Goal: Task Accomplishment & Management: Use online tool/utility

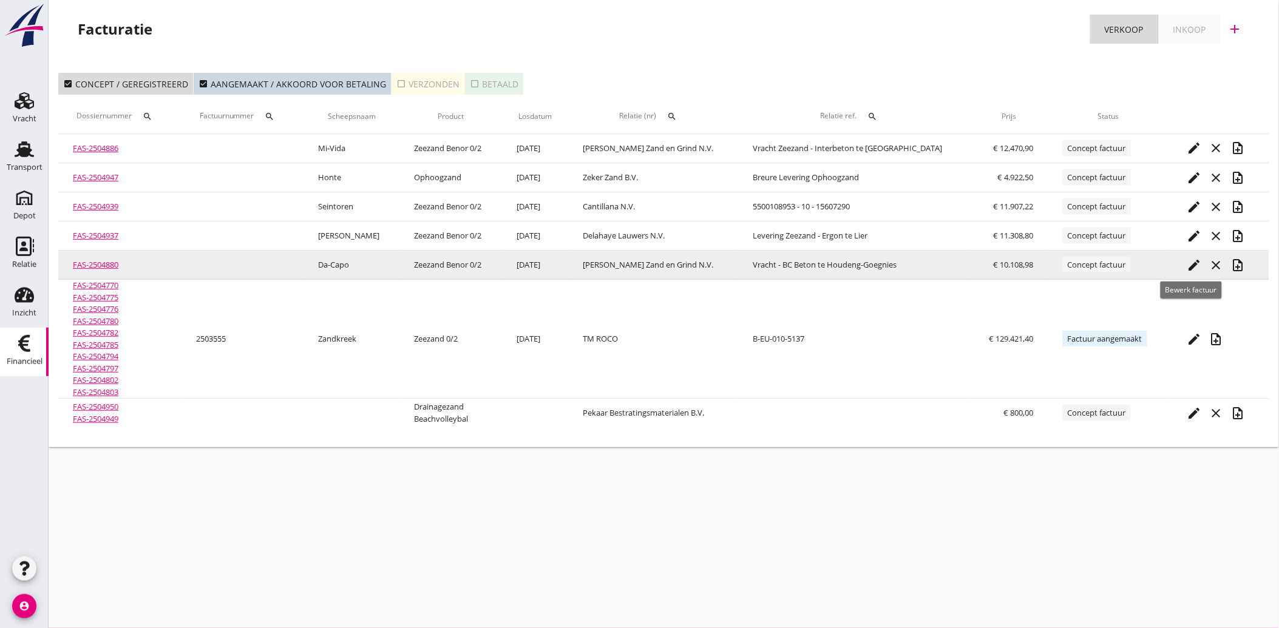
click at [1191, 262] on icon "edit" at bounding box center [1194, 265] width 15 height 15
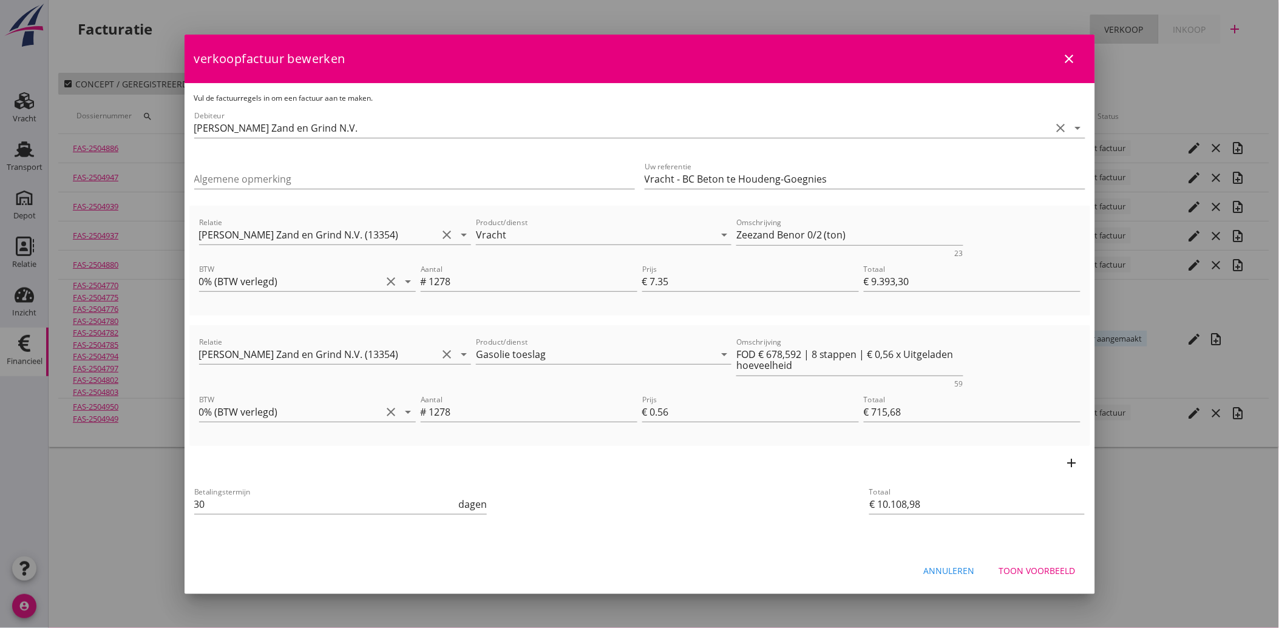
click at [1052, 568] on div "Toon voorbeeld" at bounding box center [1037, 570] width 76 height 13
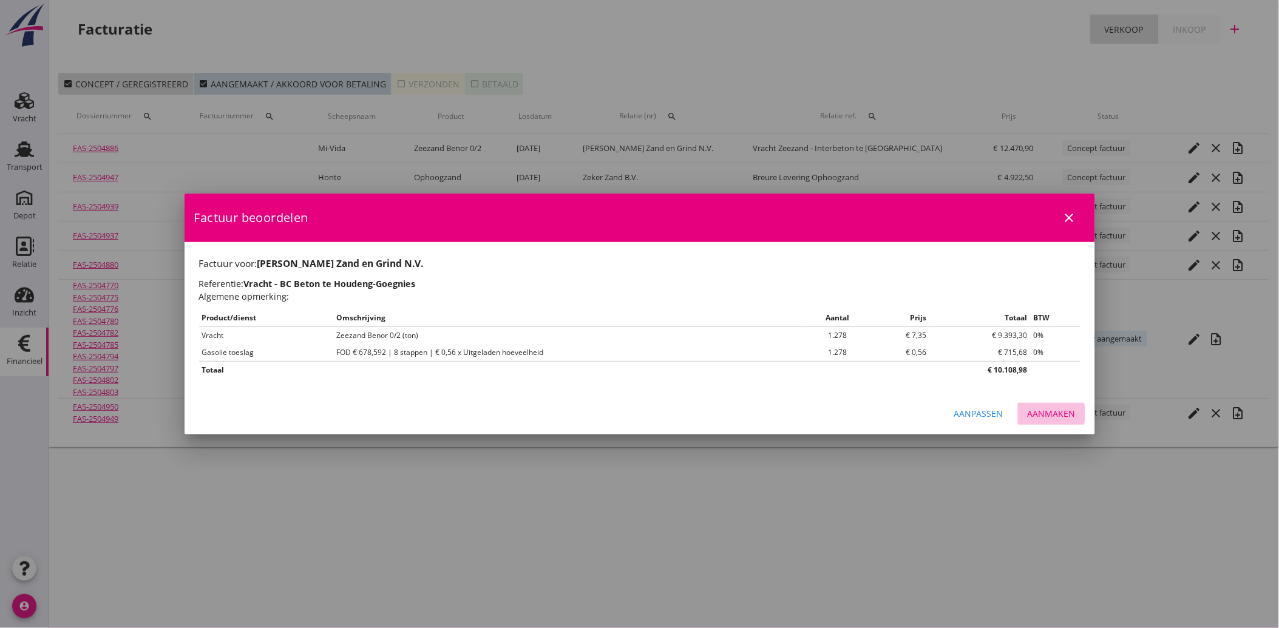
click at [1053, 415] on div "Aanmaken" at bounding box center [1052, 413] width 48 height 13
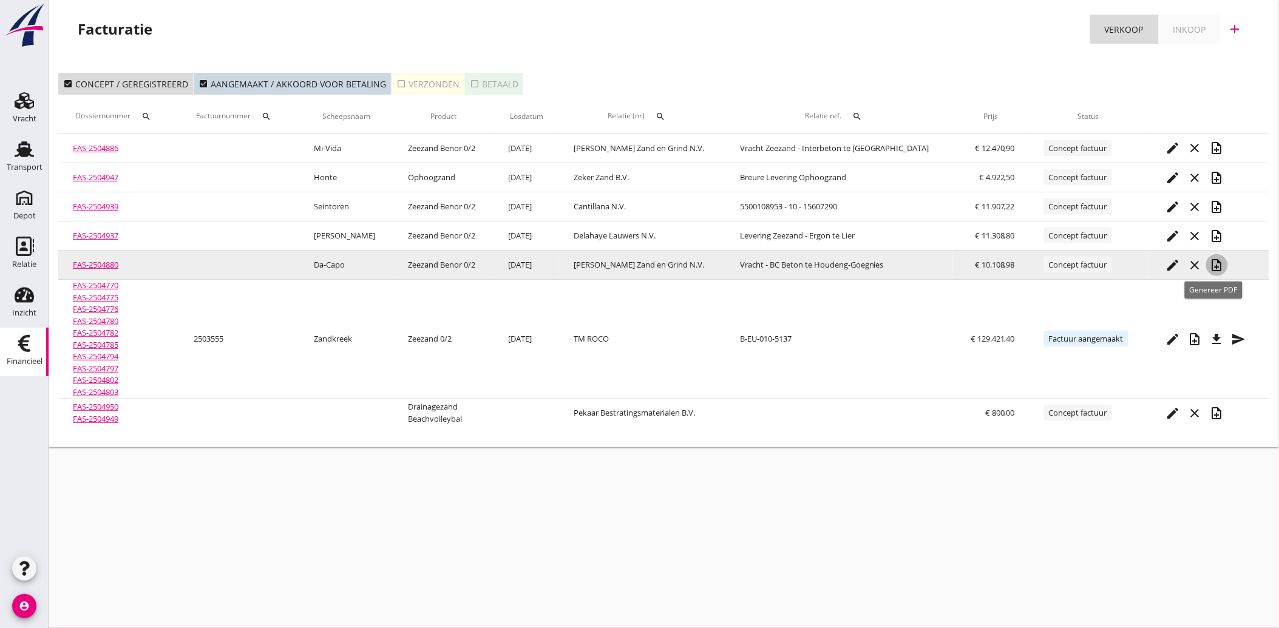
click at [1215, 266] on icon "note_add" at bounding box center [1217, 265] width 15 height 15
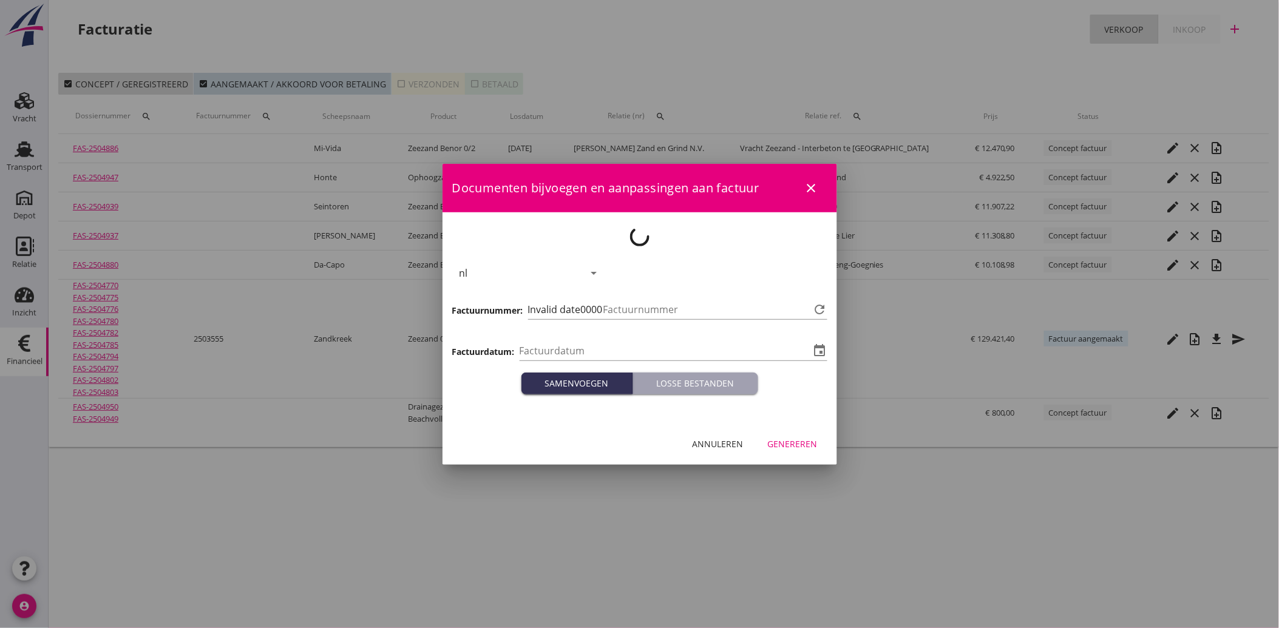
type input "[DATE]"
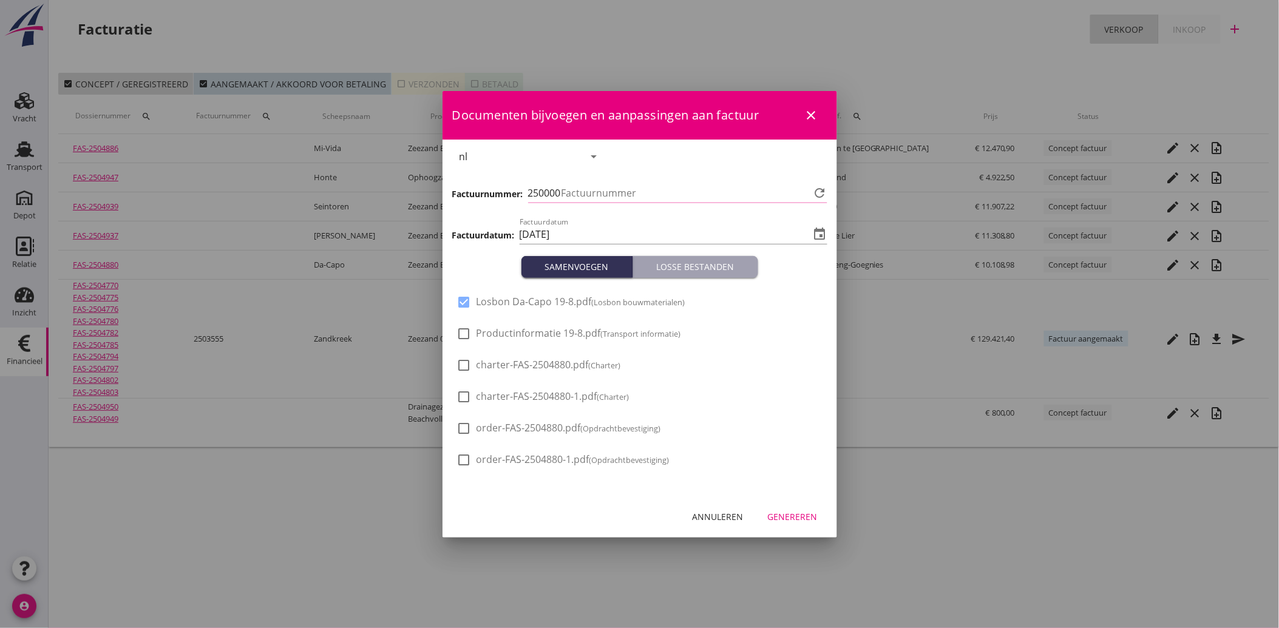
type input "3557"
click at [780, 512] on div "Genereren" at bounding box center [793, 516] width 50 height 13
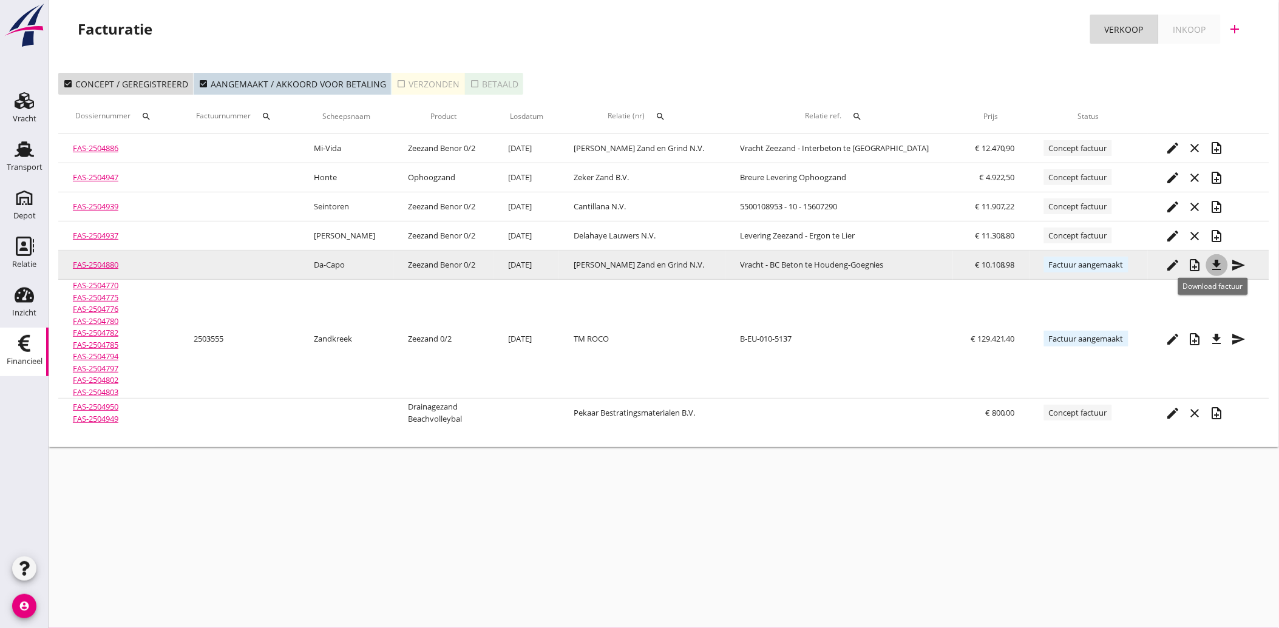
click at [1210, 260] on icon "file_download" at bounding box center [1217, 265] width 15 height 15
click at [1238, 263] on icon "send" at bounding box center [1239, 265] width 15 height 15
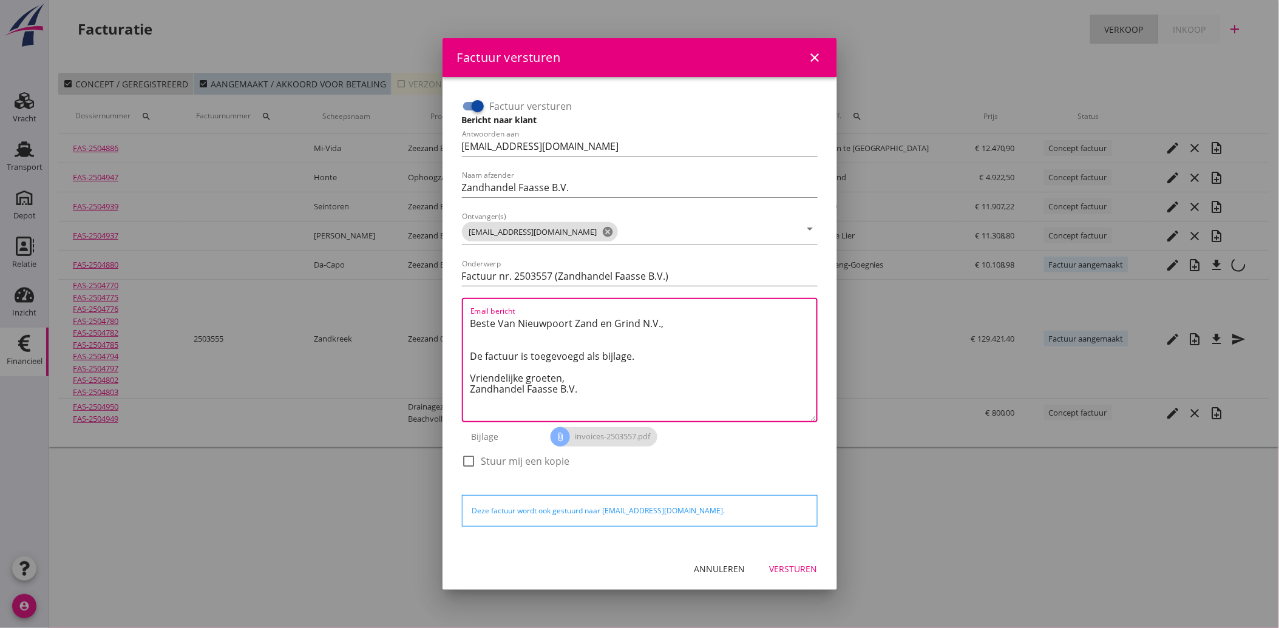
drag, startPoint x: 586, startPoint y: 393, endPoint x: 408, endPoint y: 316, distance: 193.8
click at [408, 316] on div "Factuur versturen close Factuur versturen Bericht naar klant Antwoorden aan [EM…" at bounding box center [639, 314] width 1279 height 628
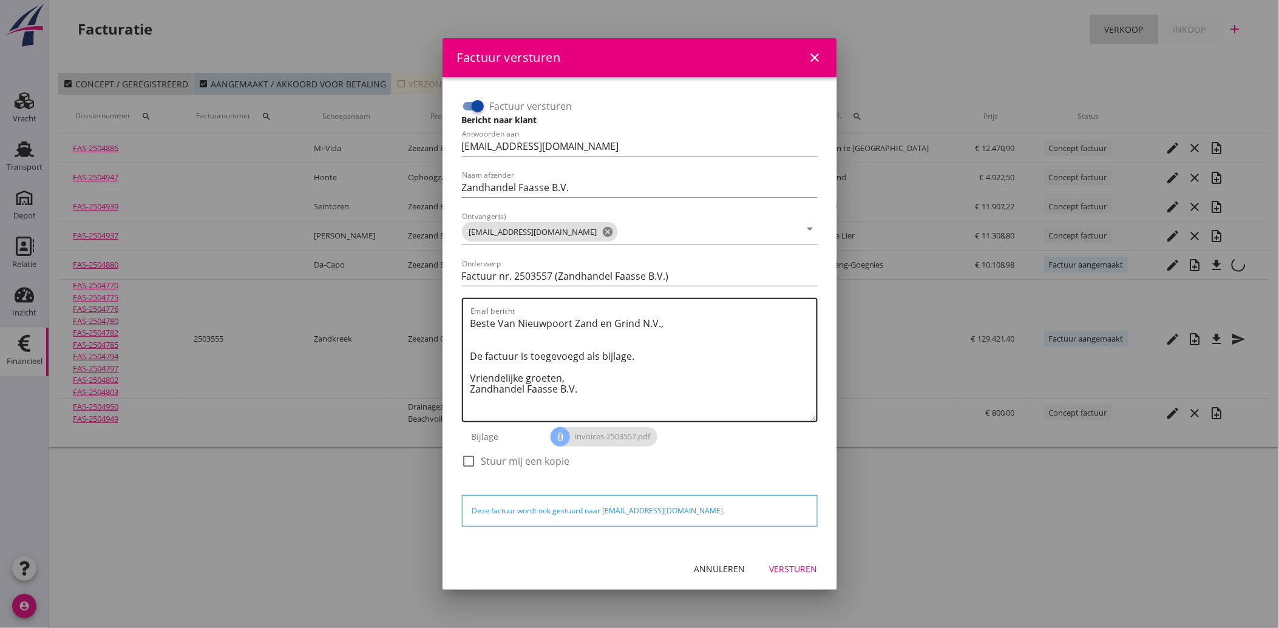
click at [577, 388] on textarea "Beste Van Nieuwpoort Zand en Grind N.V., De factuur is toegevoegd als bijlage. …" at bounding box center [643, 367] width 346 height 107
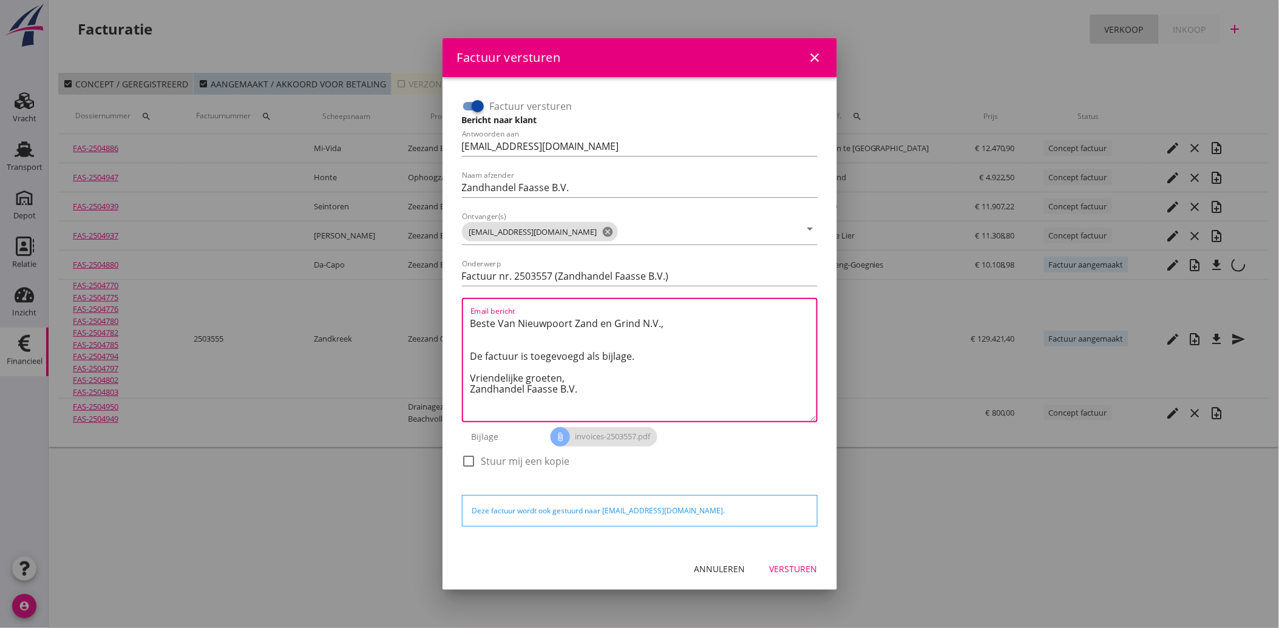
click at [589, 392] on textarea "Beste Van Nieuwpoort Zand en Grind N.V., De factuur is toegevoegd als bijlage. …" at bounding box center [643, 367] width 346 height 107
drag, startPoint x: 543, startPoint y: 396, endPoint x: 453, endPoint y: 314, distance: 121.6
click at [453, 314] on div "Factuur versturen Bericht naar klant Antwoorden aan [EMAIL_ADDRESS][DOMAIN_NAME…" at bounding box center [639, 313] width 375 height 452
paste textarea "Geachte heer/mevrouw, Hierbij zenden wij u onze factuur i.v.m. de door ons aan …"
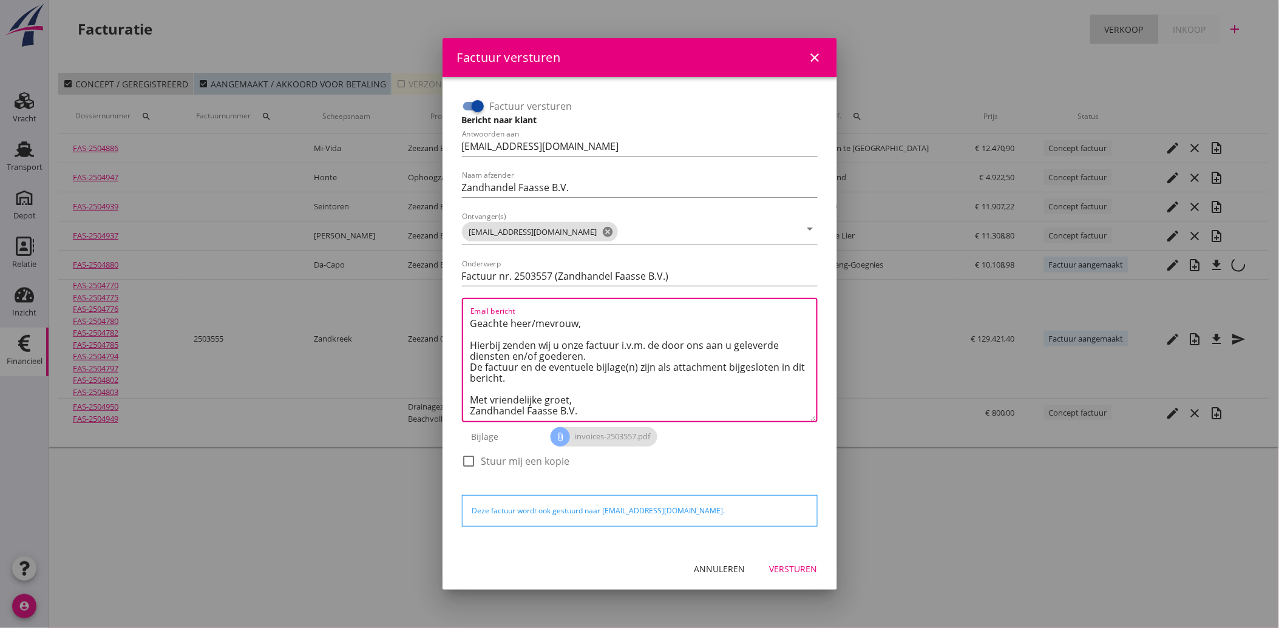
type textarea "Geachte heer/mevrouw, Hierbij zenden wij u onze factuur i.v.m. de door ons aan …"
click at [784, 565] on div "Versturen" at bounding box center [794, 569] width 48 height 13
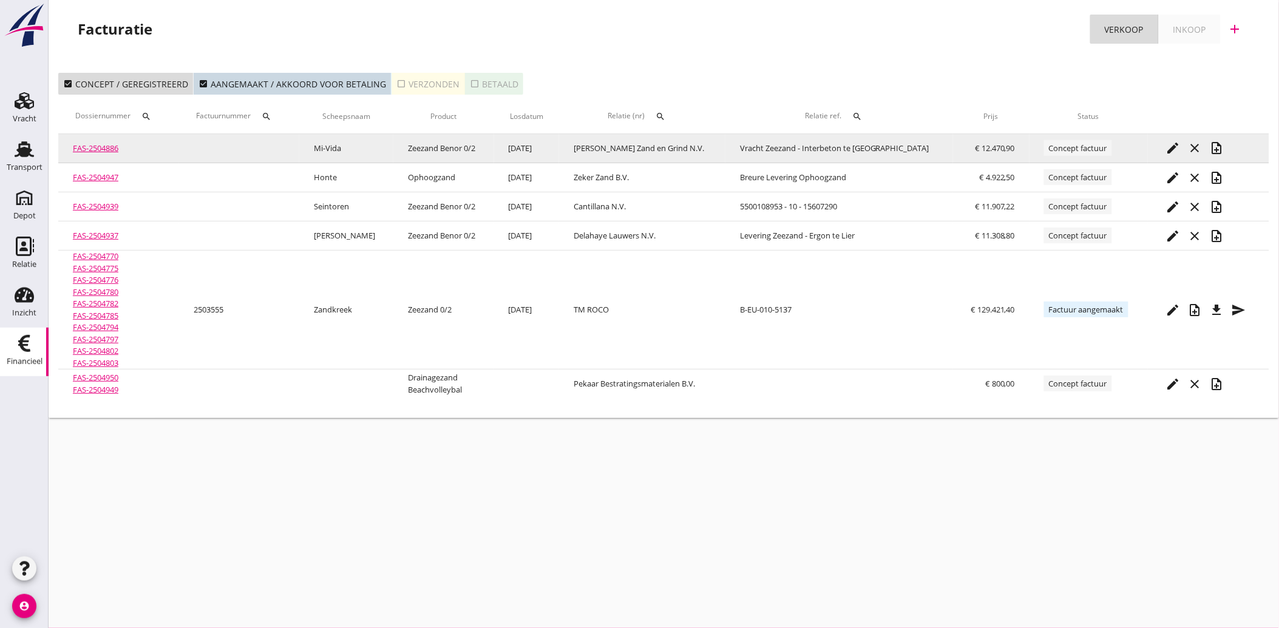
click at [1166, 147] on icon "edit" at bounding box center [1173, 148] width 15 height 15
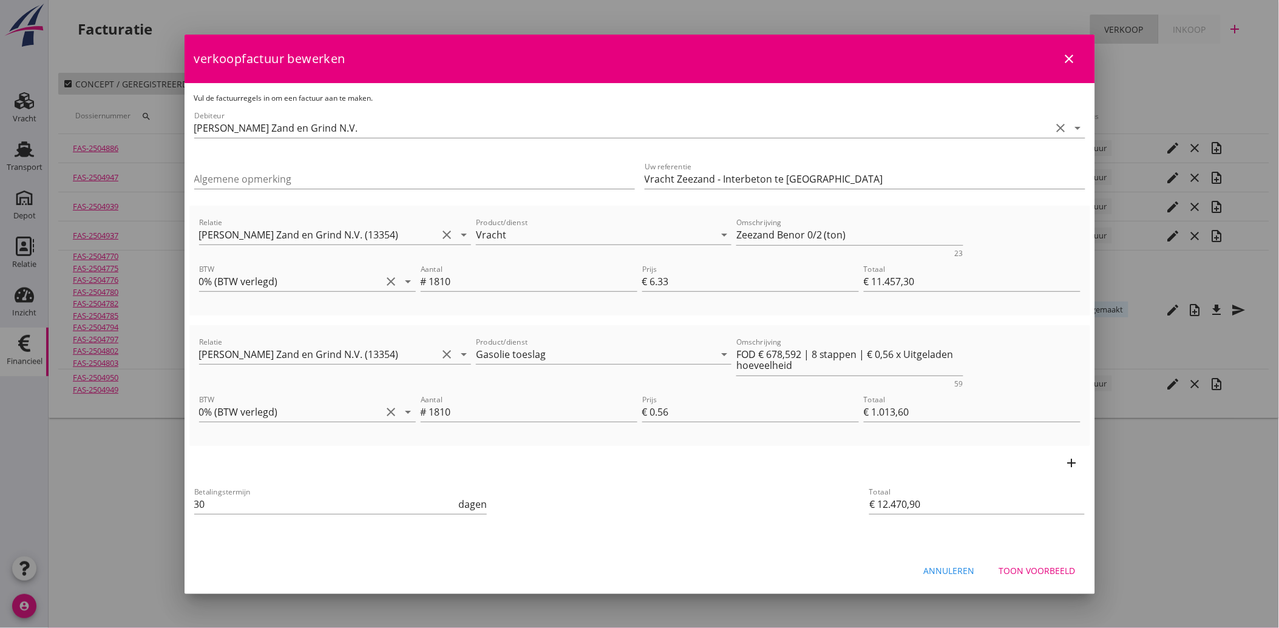
click at [1028, 571] on div "Toon voorbeeld" at bounding box center [1037, 570] width 76 height 13
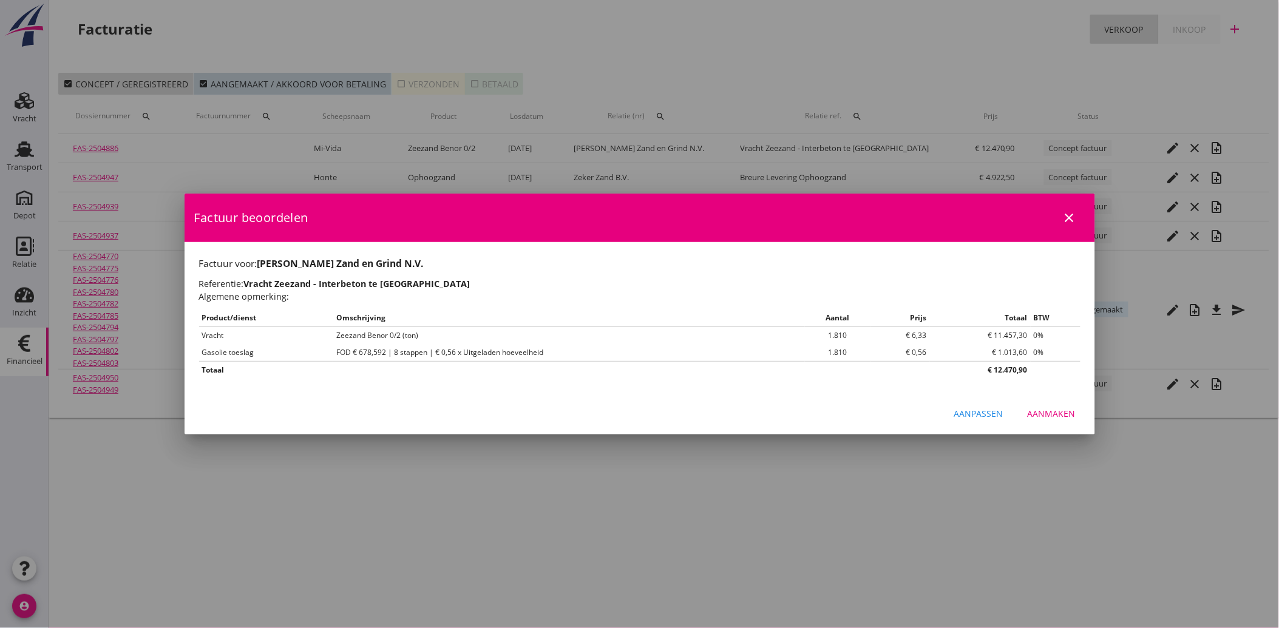
click at [1057, 421] on button "Aanmaken" at bounding box center [1051, 414] width 67 height 22
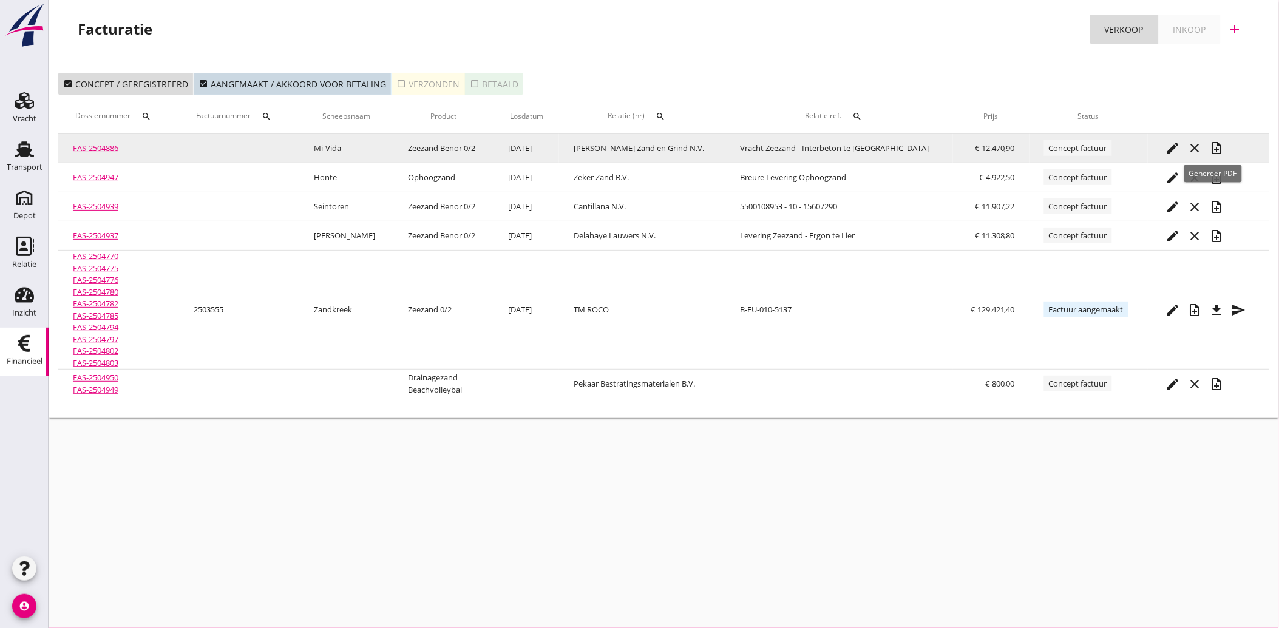
click at [1210, 144] on icon "note_add" at bounding box center [1217, 148] width 15 height 15
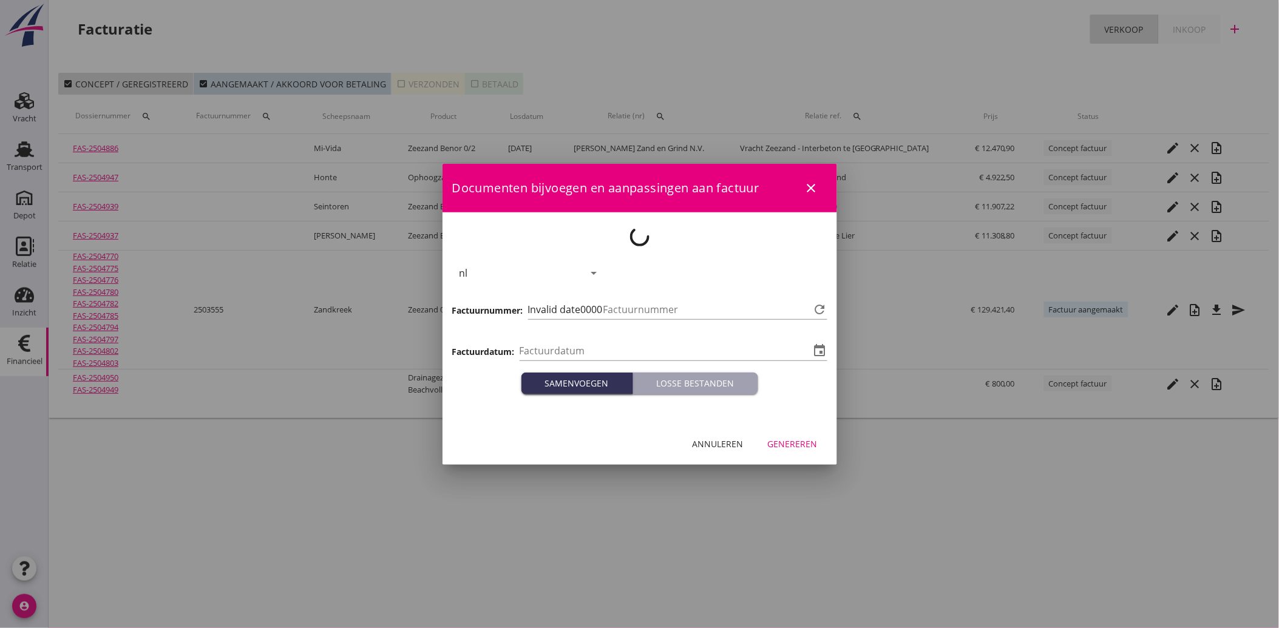
type input "[DATE]"
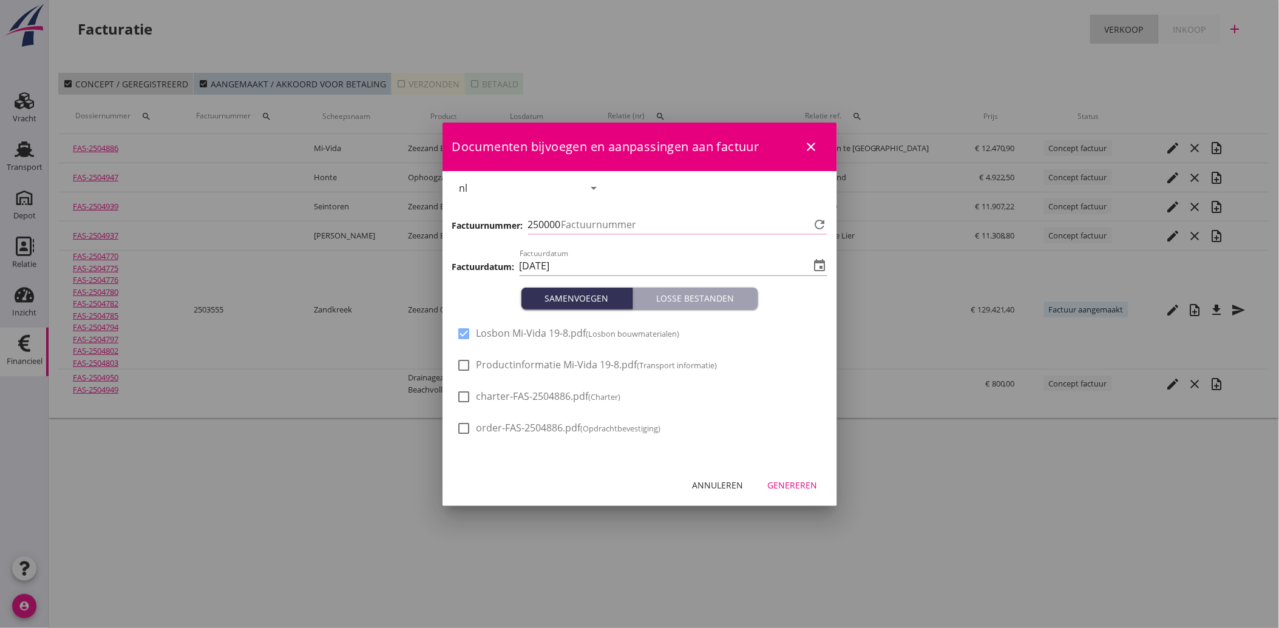
type input "3558"
click at [798, 481] on div "Genereren" at bounding box center [793, 485] width 50 height 13
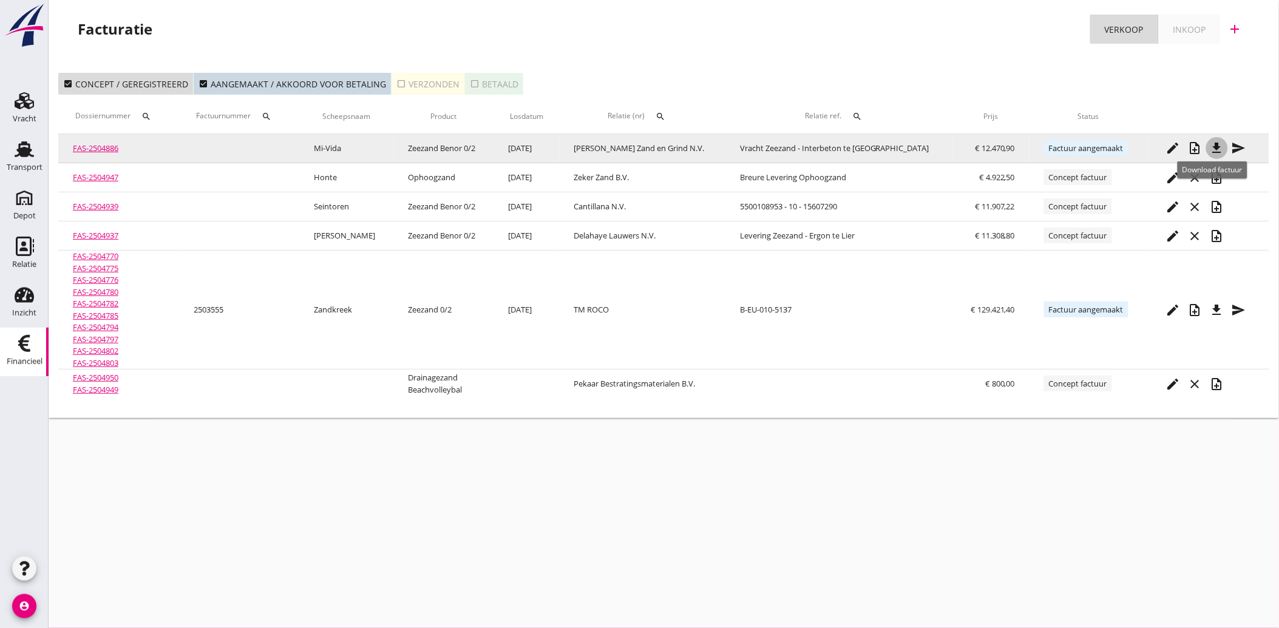
click at [1216, 147] on icon "file_download" at bounding box center [1217, 148] width 15 height 15
click at [1235, 144] on icon "send" at bounding box center [1239, 148] width 15 height 15
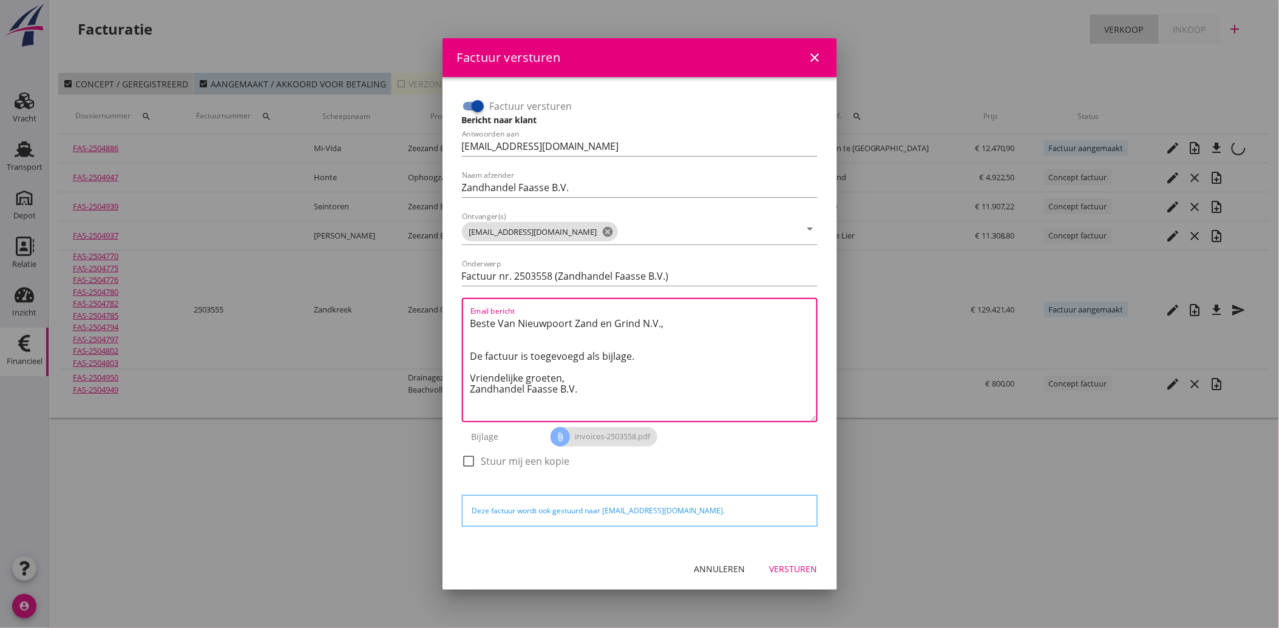
drag, startPoint x: 592, startPoint y: 395, endPoint x: 423, endPoint y: 290, distance: 198.4
click at [423, 290] on div "Factuur versturen close Factuur versturen Bericht naar klant Antwoorden aan [EM…" at bounding box center [639, 314] width 1279 height 628
paste textarea "Geachte heer/mevrouw, Hierbij zenden wij u onze factuur i.v.m. de door ons aan …"
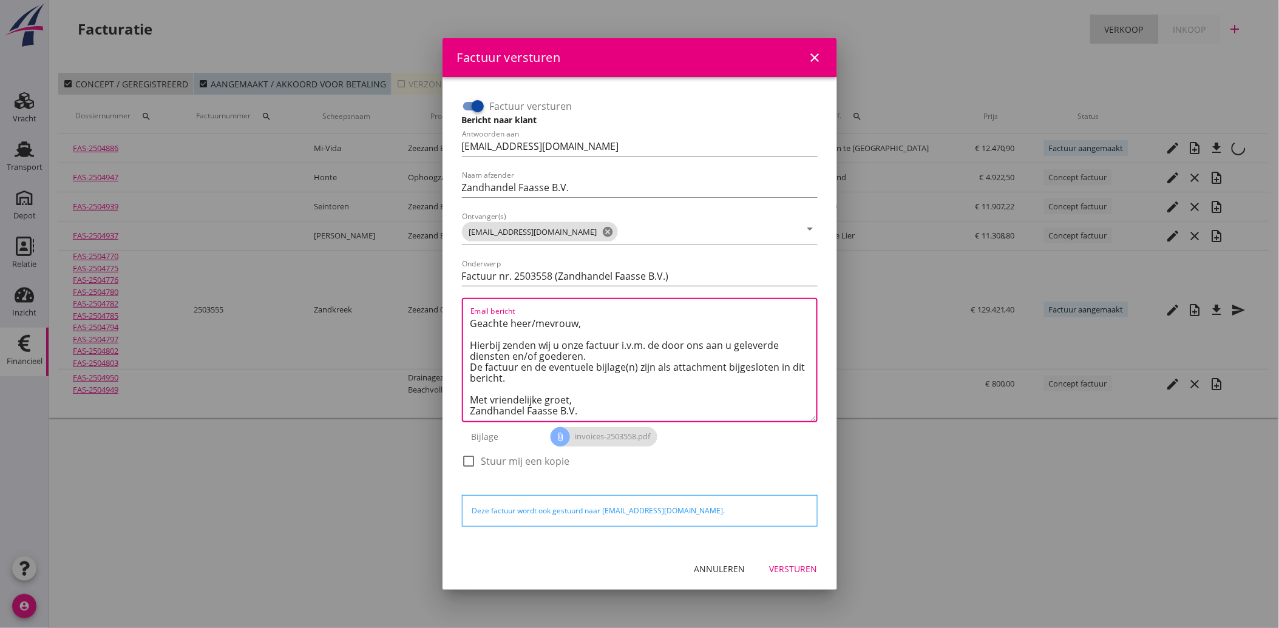
type textarea "Geachte heer/mevrouw, Hierbij zenden wij u onze factuur i.v.m. de door ons aan …"
click at [785, 563] on div "Versturen" at bounding box center [794, 569] width 48 height 13
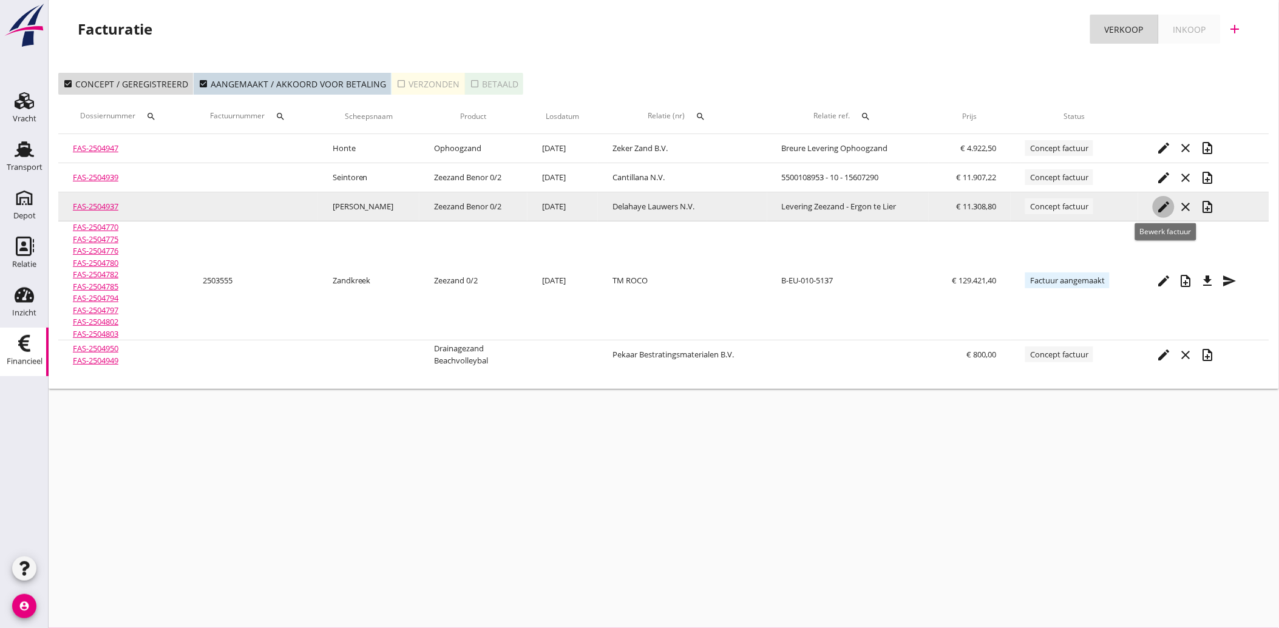
click at [1166, 200] on icon "edit" at bounding box center [1163, 207] width 15 height 15
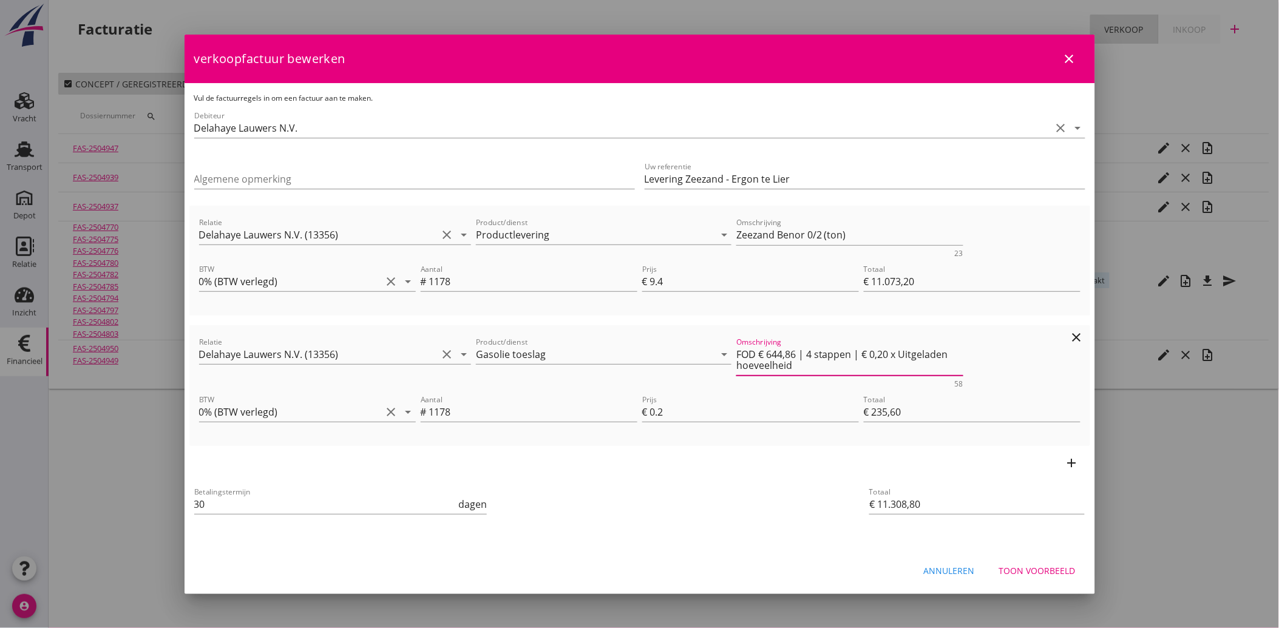
click at [789, 354] on textarea "FOD € 644,86 | 4 stappen | € 0,20 x Uitgeladen hoeveelheid" at bounding box center [849, 360] width 227 height 31
type textarea "FOD € 644,84 | 4 stappen | € 0,20 x Uitgeladen hoeveelheid"
click at [760, 467] on div "add" at bounding box center [639, 463] width 901 height 34
click at [1016, 572] on div "Toon voorbeeld" at bounding box center [1037, 570] width 76 height 13
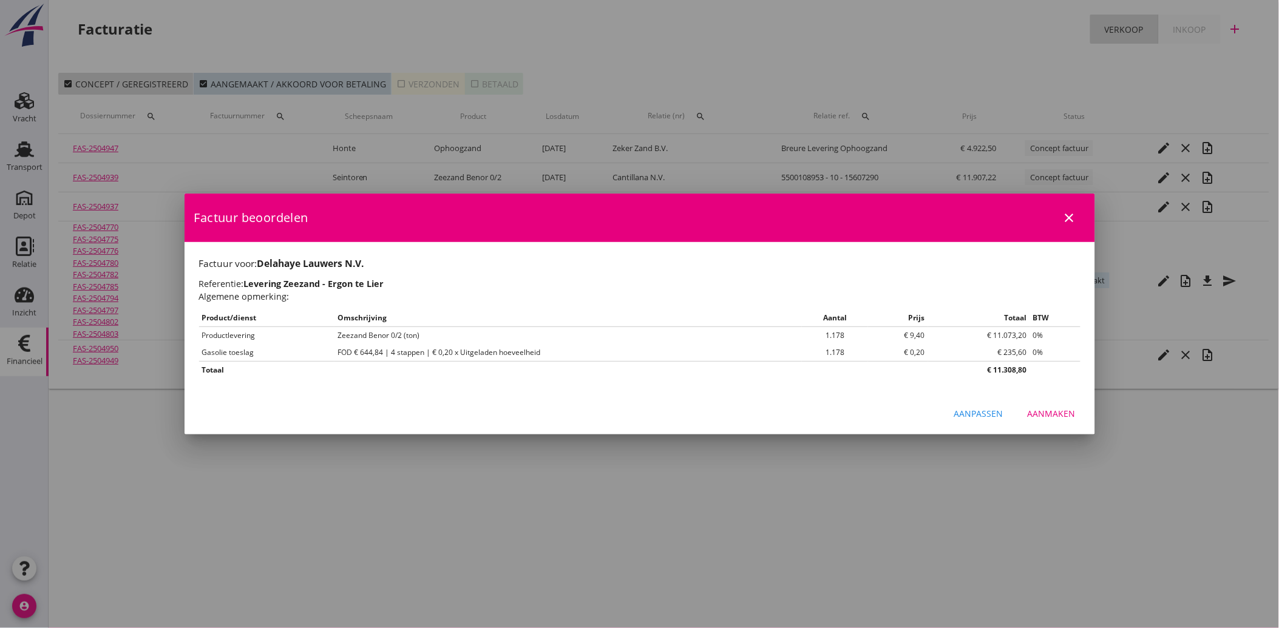
click at [1051, 414] on div "Aanmaken" at bounding box center [1052, 413] width 48 height 13
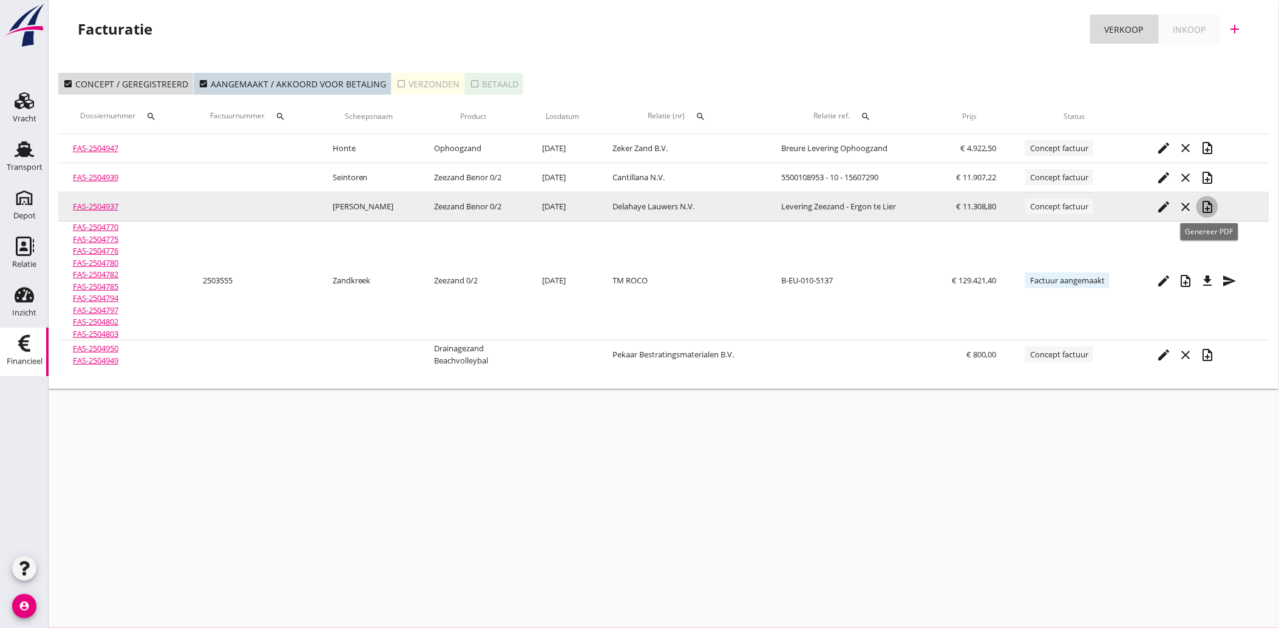
click at [1206, 202] on icon "note_add" at bounding box center [1207, 207] width 15 height 15
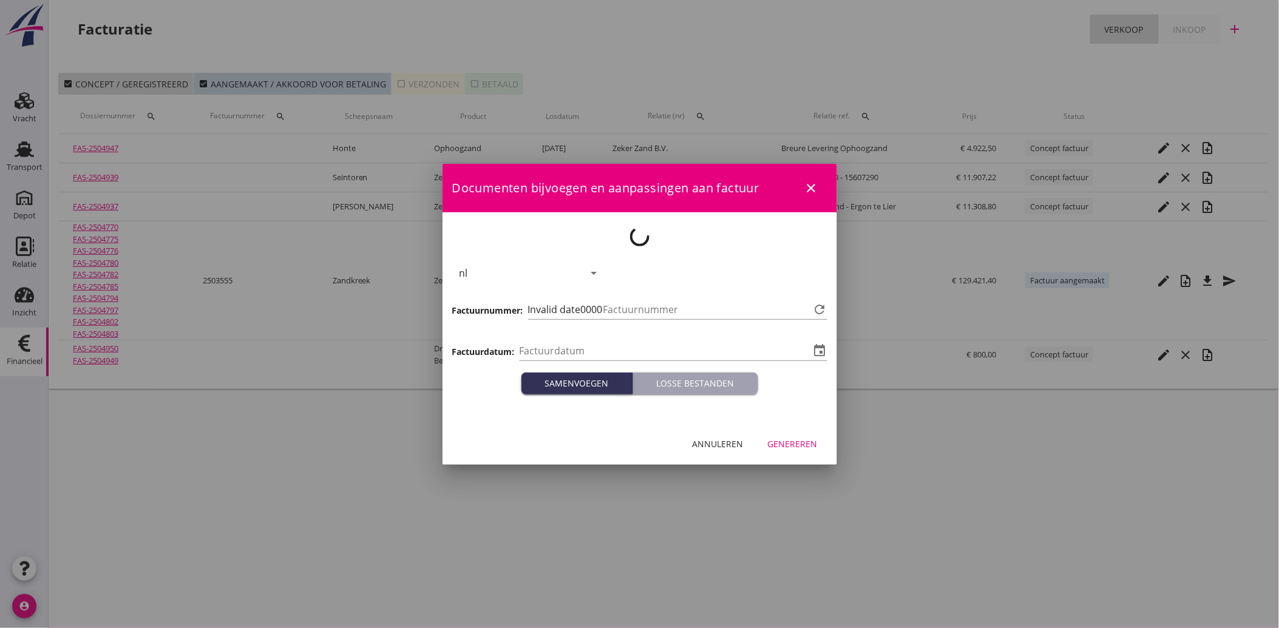
type input "[DATE]"
type input "3559"
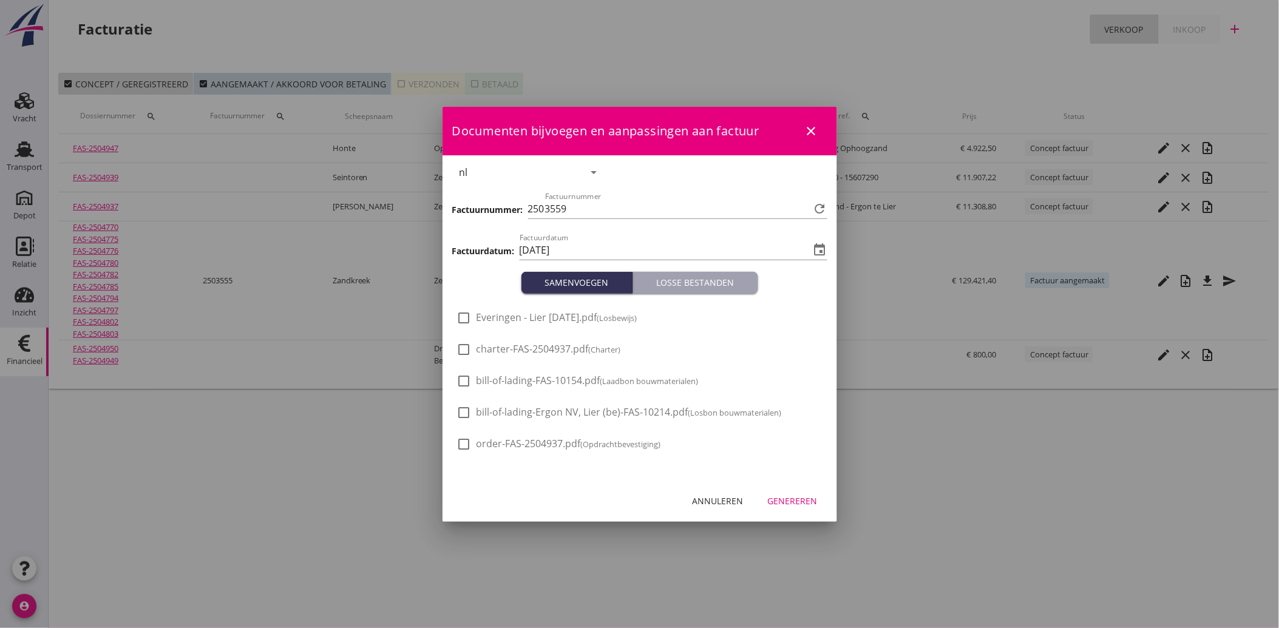
click at [465, 324] on div at bounding box center [464, 318] width 21 height 21
checkbox input "true"
click at [790, 501] on div "Genereren" at bounding box center [793, 501] width 50 height 13
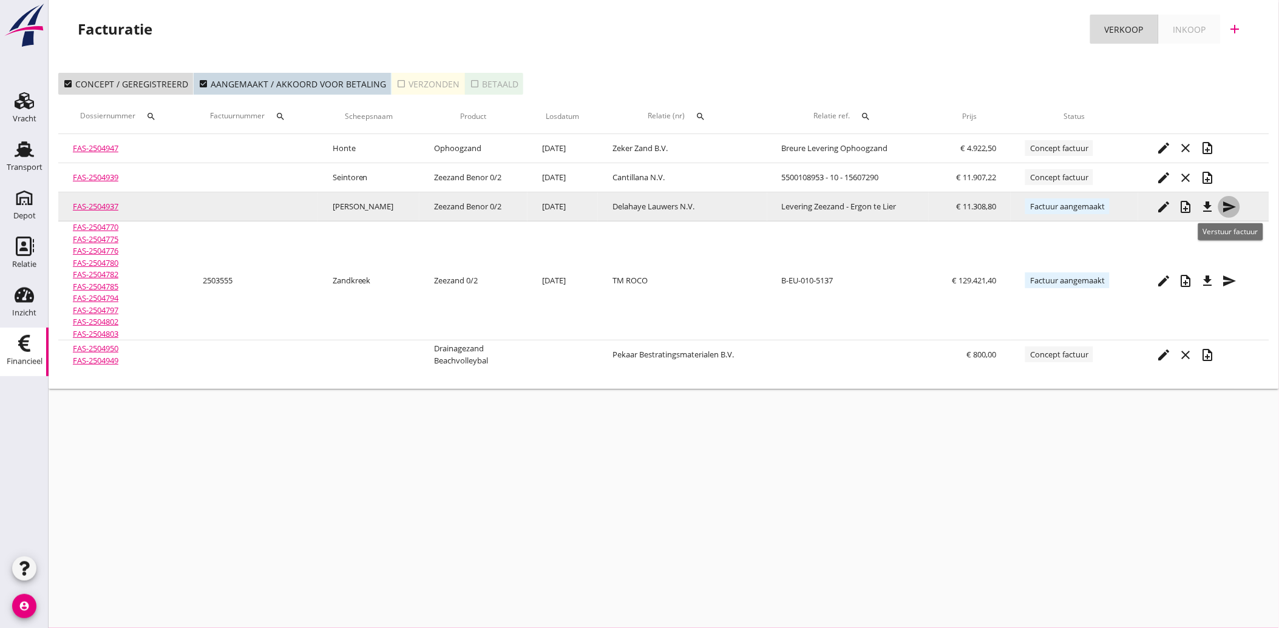
click at [1228, 204] on icon "send" at bounding box center [1229, 207] width 15 height 15
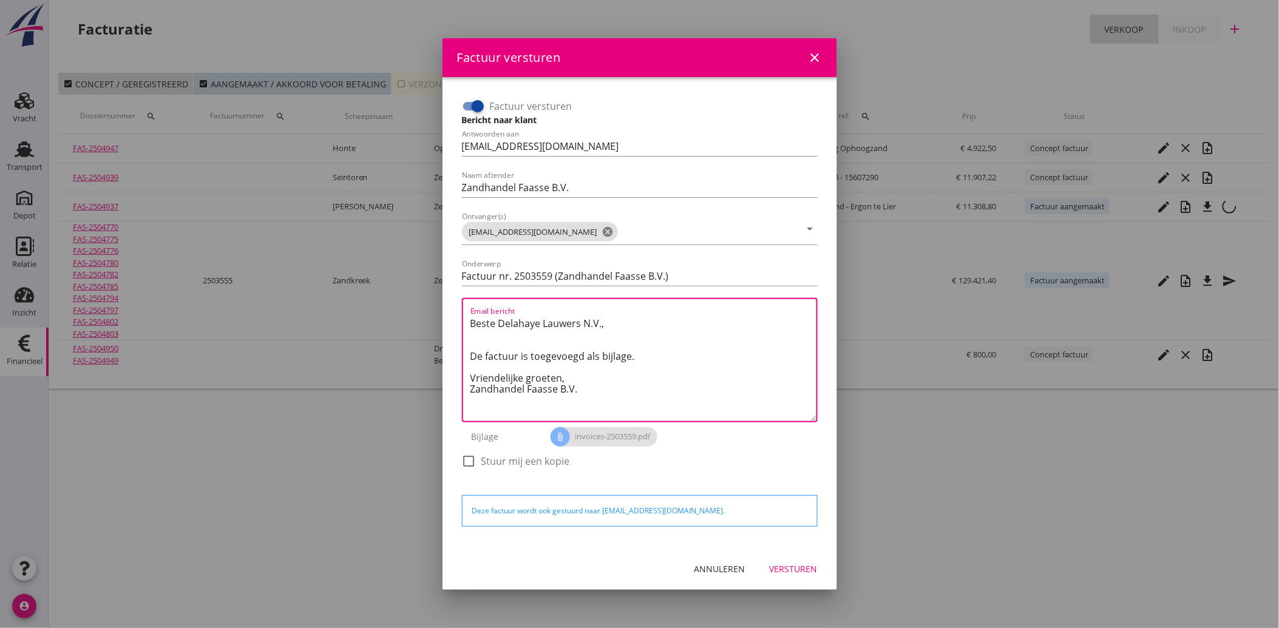
drag, startPoint x: 586, startPoint y: 393, endPoint x: 456, endPoint y: 317, distance: 149.9
click at [457, 317] on div "Factuur versturen Bericht naar klant Antwoorden aan [EMAIL_ADDRESS][DOMAIN_NAME…" at bounding box center [639, 290] width 365 height 396
paste textarea "Geachte heer/mevrouw, Hierbij zenden wij u onze factuur i.v.m. de door ons aan …"
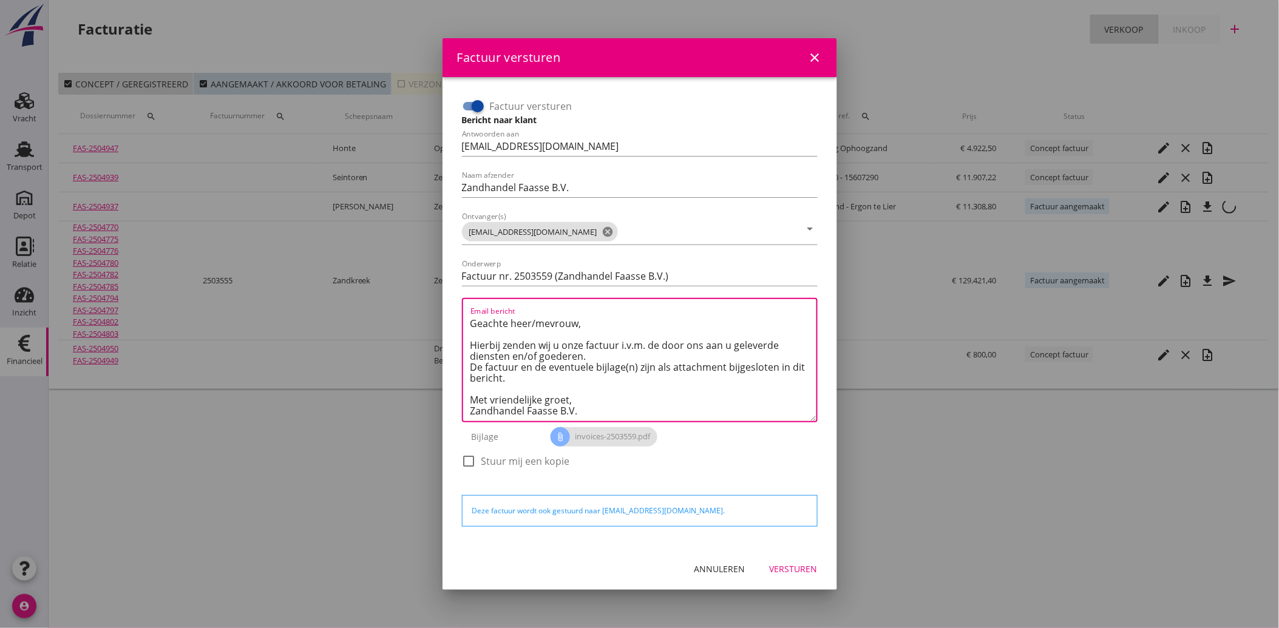
type textarea "Geachte heer/mevrouw, Hierbij zenden wij u onze factuur i.v.m. de door ons aan …"
click at [793, 566] on div "Versturen" at bounding box center [794, 569] width 48 height 13
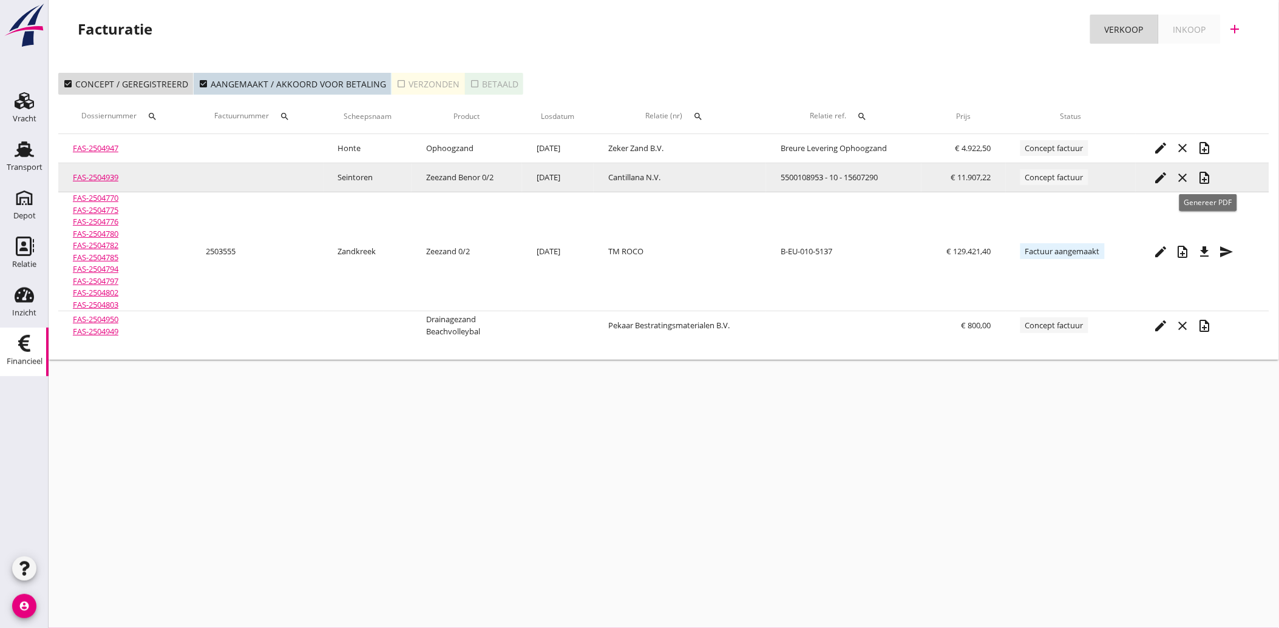
click at [1206, 174] on icon "note_add" at bounding box center [1205, 178] width 15 height 15
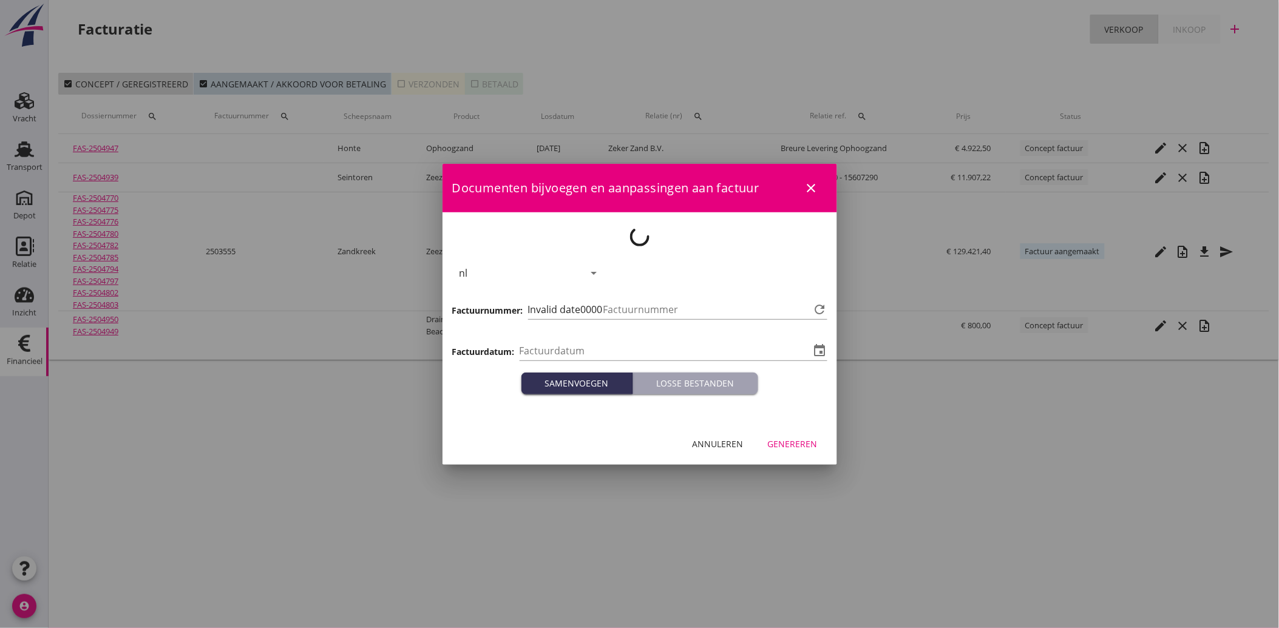
type input "[DATE]"
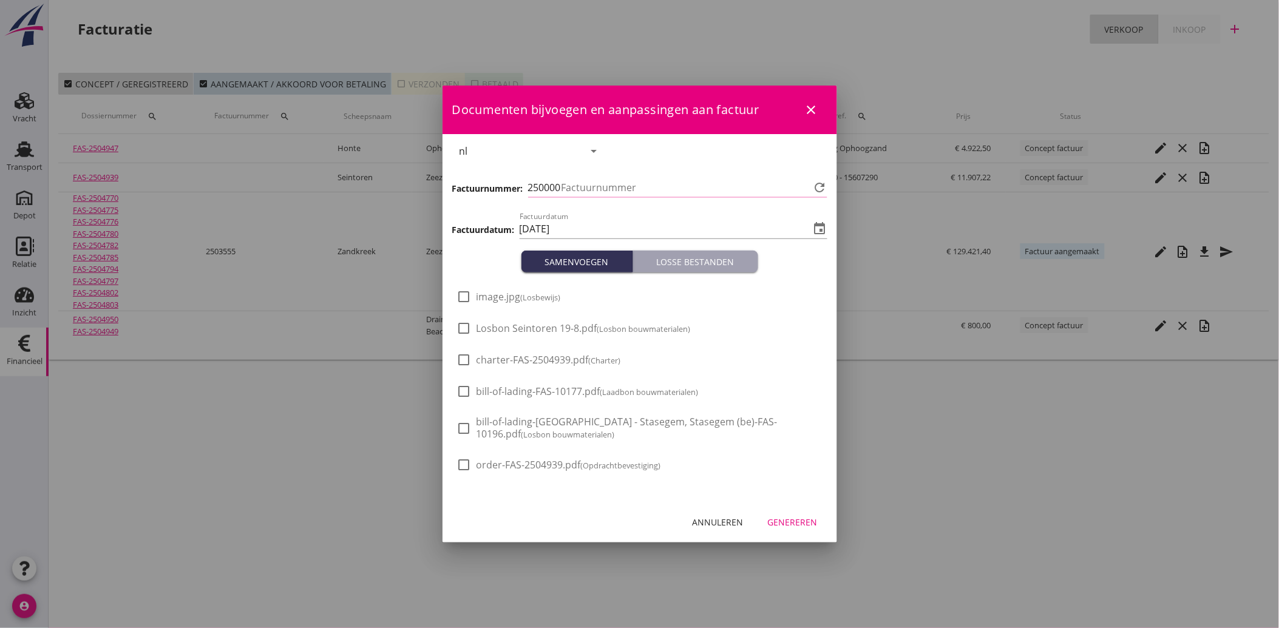
type input "3560"
click at [712, 522] on div "Annuleren" at bounding box center [718, 522] width 51 height 13
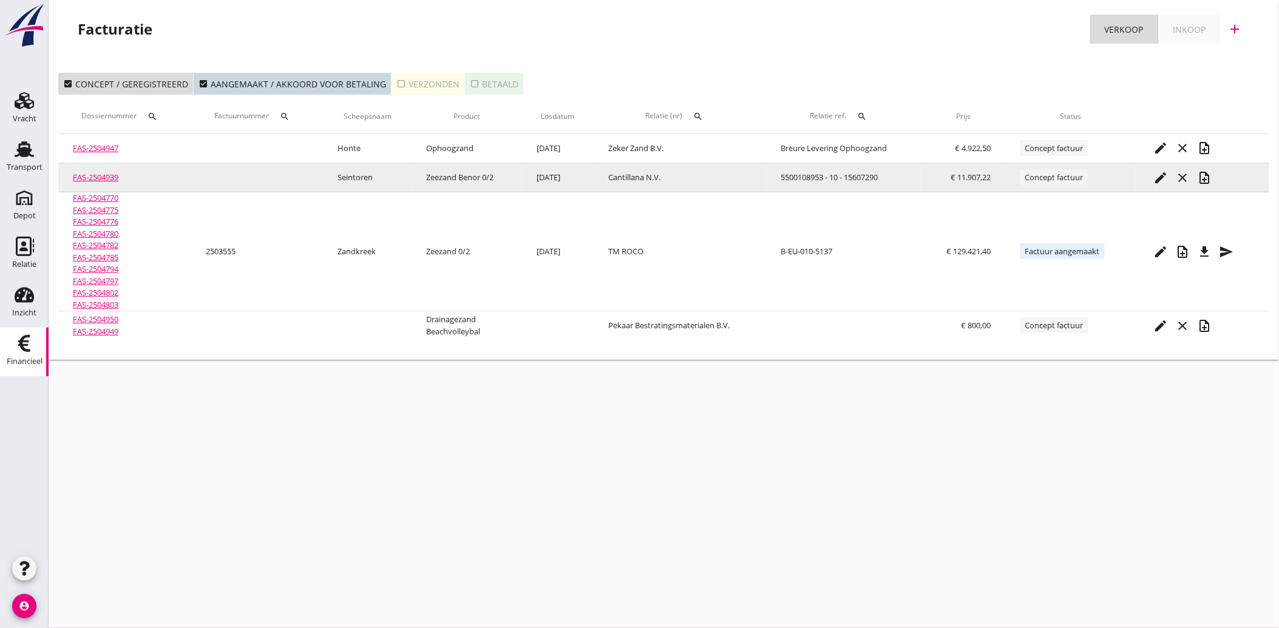
click at [1162, 174] on icon "edit" at bounding box center [1161, 178] width 15 height 15
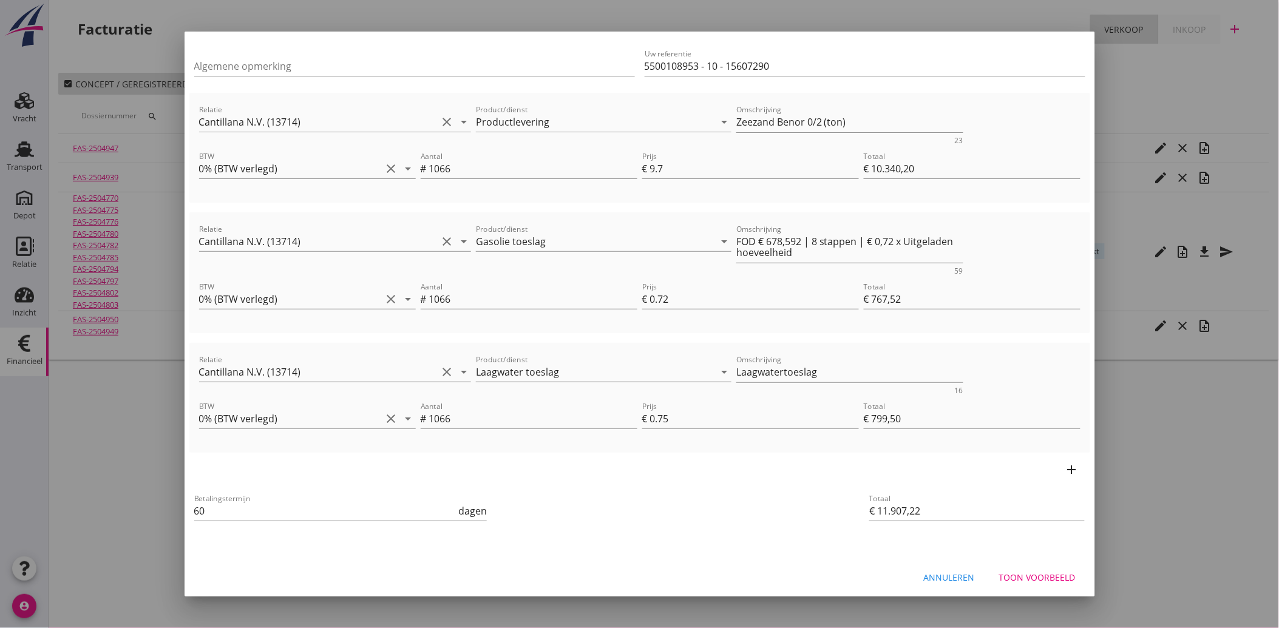
scroll to position [112, 0]
click at [1029, 574] on div "Toon voorbeeld" at bounding box center [1037, 575] width 76 height 13
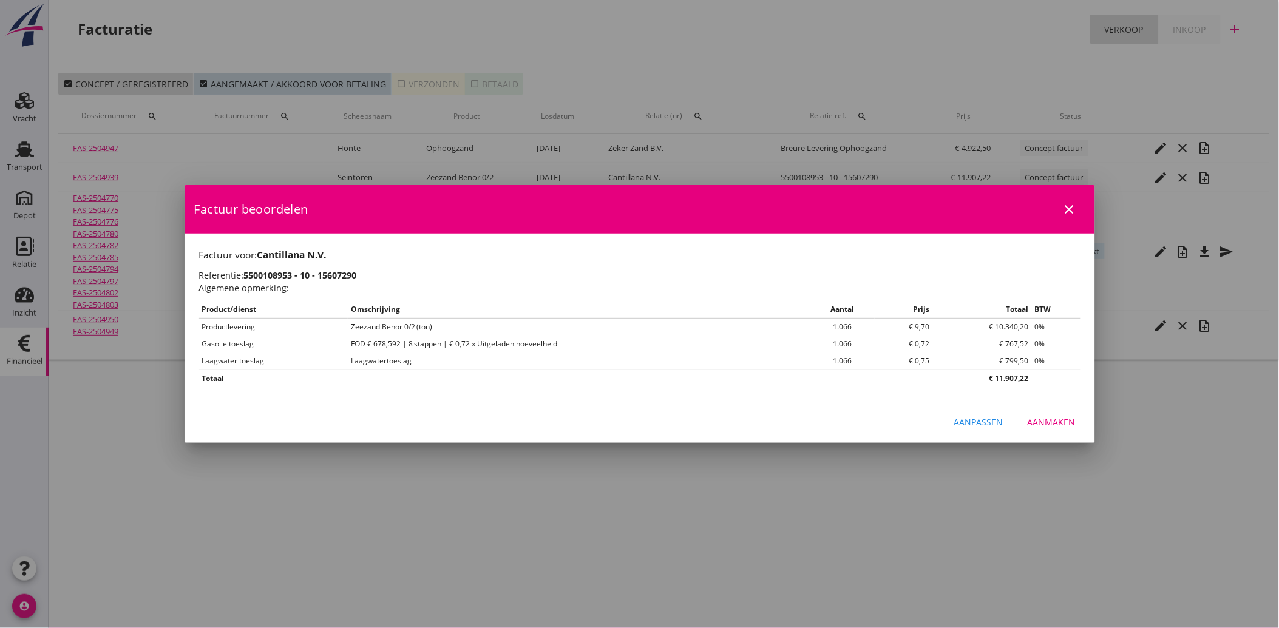
scroll to position [0, 0]
click at [1057, 430] on button "Aanmaken" at bounding box center [1051, 423] width 67 height 22
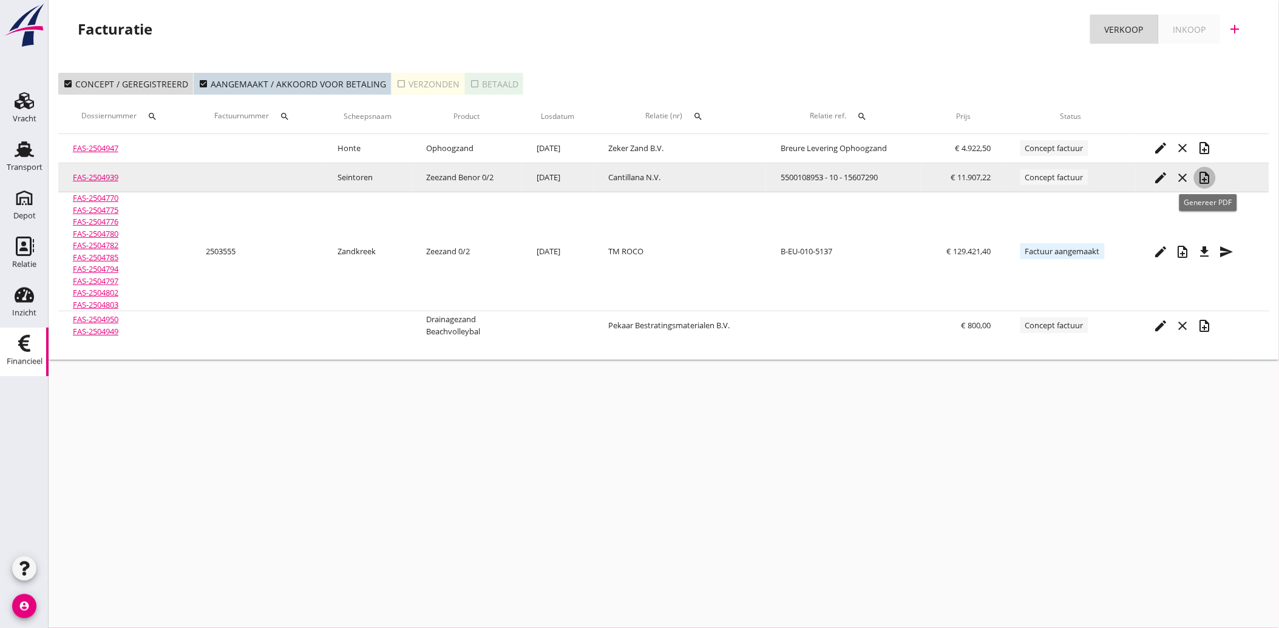
click at [1209, 174] on icon "note_add" at bounding box center [1205, 178] width 15 height 15
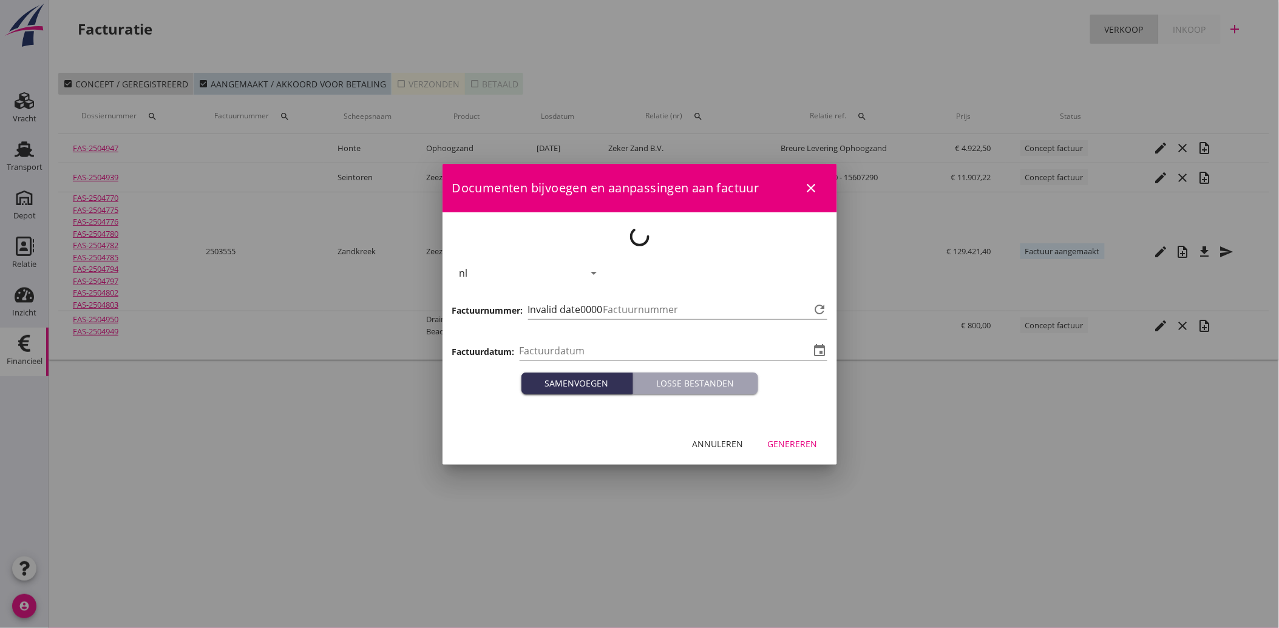
type input "[DATE]"
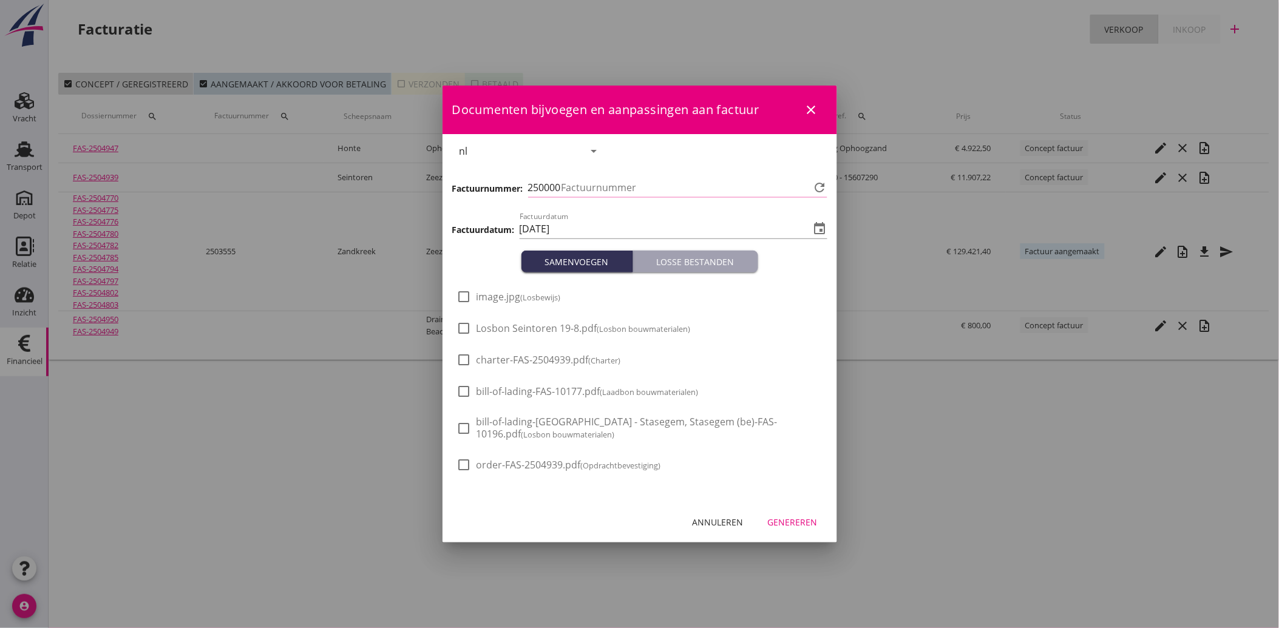
type input "3560"
click at [460, 324] on div at bounding box center [464, 328] width 21 height 21
checkbox input "true"
click at [803, 517] on div "Genereren" at bounding box center [793, 522] width 50 height 13
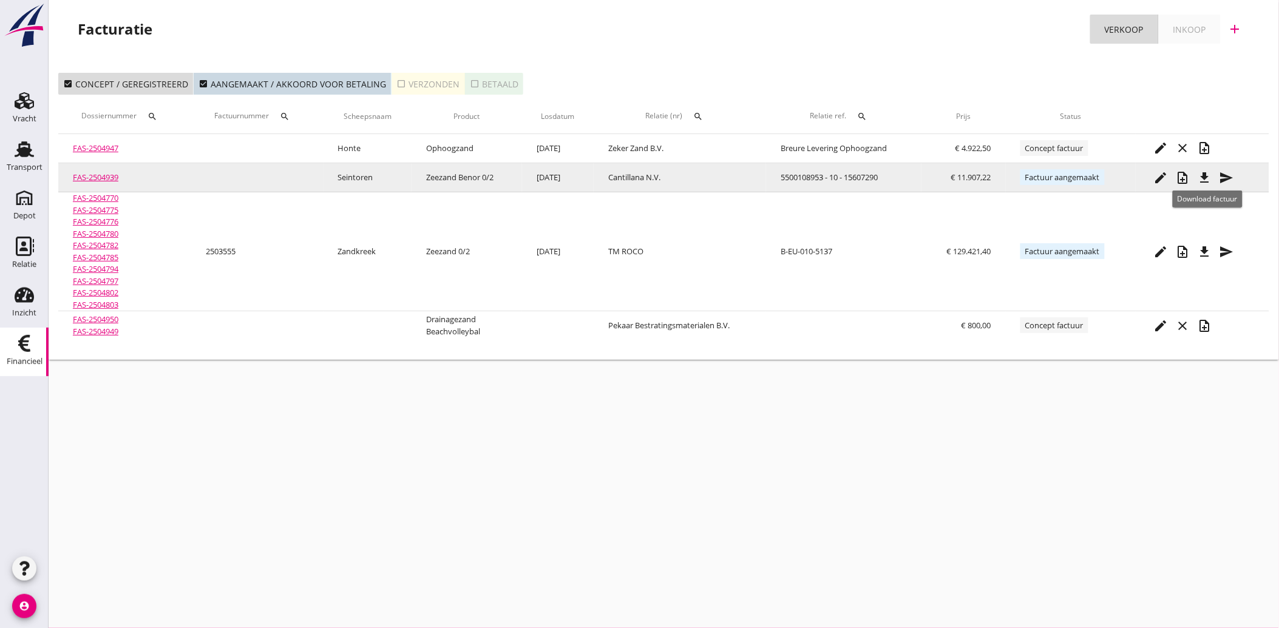
click at [1207, 175] on icon "file_download" at bounding box center [1205, 178] width 15 height 15
click at [1231, 171] on icon "send" at bounding box center [1226, 178] width 15 height 15
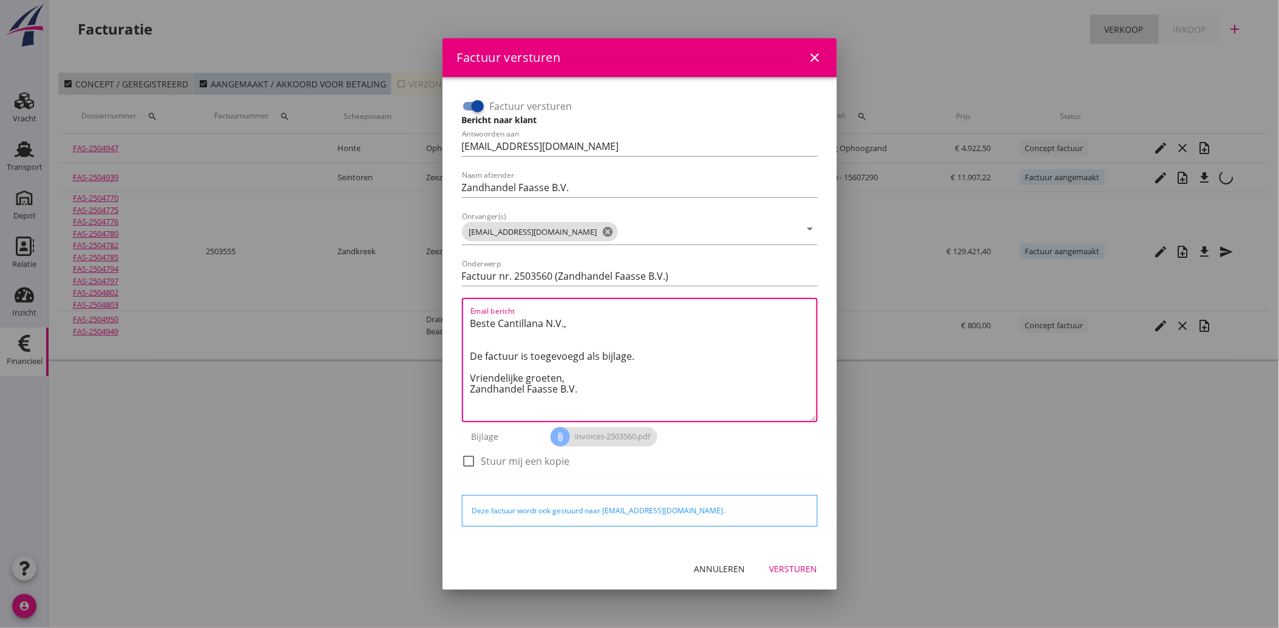
drag, startPoint x: 591, startPoint y: 399, endPoint x: 450, endPoint y: 311, distance: 165.5
click at [450, 311] on div "Factuur versturen Bericht naar klant Antwoorden aan [EMAIL_ADDRESS][DOMAIN_NAME…" at bounding box center [639, 312] width 395 height 471
paste textarea "Geachte heer/mevrouw, Hierbij zenden wij u onze factuur i.v.m. de door ons aan …"
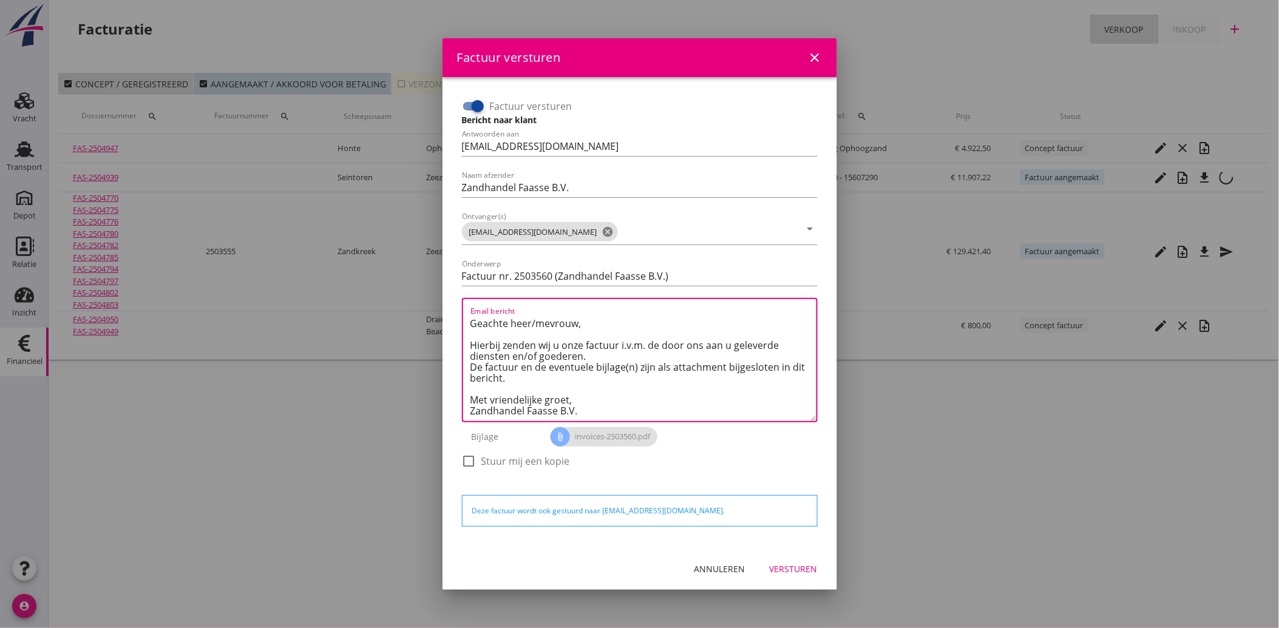
type textarea "Geachte heer/mevrouw, Hierbij zenden wij u onze factuur i.v.m. de door ons aan …"
click at [785, 566] on div "Versturen" at bounding box center [794, 569] width 48 height 13
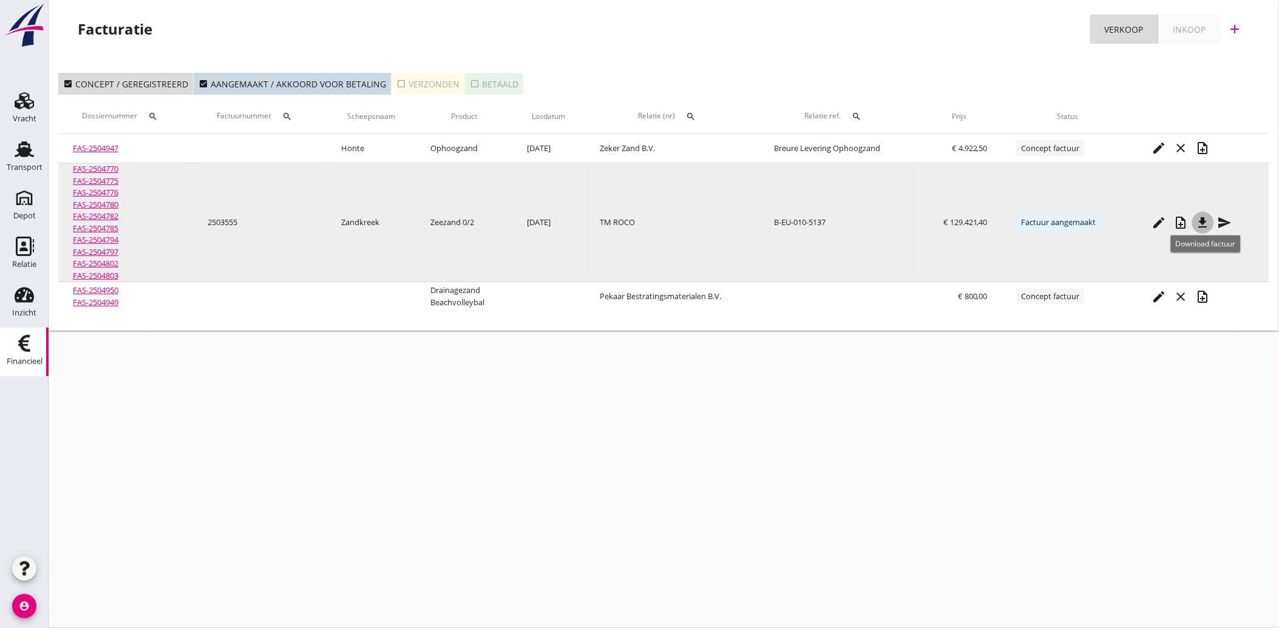
click at [1207, 216] on icon "file_download" at bounding box center [1203, 222] width 15 height 15
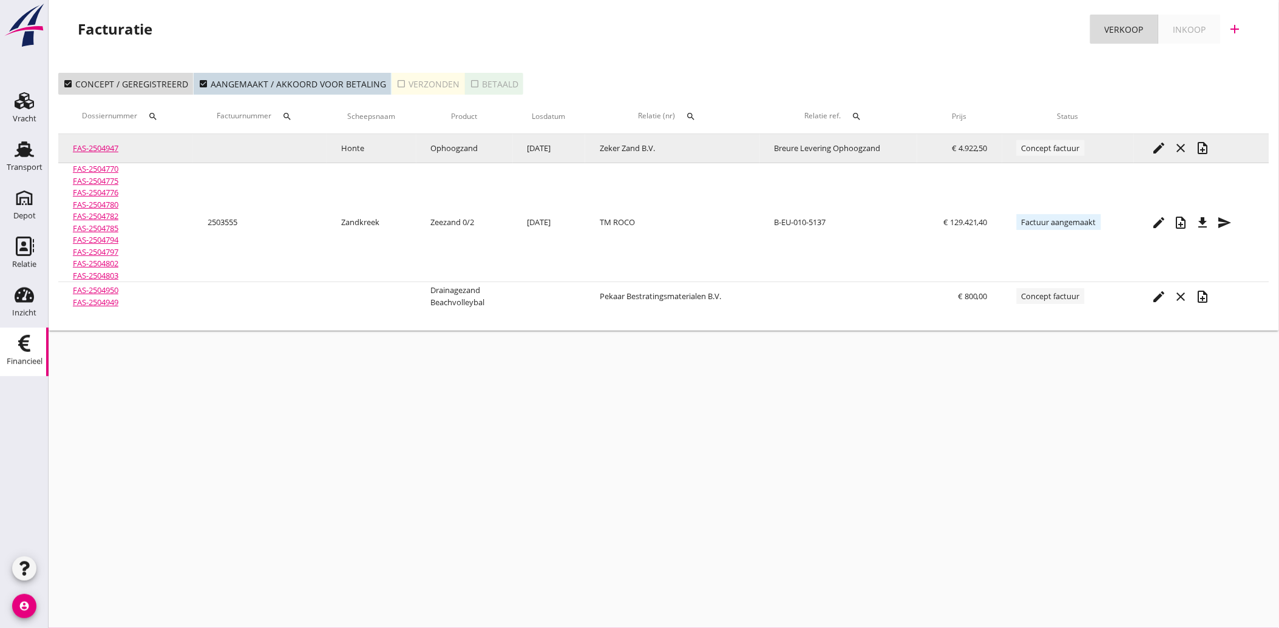
click at [1160, 144] on icon "edit" at bounding box center [1159, 148] width 15 height 15
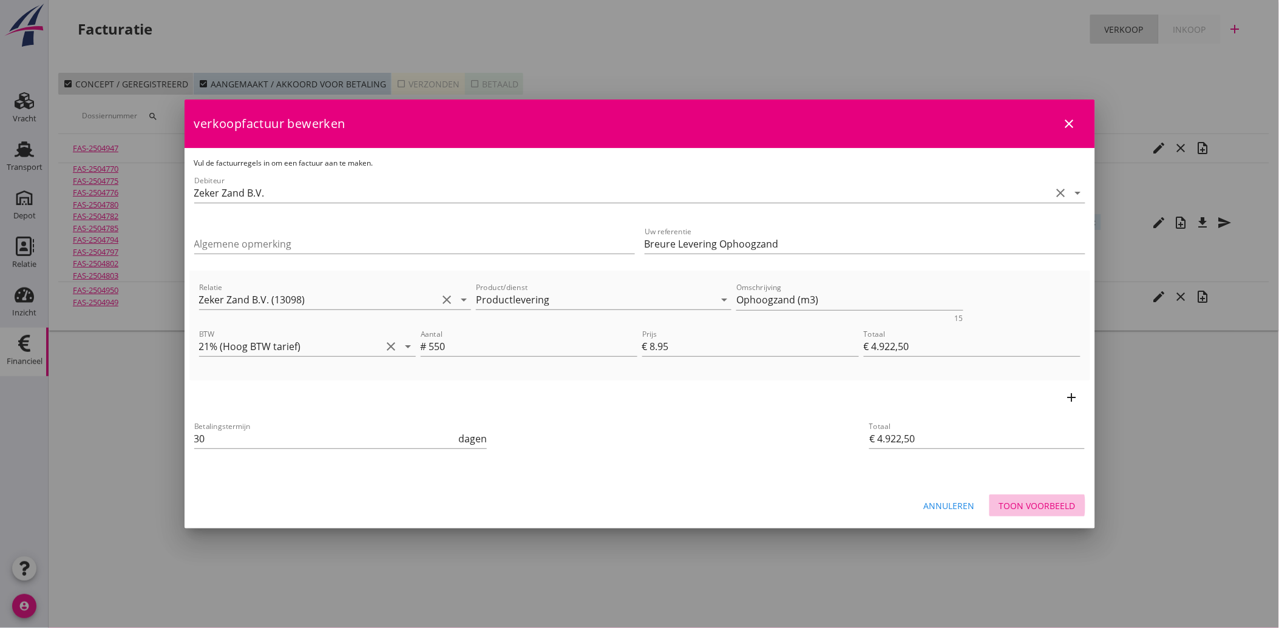
click at [1048, 500] on div "Toon voorbeeld" at bounding box center [1037, 506] width 76 height 13
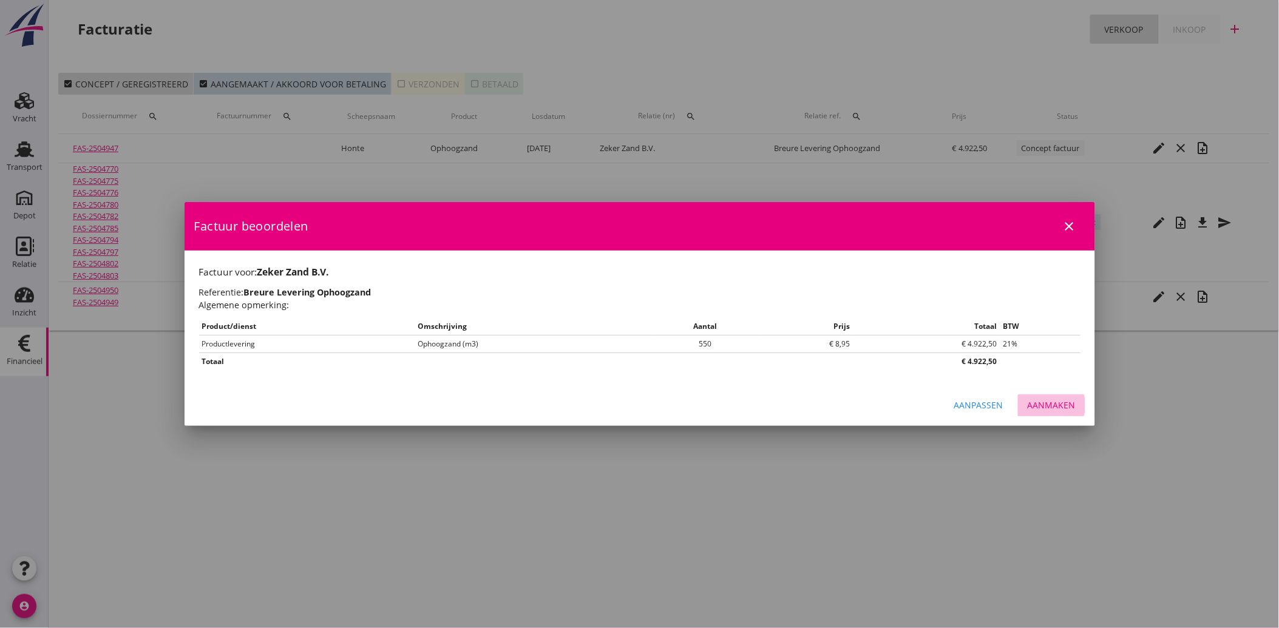
click at [1038, 397] on button "Aanmaken" at bounding box center [1051, 406] width 67 height 22
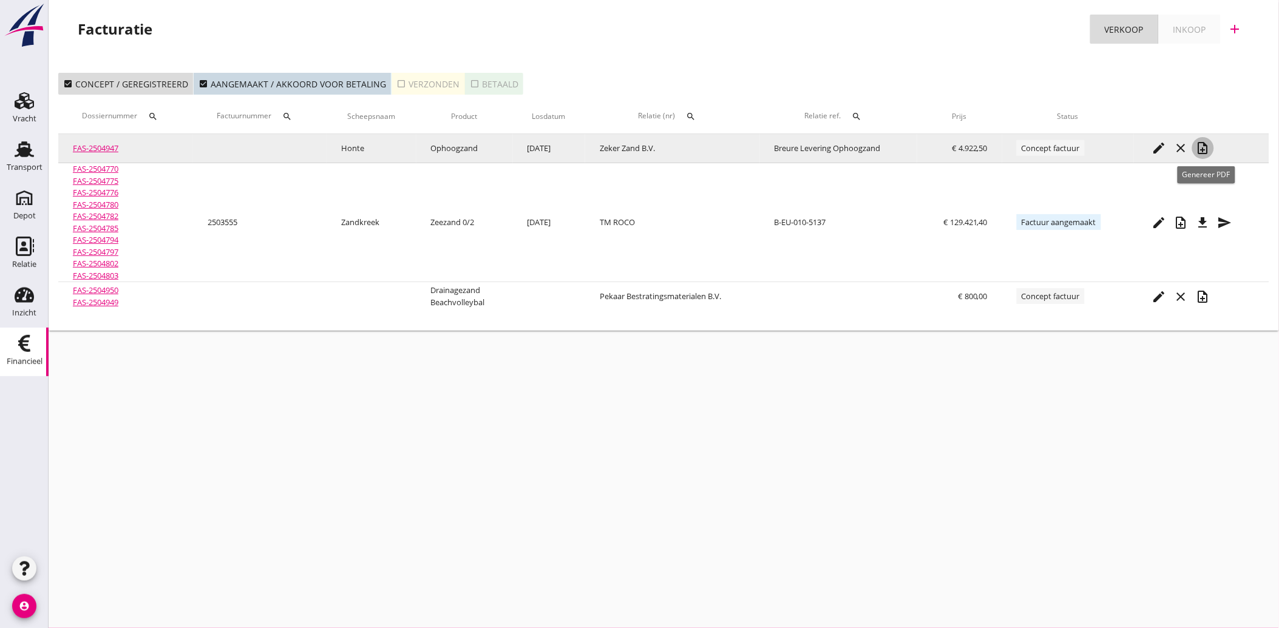
click at [1202, 147] on icon "note_add" at bounding box center [1203, 148] width 15 height 15
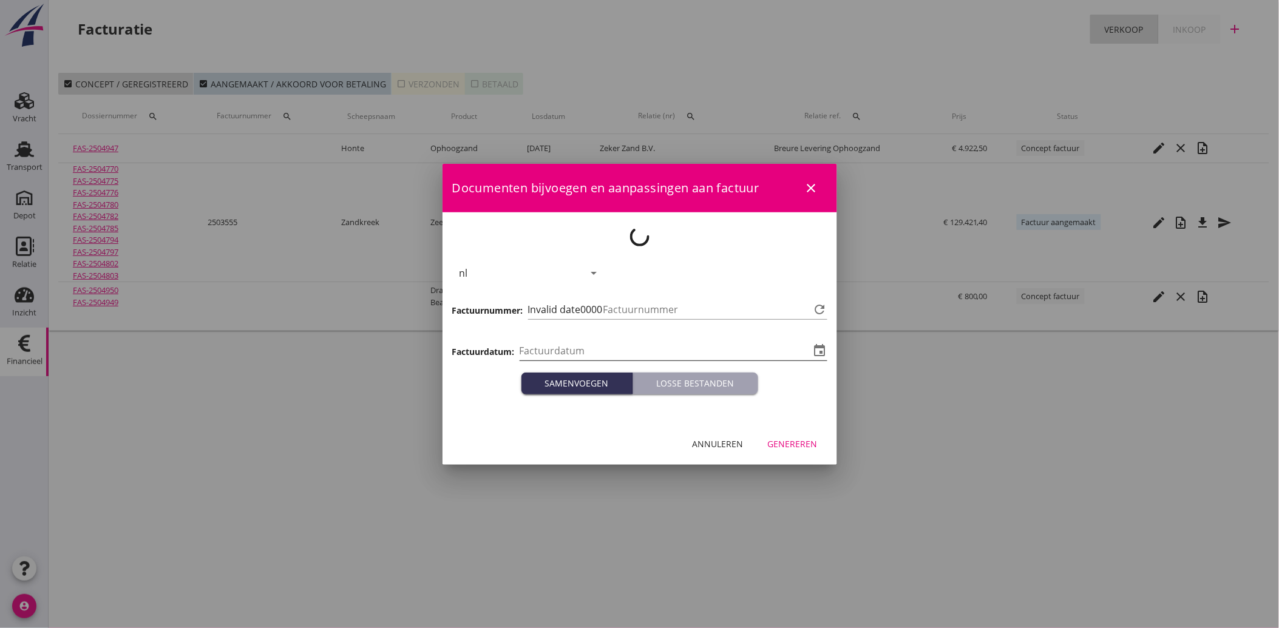
type input "[DATE]"
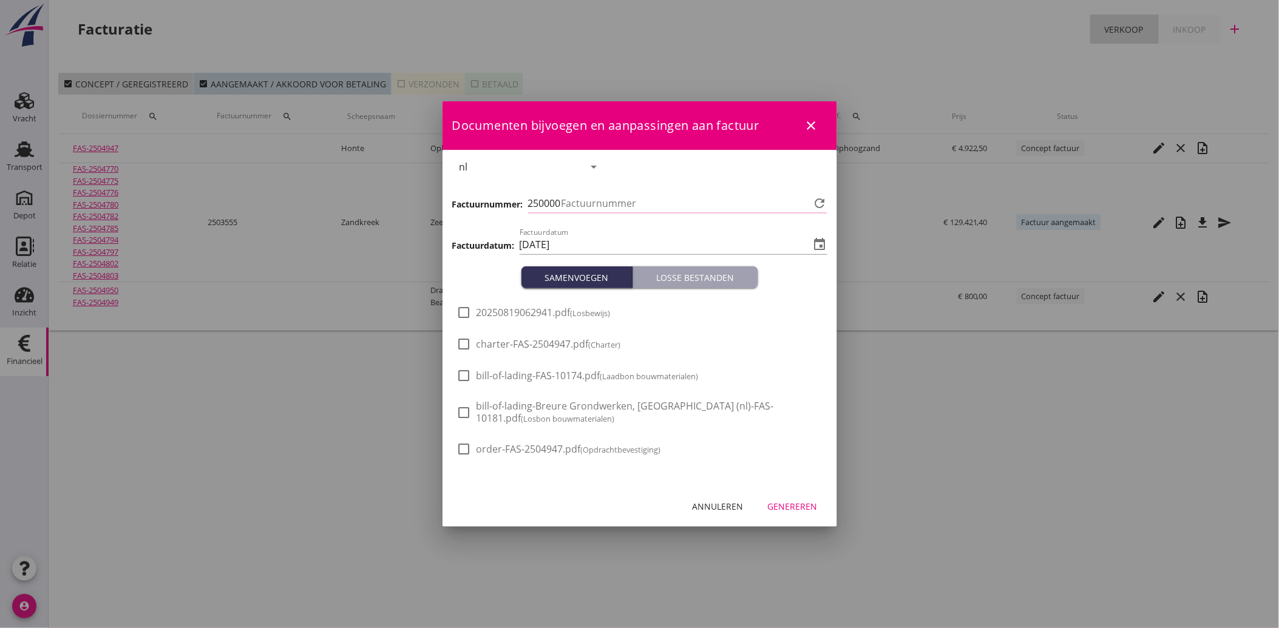
type input "3561"
click at [489, 319] on div "check_box_outline_blank 20250819062941.pdf (Losbewijs)" at bounding box center [534, 319] width 154 height 29
click at [464, 337] on div at bounding box center [464, 344] width 21 height 21
checkbox input "true"
click at [471, 311] on div at bounding box center [464, 312] width 21 height 21
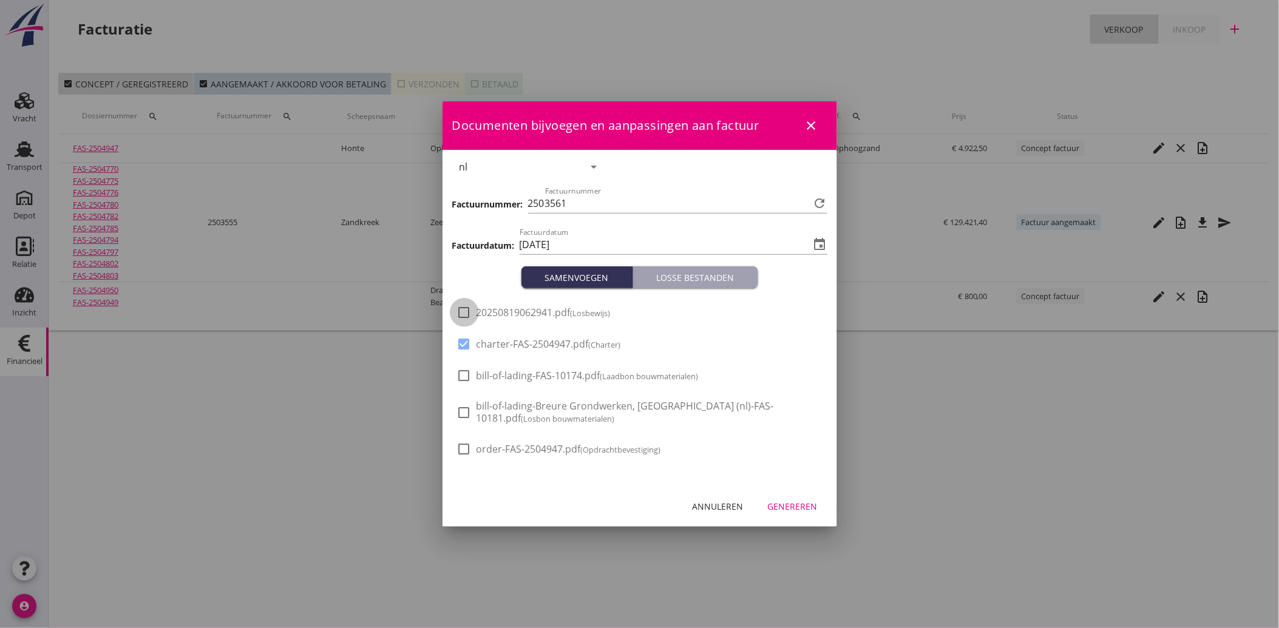
checkbox input "true"
click at [466, 341] on div at bounding box center [464, 344] width 21 height 21
checkbox input "false"
click at [806, 514] on button "Genereren" at bounding box center [792, 506] width 69 height 22
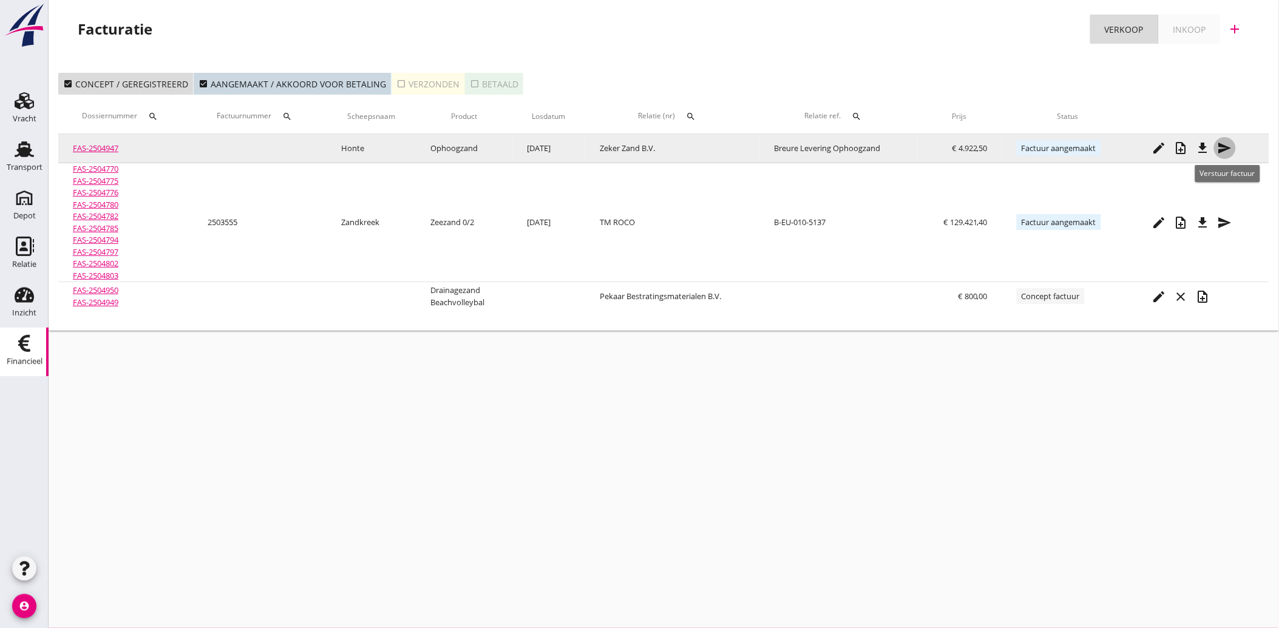
click at [1224, 147] on icon "send" at bounding box center [1225, 148] width 15 height 15
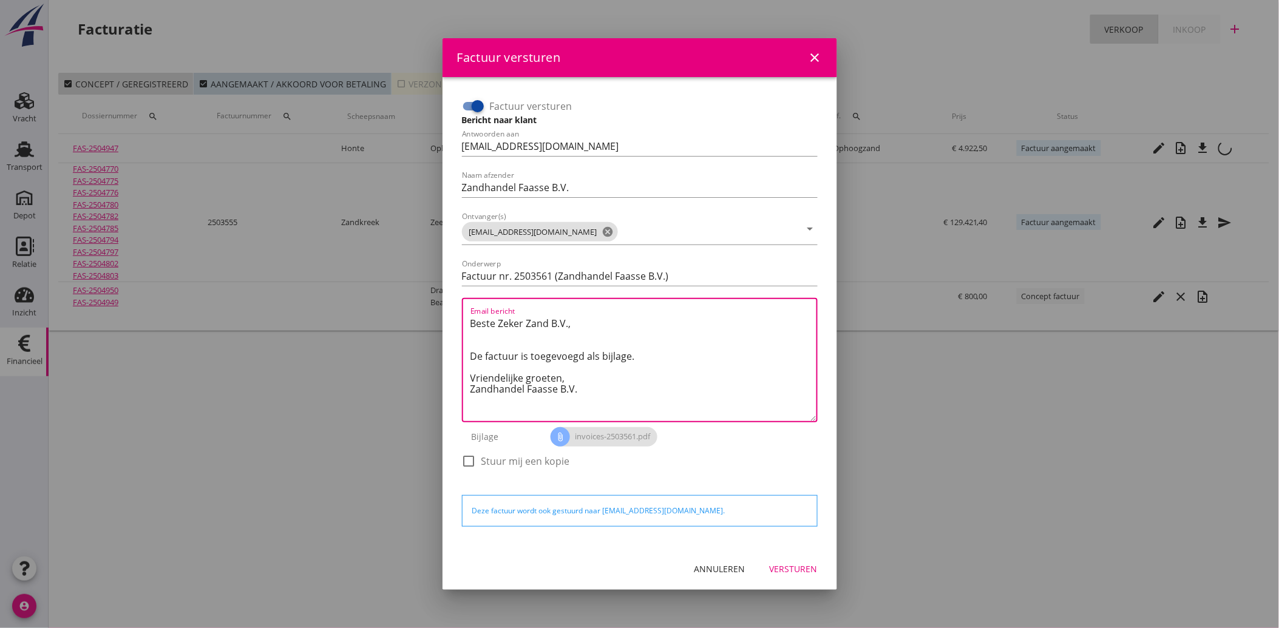
drag, startPoint x: 584, startPoint y: 398, endPoint x: 701, endPoint y: 374, distance: 119.6
click at [467, 324] on div "Email bericht Beste Zeker Zand B.V., De factuur is toegevoegd als bijlage. Vrie…" at bounding box center [640, 360] width 356 height 124
paste textarea "Geachte heer/mevrouw, Hierbij zenden wij u onze factuur i.v.m. de door ons aan …"
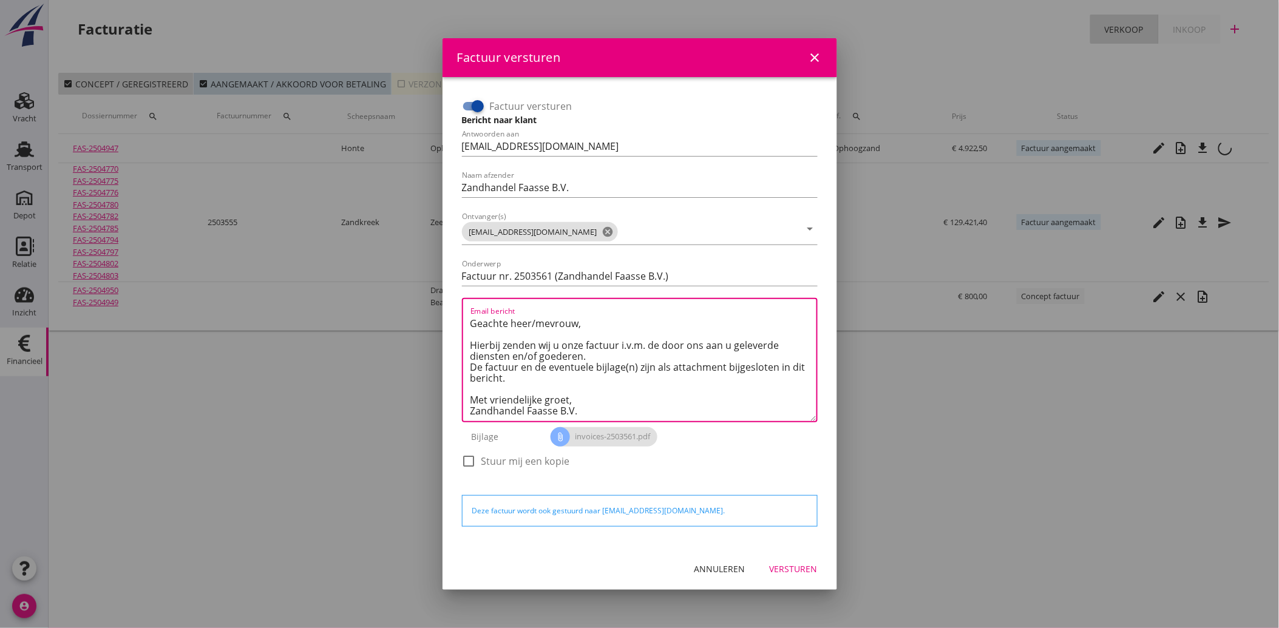
type textarea "Geachte heer/mevrouw, Hierbij zenden wij u onze factuur i.v.m. de door ons aan …"
click at [798, 555] on div "Annuleren Versturen" at bounding box center [639, 569] width 395 height 41
click at [802, 571] on div "Versturen" at bounding box center [794, 569] width 48 height 13
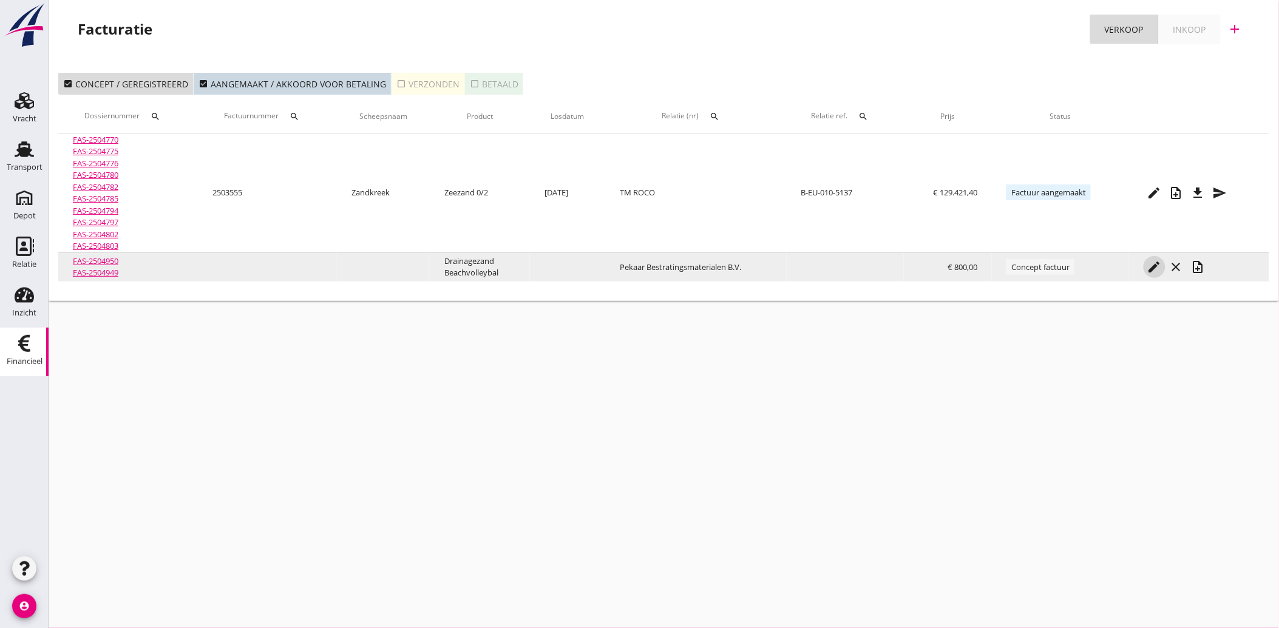
click at [1154, 264] on icon "edit" at bounding box center [1154, 267] width 15 height 15
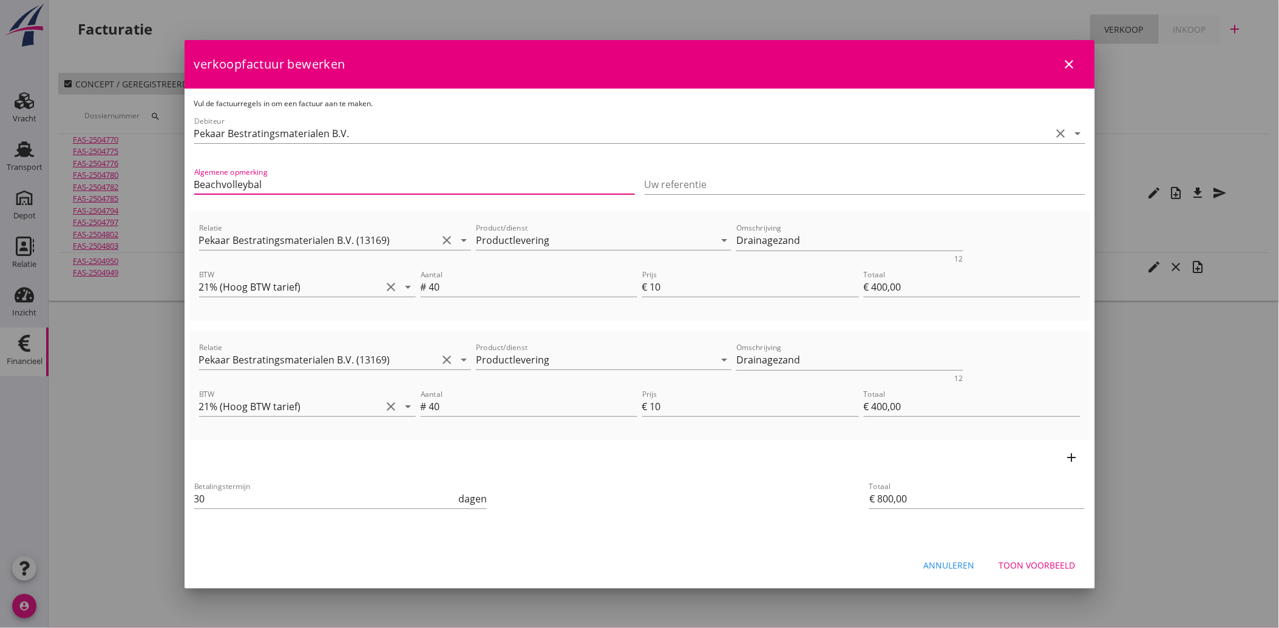
drag, startPoint x: 271, startPoint y: 184, endPoint x: 166, endPoint y: 163, distance: 107.1
click at [166, 163] on div "21% (Hoog BTW tarief) 9% (Laag BTW tarief) 0% (BTW vrij) 0% (BTW verlegd) Produ…" at bounding box center [639, 314] width 1279 height 628
click at [691, 185] on input "Uw referentie" at bounding box center [865, 184] width 441 height 19
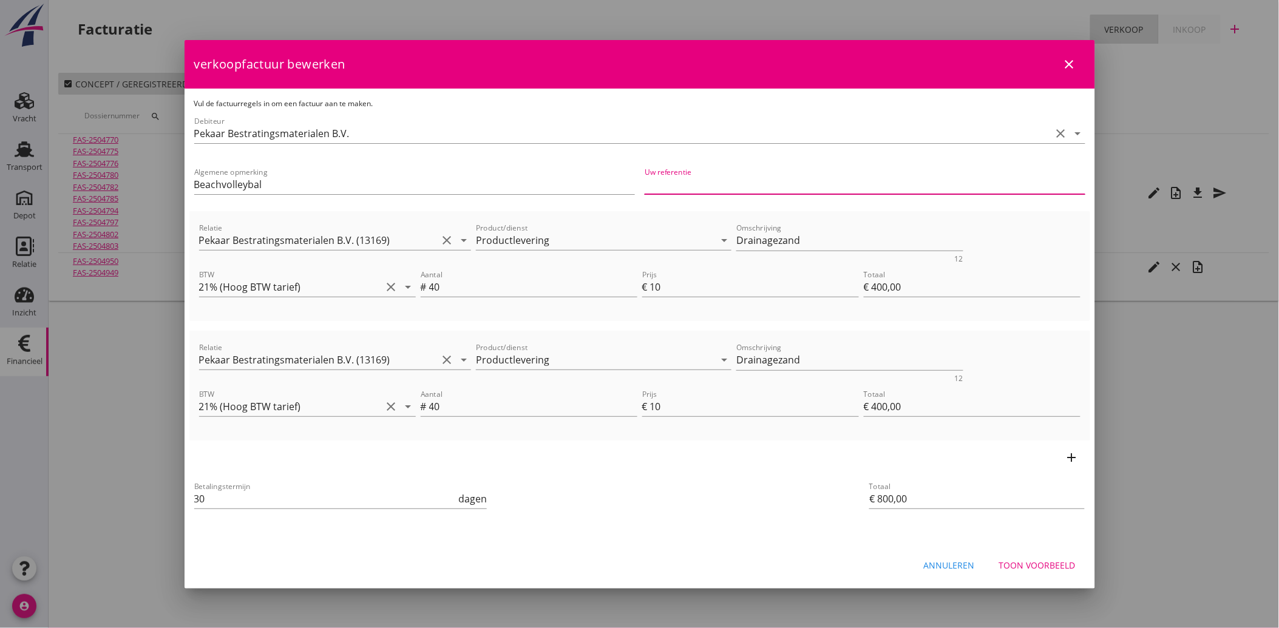
paste input "Beachvolleybal"
type input "Beachvolleybal Yerseke"
drag, startPoint x: 654, startPoint y: 285, endPoint x: 678, endPoint y: 288, distance: 24.4
click at [678, 288] on input "10" at bounding box center [754, 286] width 209 height 19
type input "15"
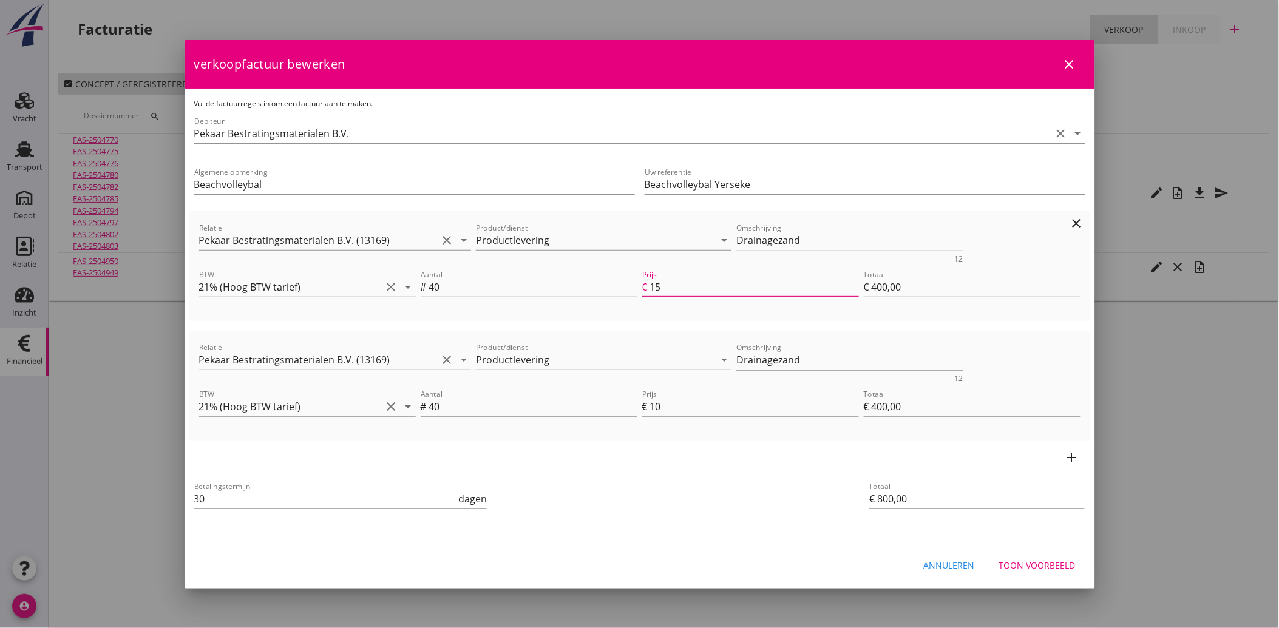
type input "€ 600,00"
type input "€ 1.000,00"
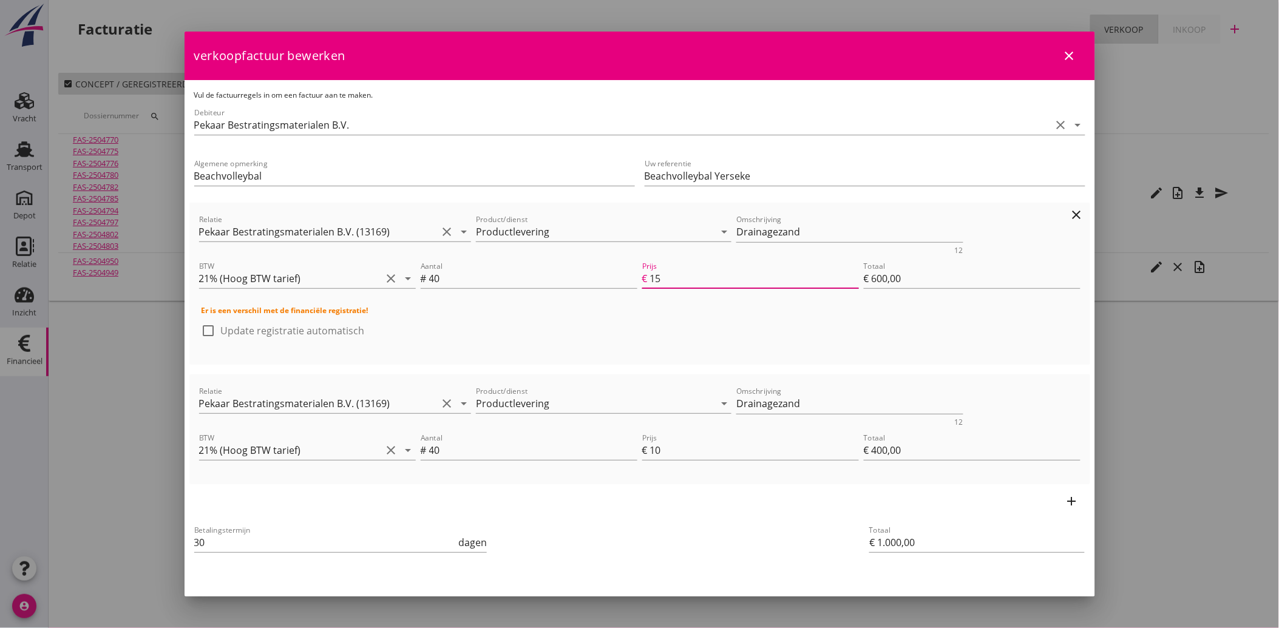
type input "15.8"
type input "€ 632,00"
type input "€ 1.032,00"
type input "15.85"
type input "€ 634,00"
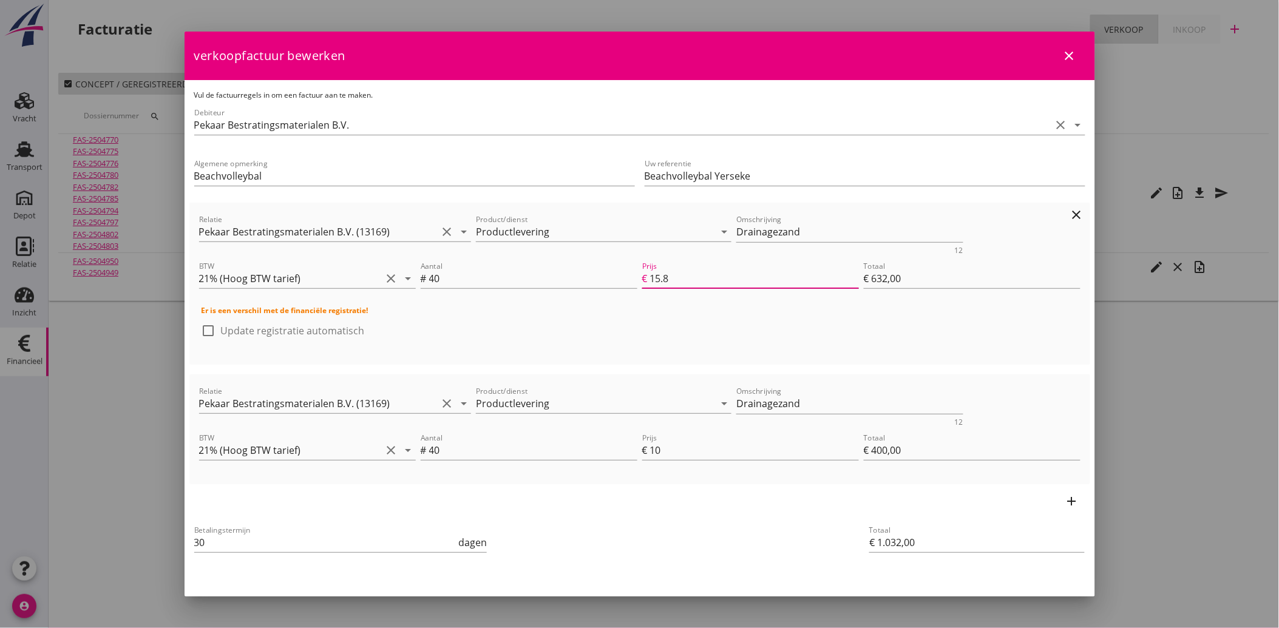
type input "€ 1.034,00"
type input "15.85"
click at [286, 176] on input "Beachvolleybal" at bounding box center [414, 175] width 441 height 19
type input "Beachvolleybal Yerseke"
drag, startPoint x: 668, startPoint y: 453, endPoint x: 694, endPoint y: 454, distance: 26.1
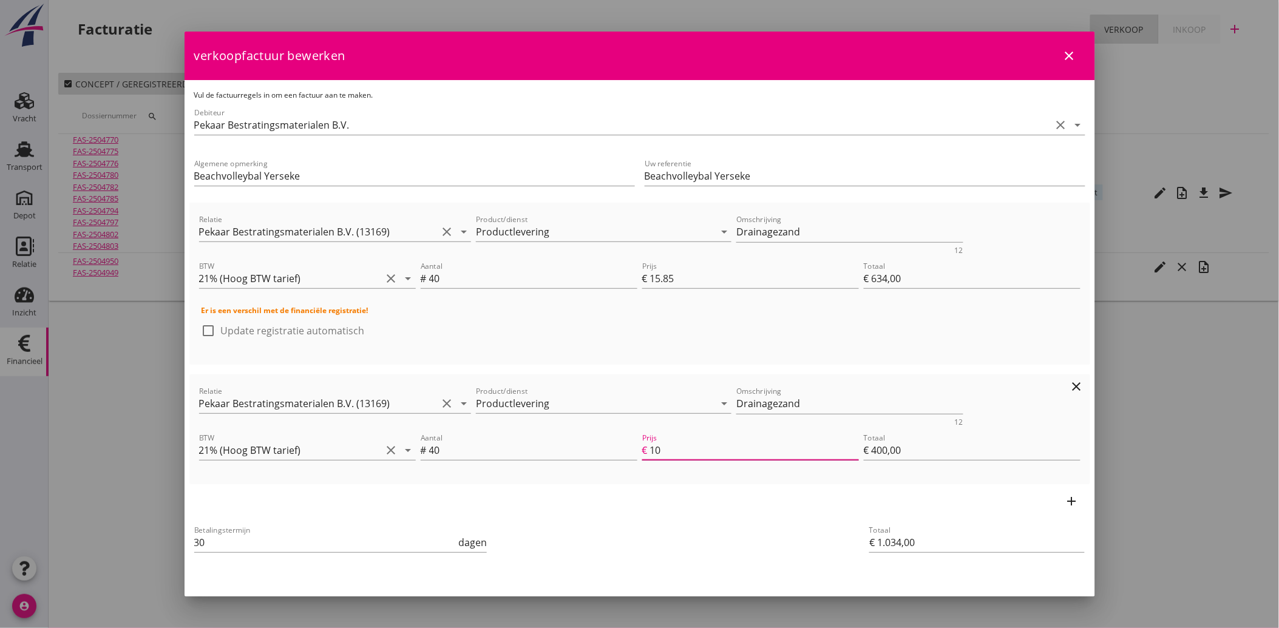
click at [694, 454] on input "10" at bounding box center [754, 450] width 209 height 19
type input "15"
type input "€ 600,00"
type input "€ 1.234,00"
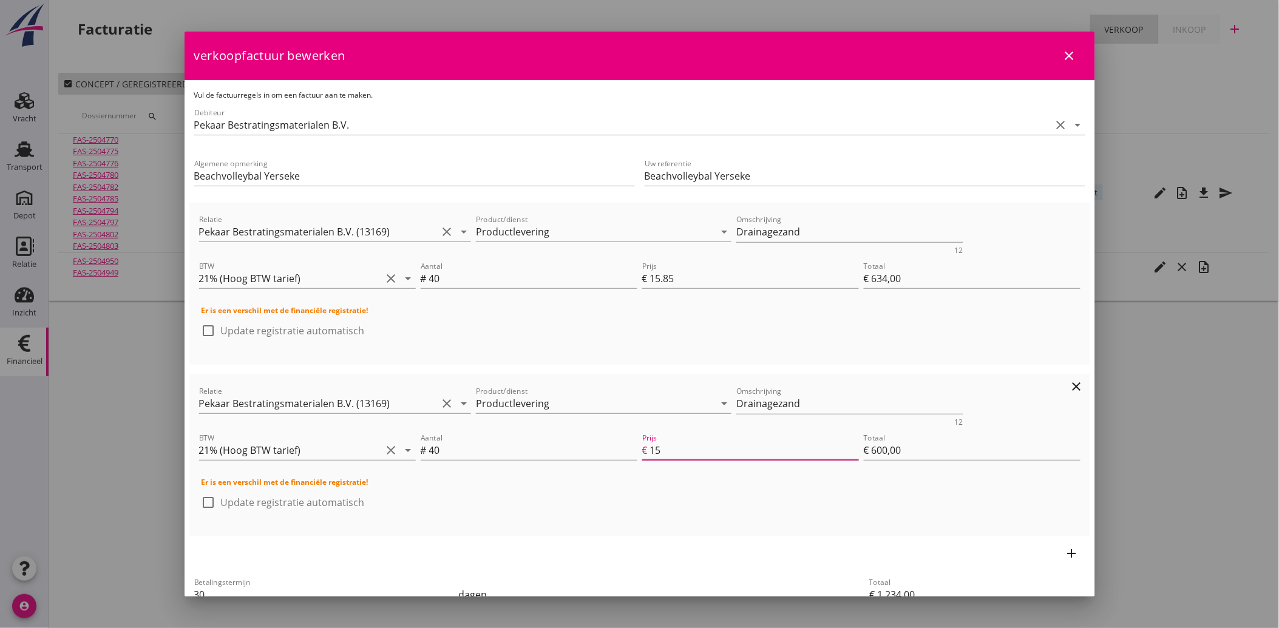
type input "15.8"
type input "€ 632,00"
type input "€ 1.266,00"
type input "15.85"
type input "€ 634,00"
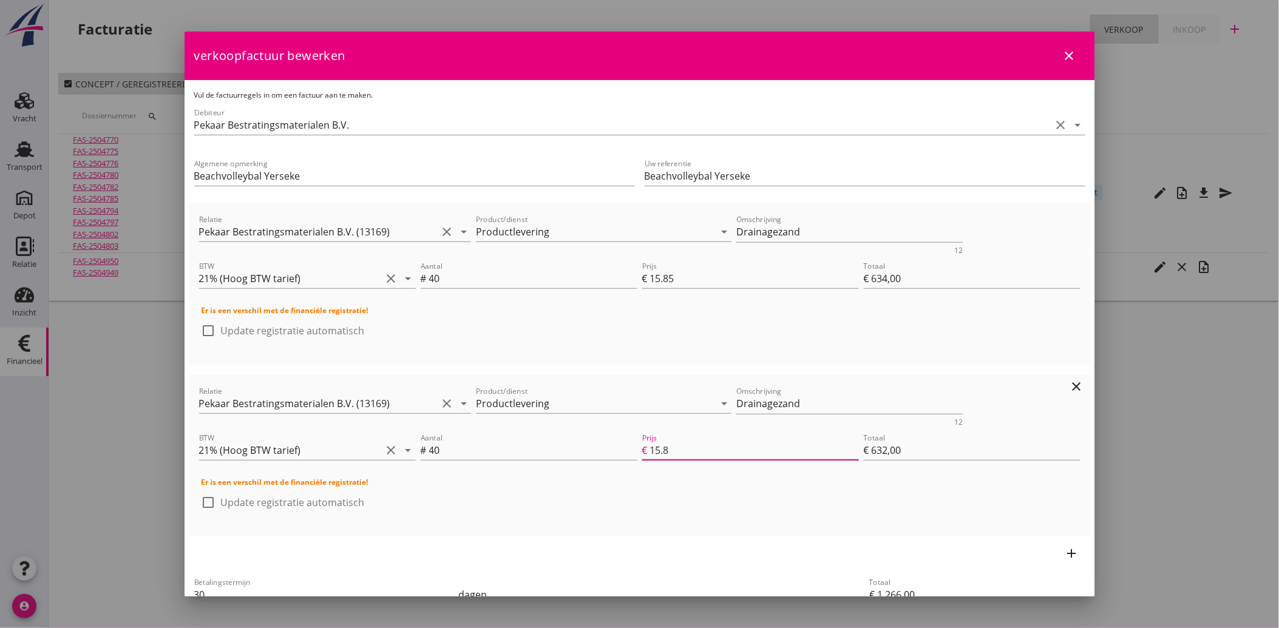
type input "€ 1.268,00"
type input "15.85"
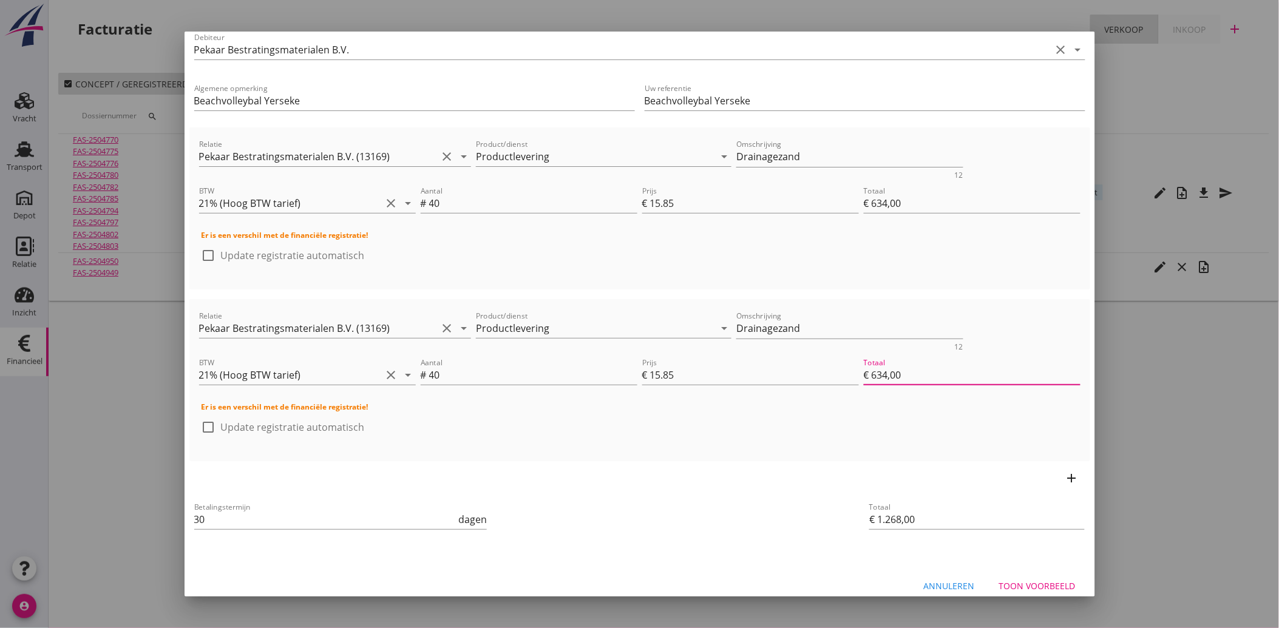
scroll to position [87, 0]
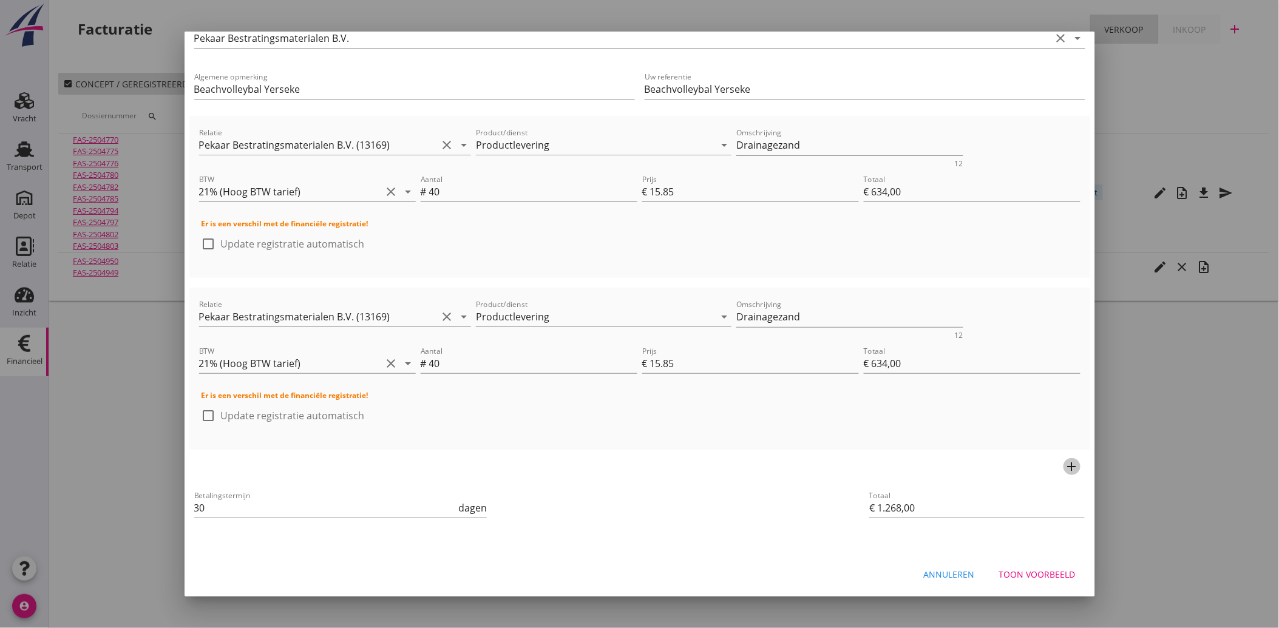
click at [1065, 463] on icon "add" at bounding box center [1072, 466] width 15 height 15
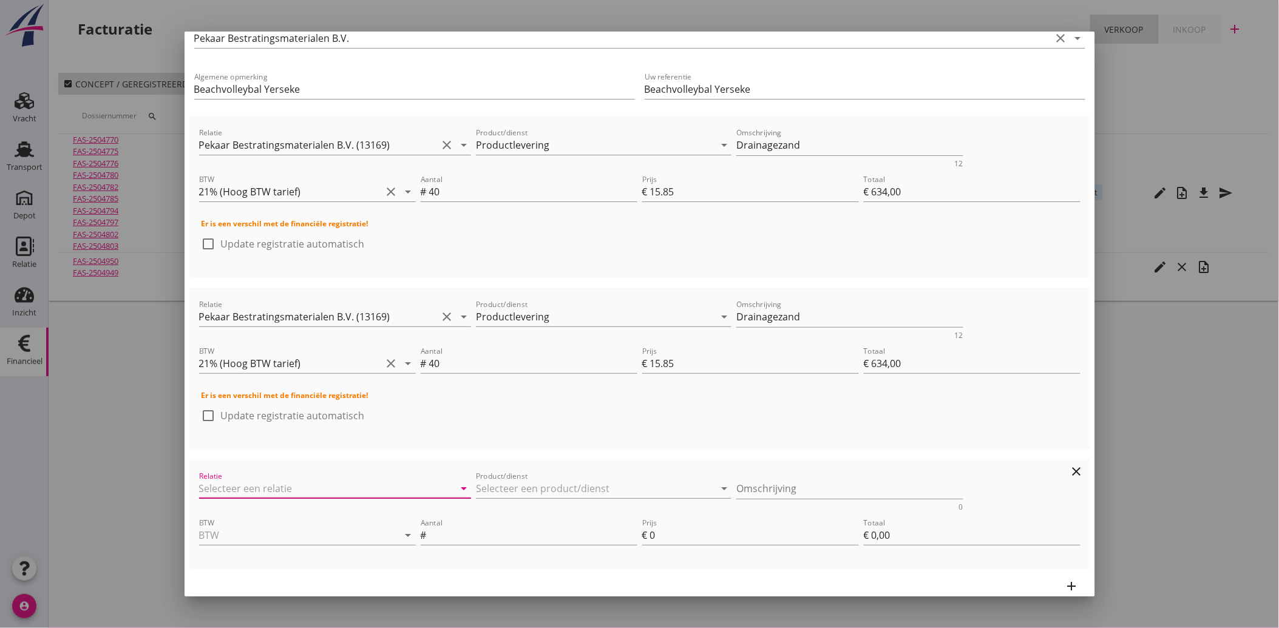
click at [235, 482] on input "Relatie" at bounding box center [318, 488] width 239 height 19
click at [237, 514] on div "Pekaar Bestratingsmaterialen B.V." at bounding box center [333, 511] width 249 height 15
type input "Pekaar Bestratingsmaterialen B.V. (13169)"
click at [530, 490] on input "Product/dienst" at bounding box center [595, 488] width 239 height 19
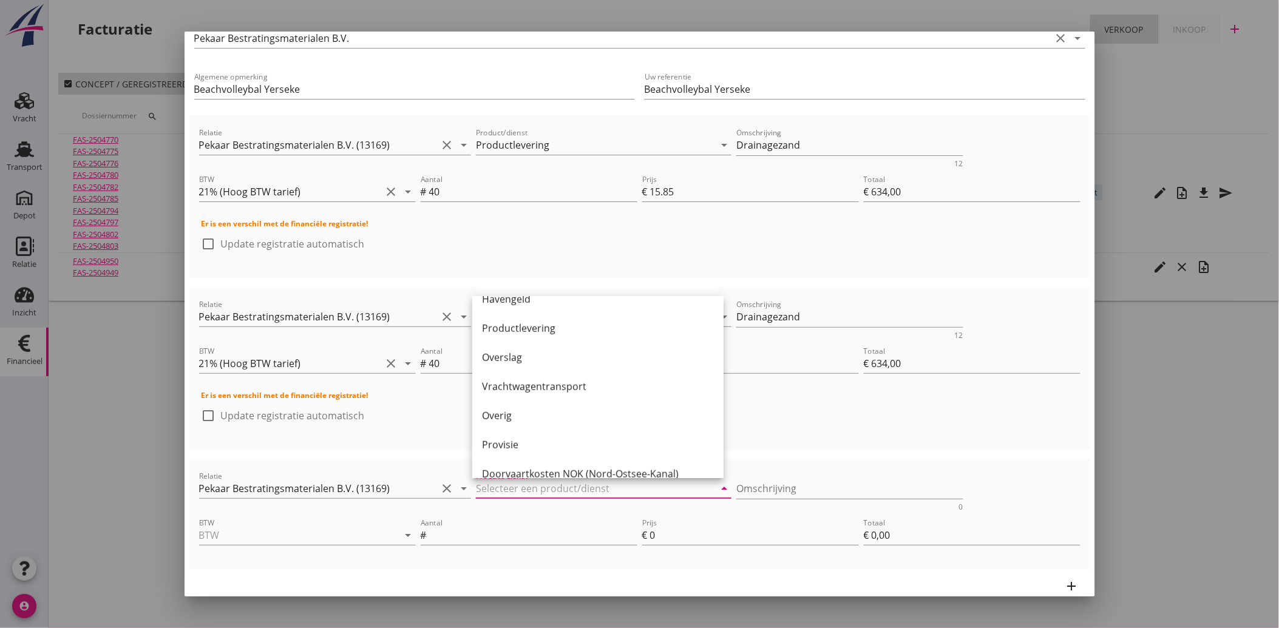
scroll to position [404, 0]
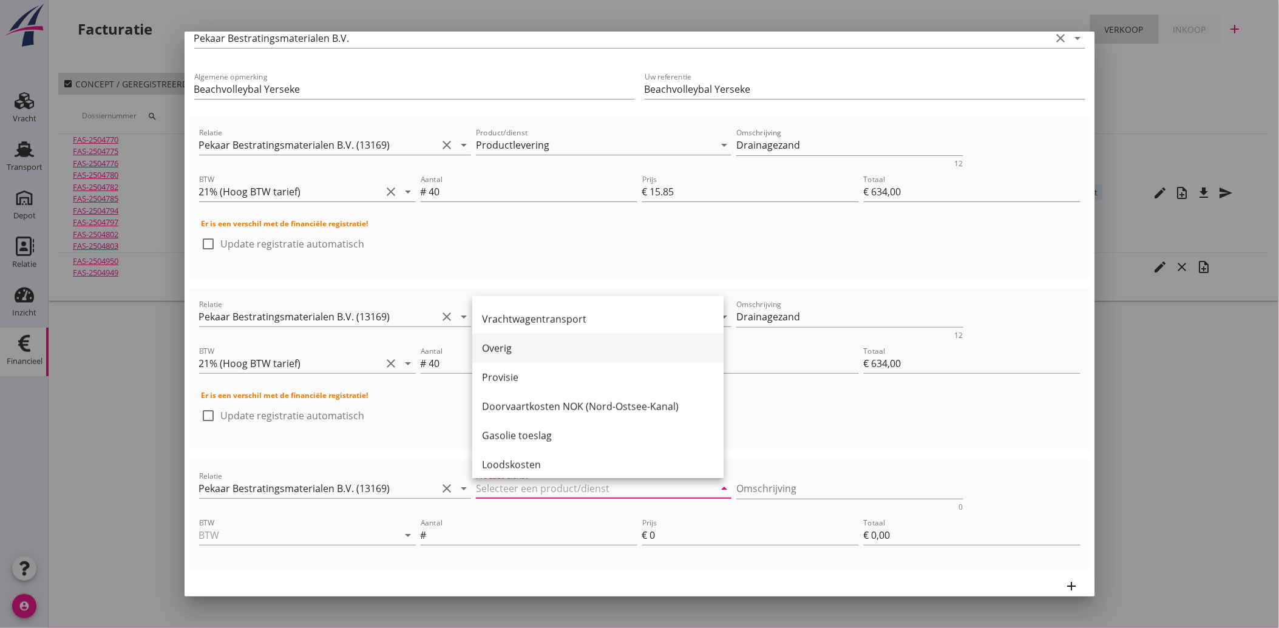
click at [530, 343] on div "Overig" at bounding box center [598, 348] width 232 height 15
type input "Overig"
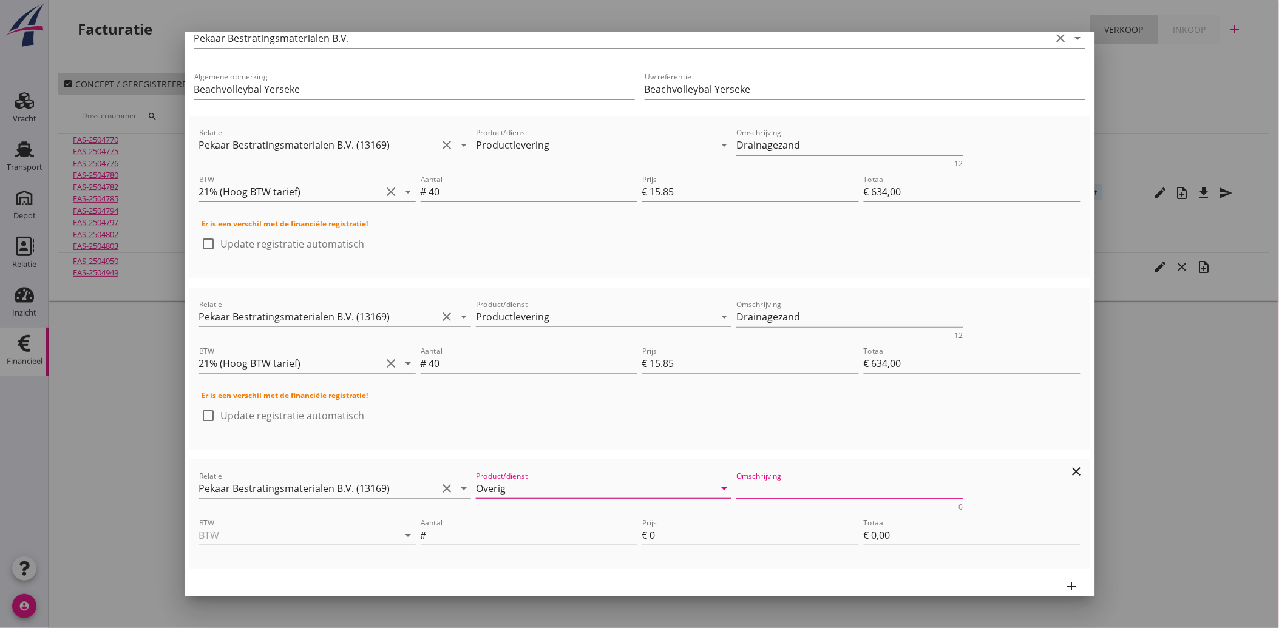
click at [790, 487] on textarea "Omschrijving" at bounding box center [849, 489] width 227 height 20
type textarea "Korting"
type input "21% (Hoog BTW tarief)"
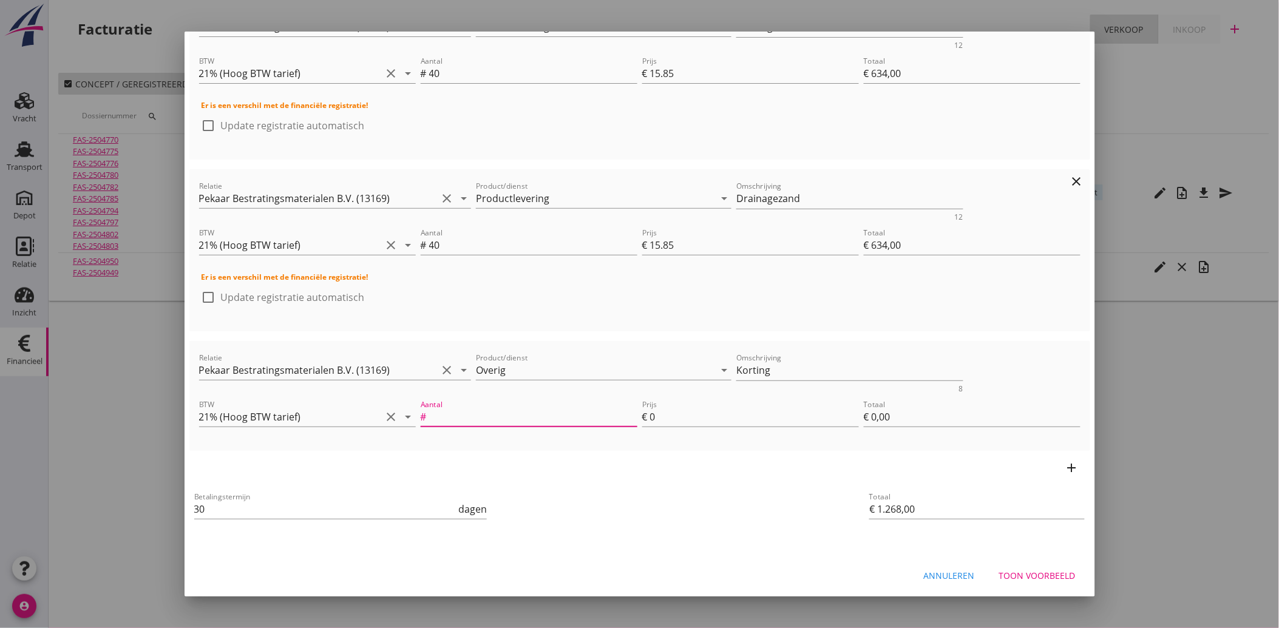
scroll to position [206, 0]
type input "-8"
type input "€ -0,00"
type input "-80"
type input "€ 868,00"
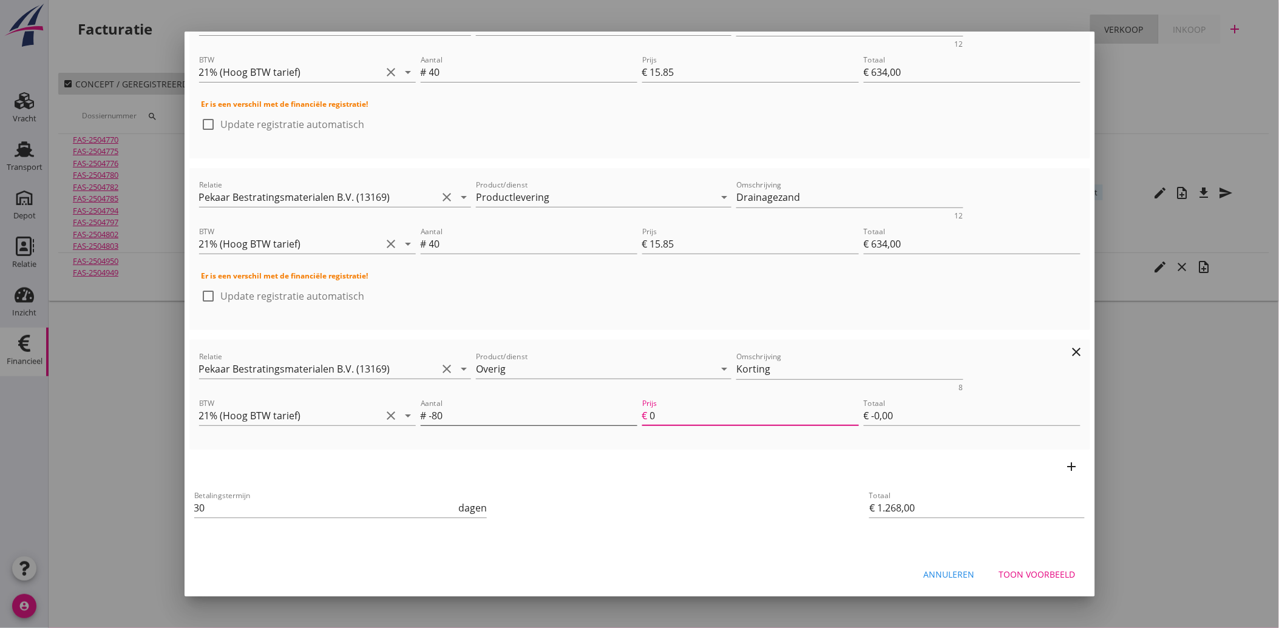
type input "5"
type input "€ -400,00"
type input "€ 804,00"
type input "5.8"
type input "€ -464,00"
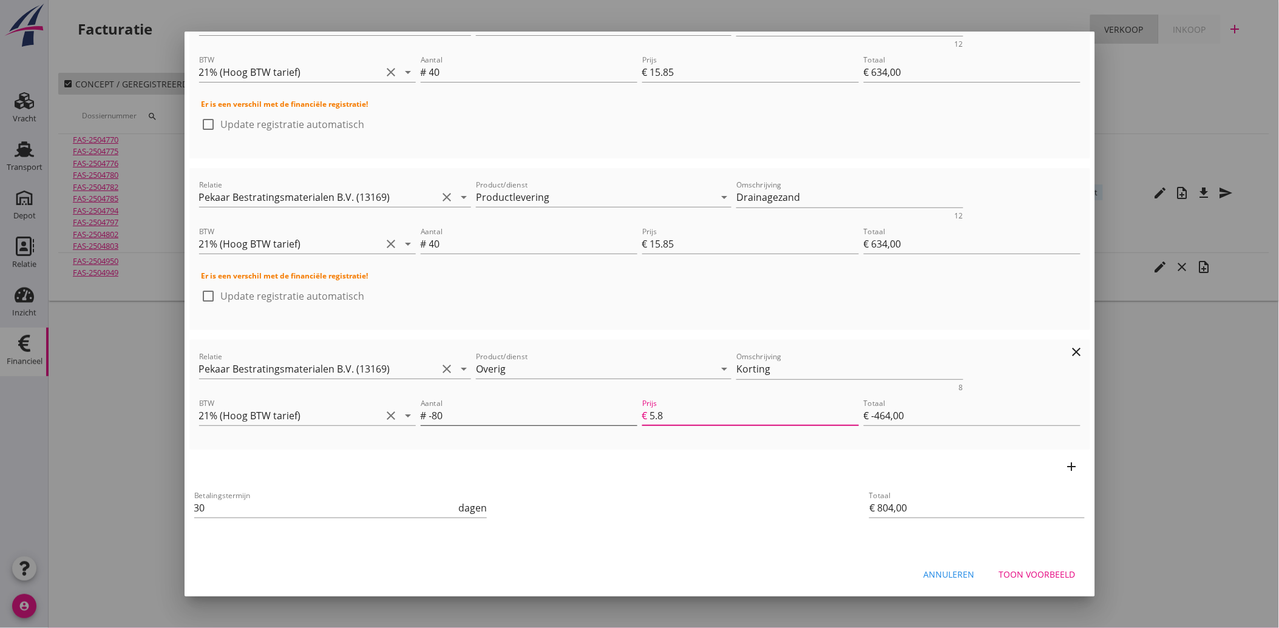
type input "€ 800,00"
type input "5.85"
type input "€ -468,00"
type input "5.85"
click at [1002, 565] on button "Toon voorbeeld" at bounding box center [1037, 575] width 96 height 22
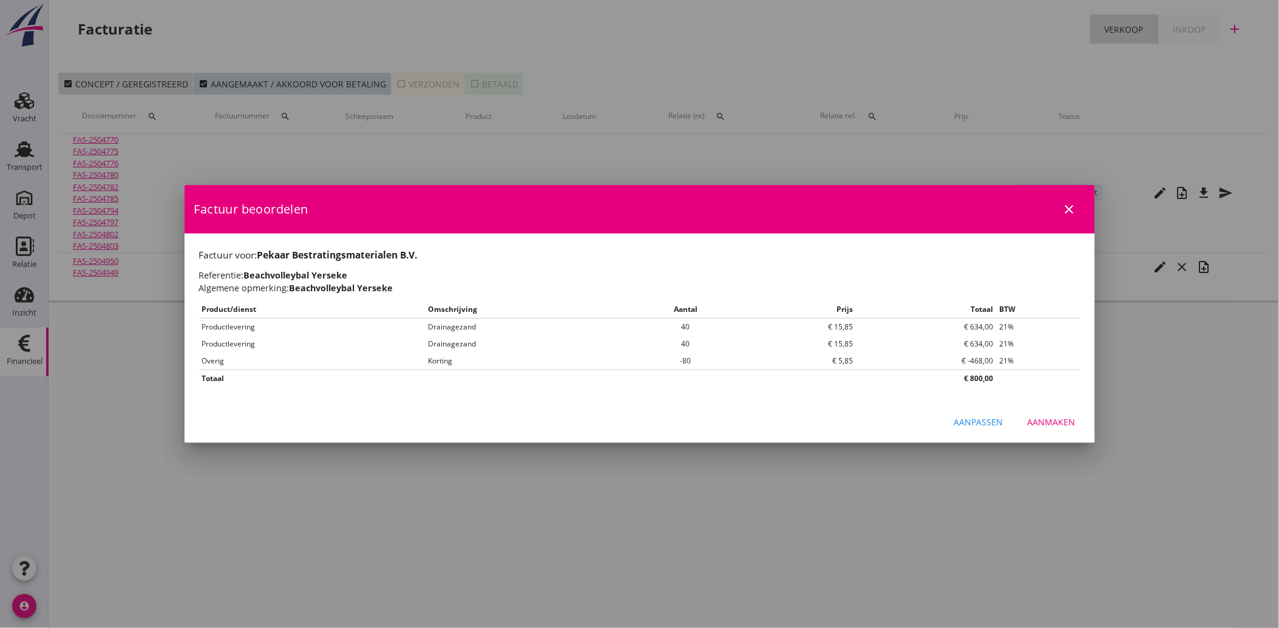
scroll to position [0, 0]
click at [962, 426] on div "Aanpassen" at bounding box center [978, 422] width 49 height 13
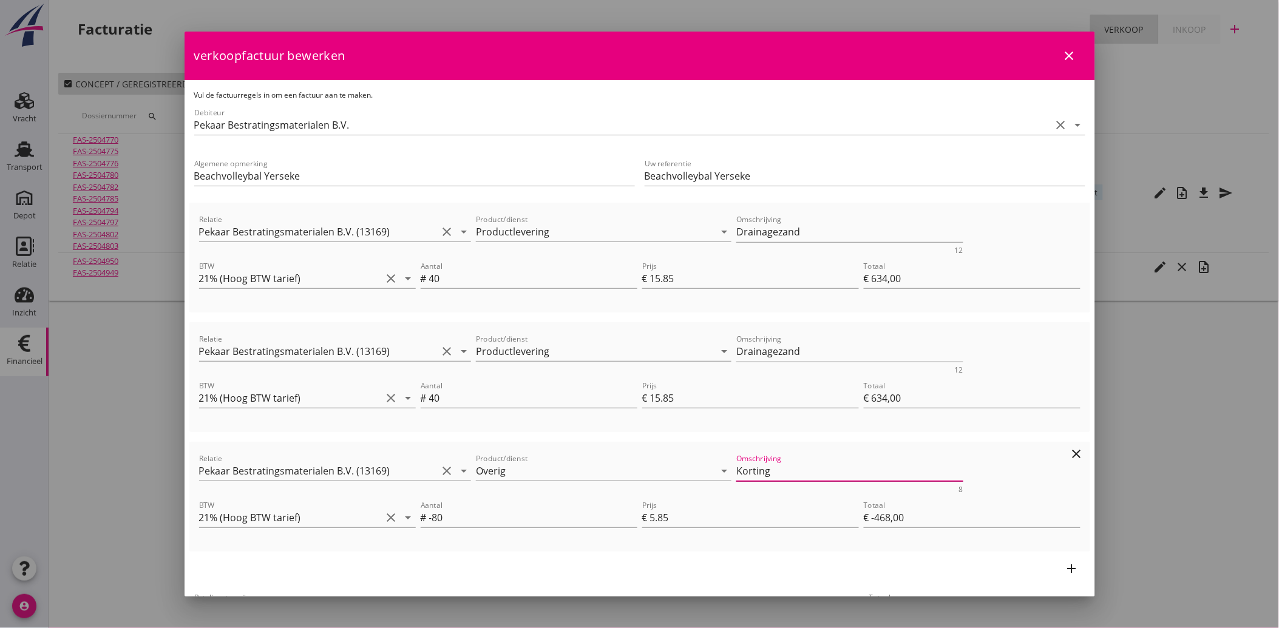
click at [805, 476] on textarea "Korting" at bounding box center [849, 471] width 227 height 20
type textarea "Korting i.v.m. sponsoring"
click at [765, 554] on div "add" at bounding box center [639, 569] width 901 height 34
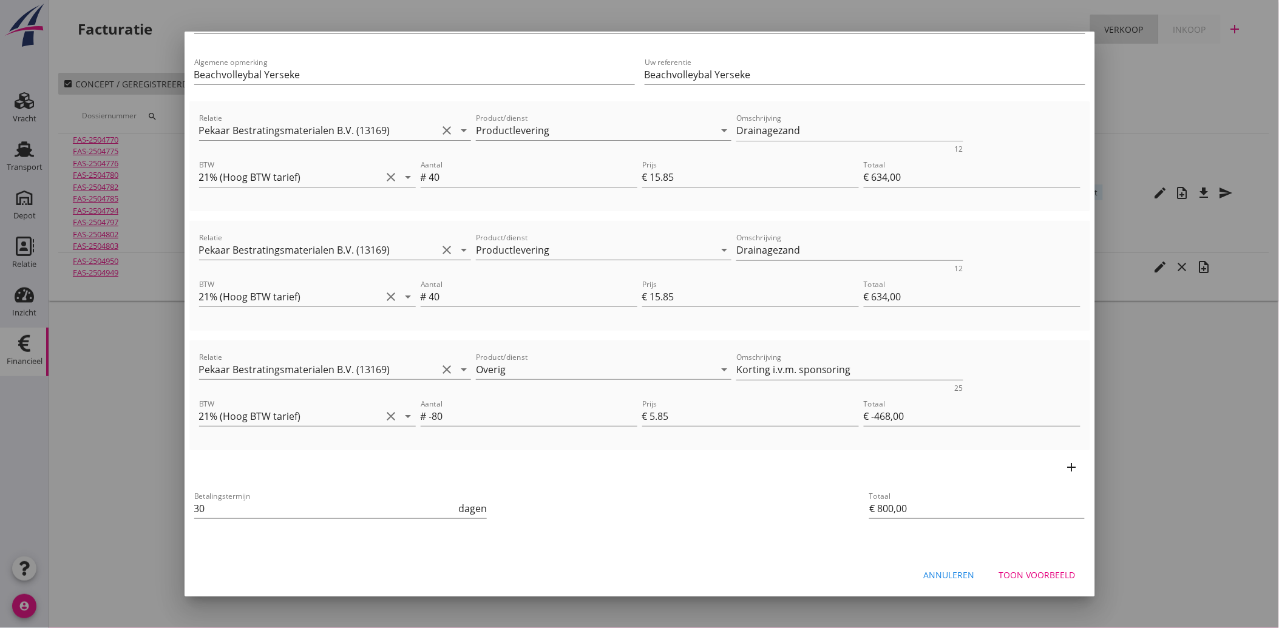
click at [1017, 580] on button "Toon voorbeeld" at bounding box center [1037, 575] width 96 height 22
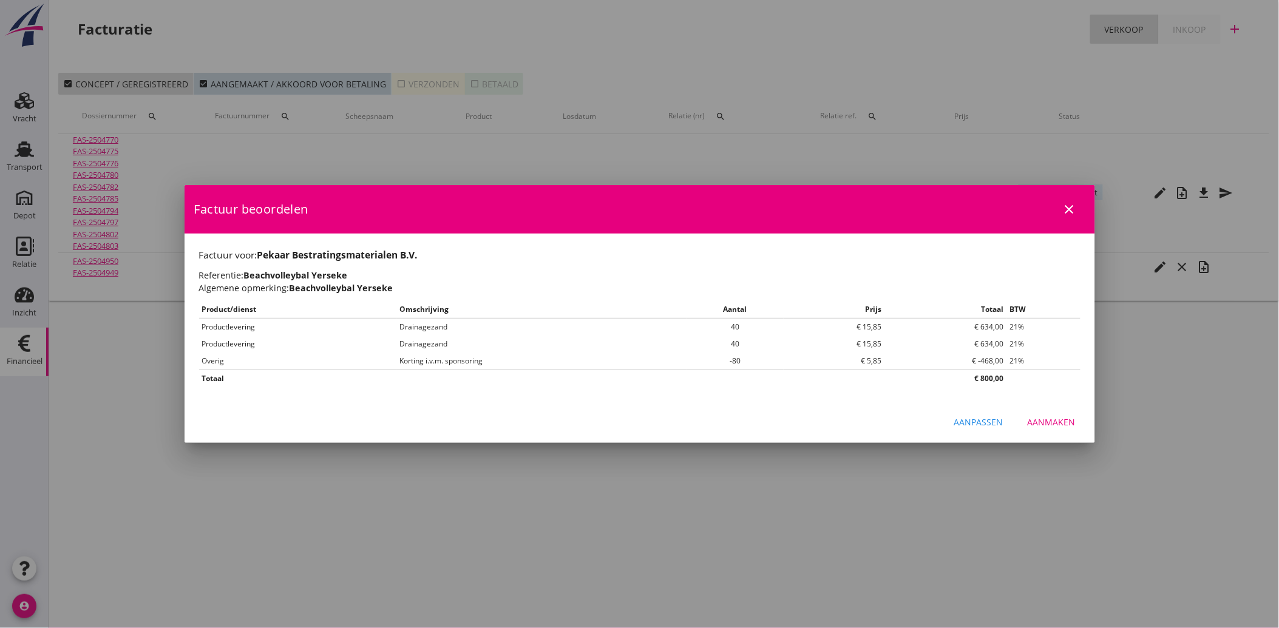
scroll to position [0, 0]
click at [1052, 420] on div "Aanmaken" at bounding box center [1052, 422] width 48 height 13
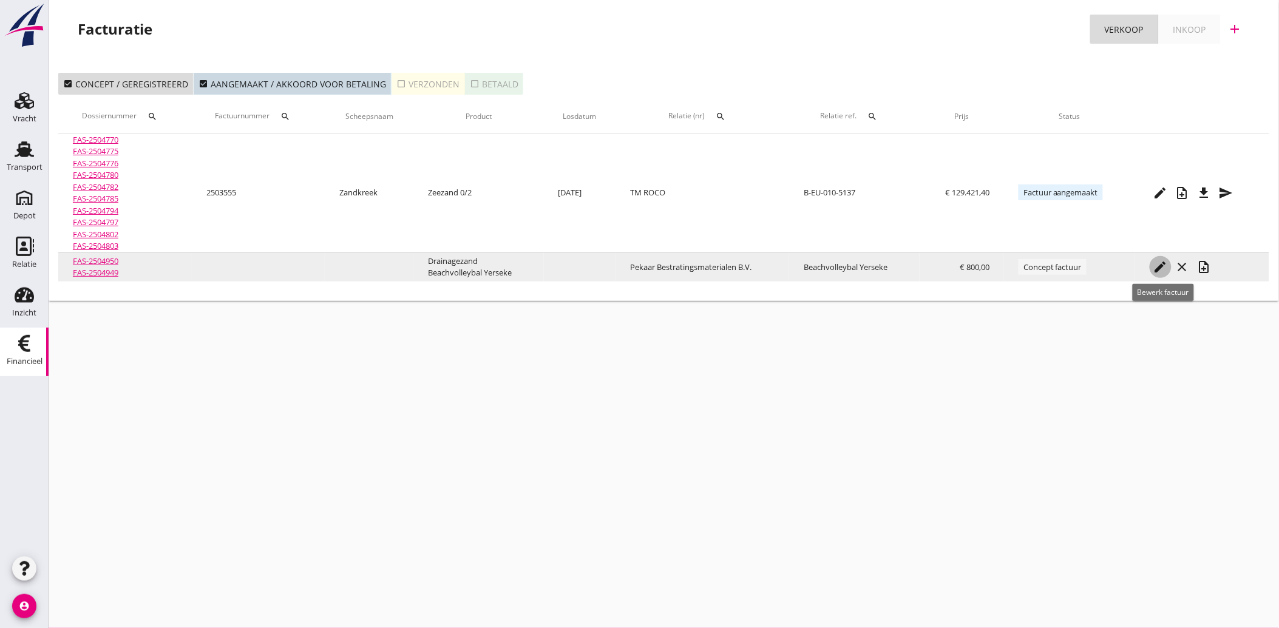
click at [1158, 265] on icon "edit" at bounding box center [1160, 267] width 15 height 15
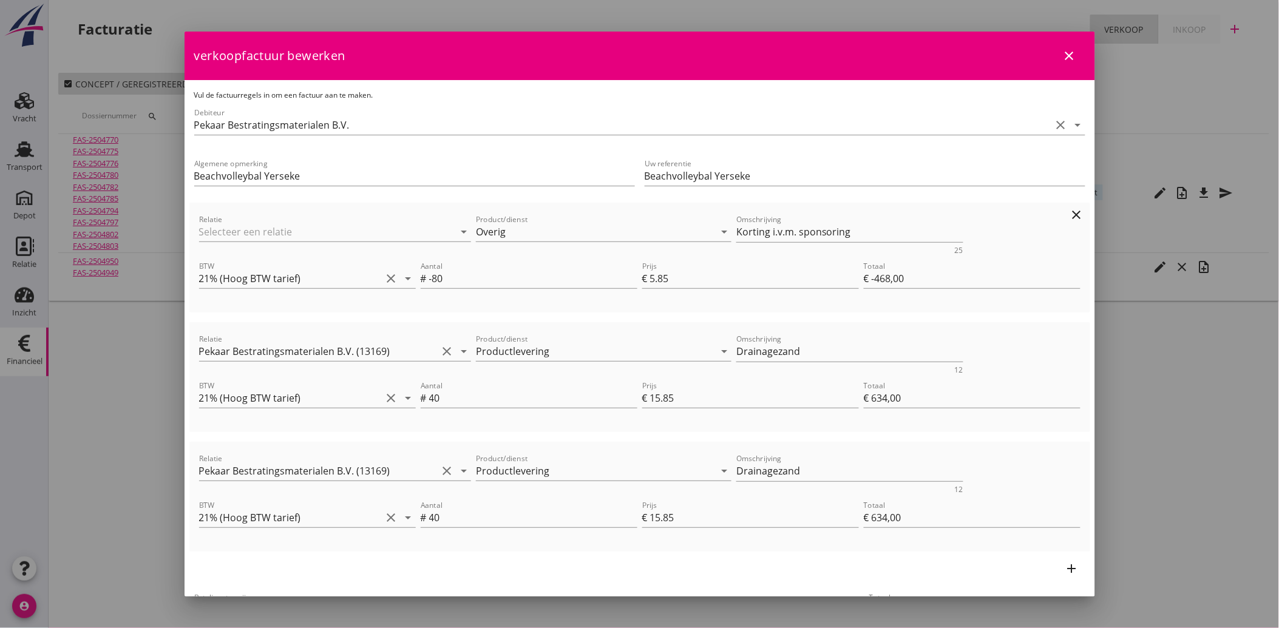
click at [1069, 212] on icon "clear" at bounding box center [1076, 215] width 15 height 15
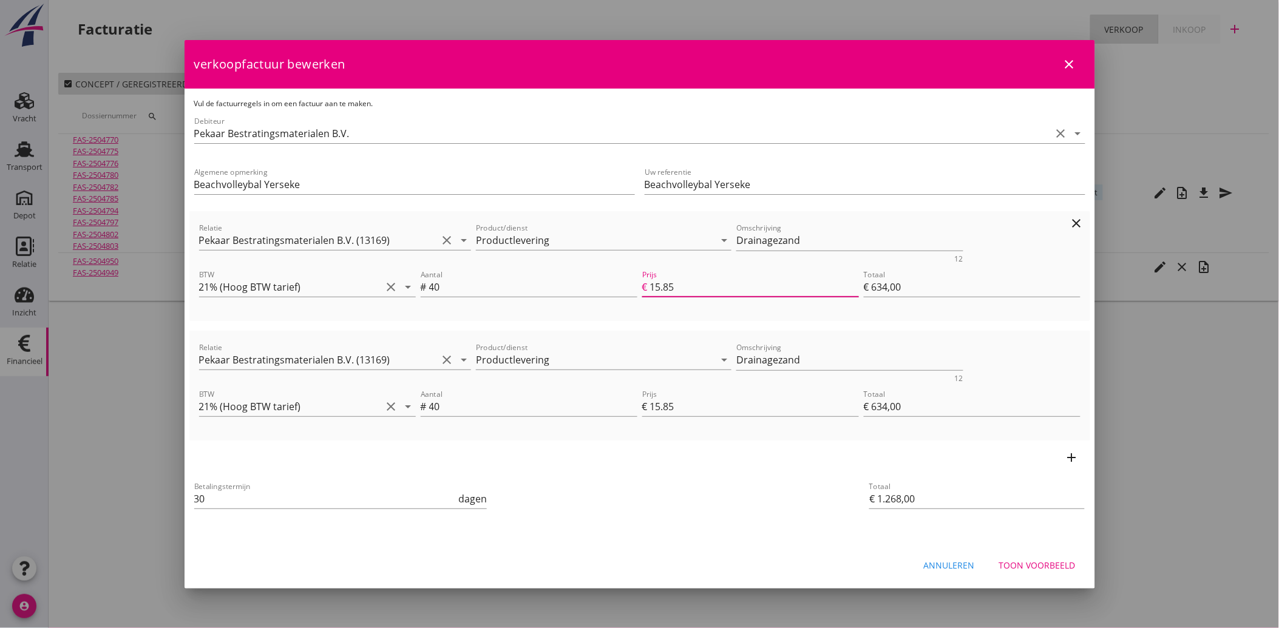
drag, startPoint x: 683, startPoint y: 285, endPoint x: 725, endPoint y: 283, distance: 41.3
click at [725, 283] on input "15.85" at bounding box center [754, 286] width 209 height 19
type input "€ 1.034,00"
type input "10"
type input "€ 400,00"
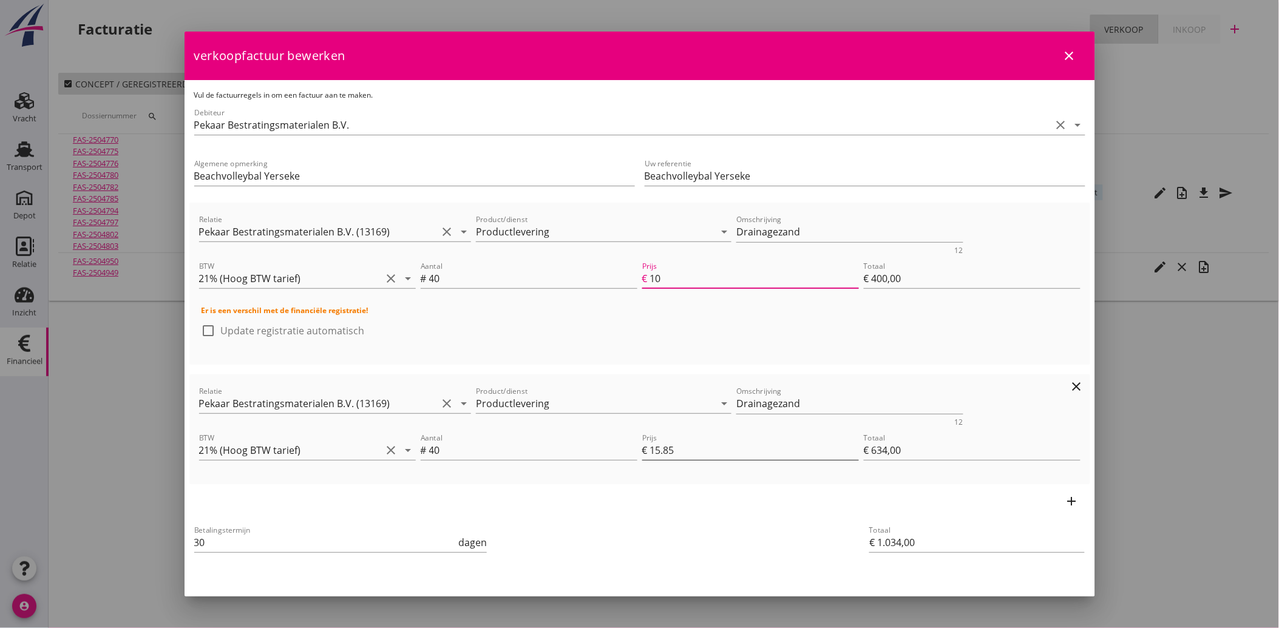
type input "10"
drag, startPoint x: 652, startPoint y: 446, endPoint x: 706, endPoint y: 454, distance: 54.1
click at [706, 454] on input "15.85" at bounding box center [754, 450] width 209 height 19
type input "€ 800,00"
type input "10"
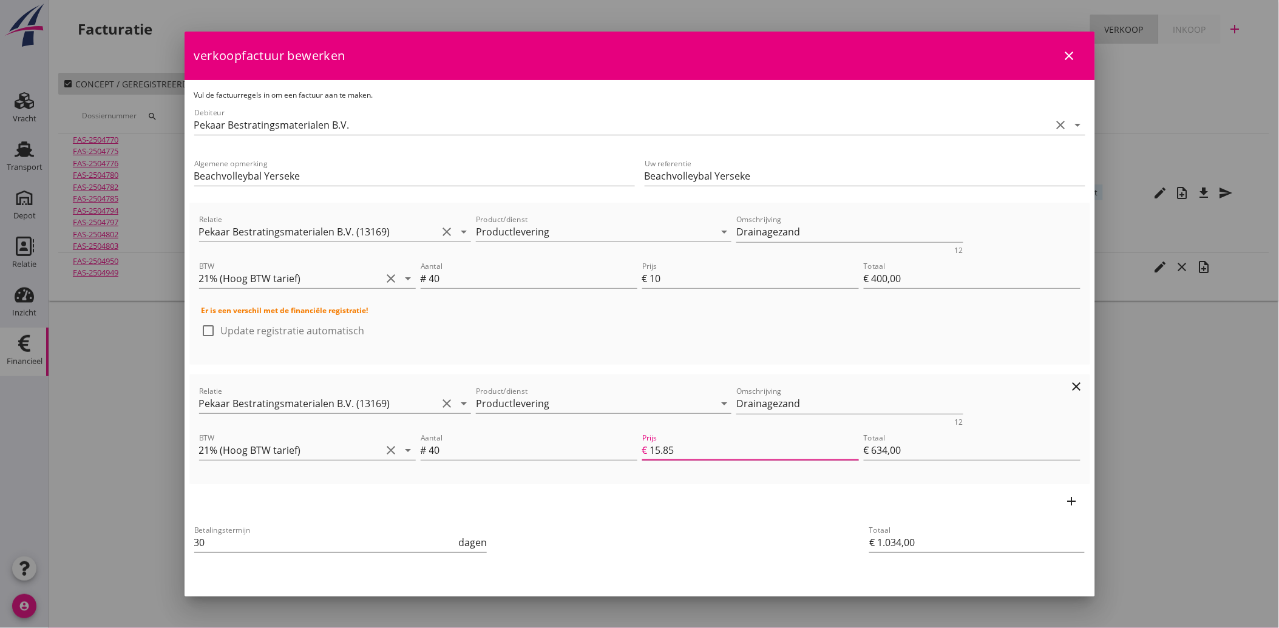
type input "€ 400,00"
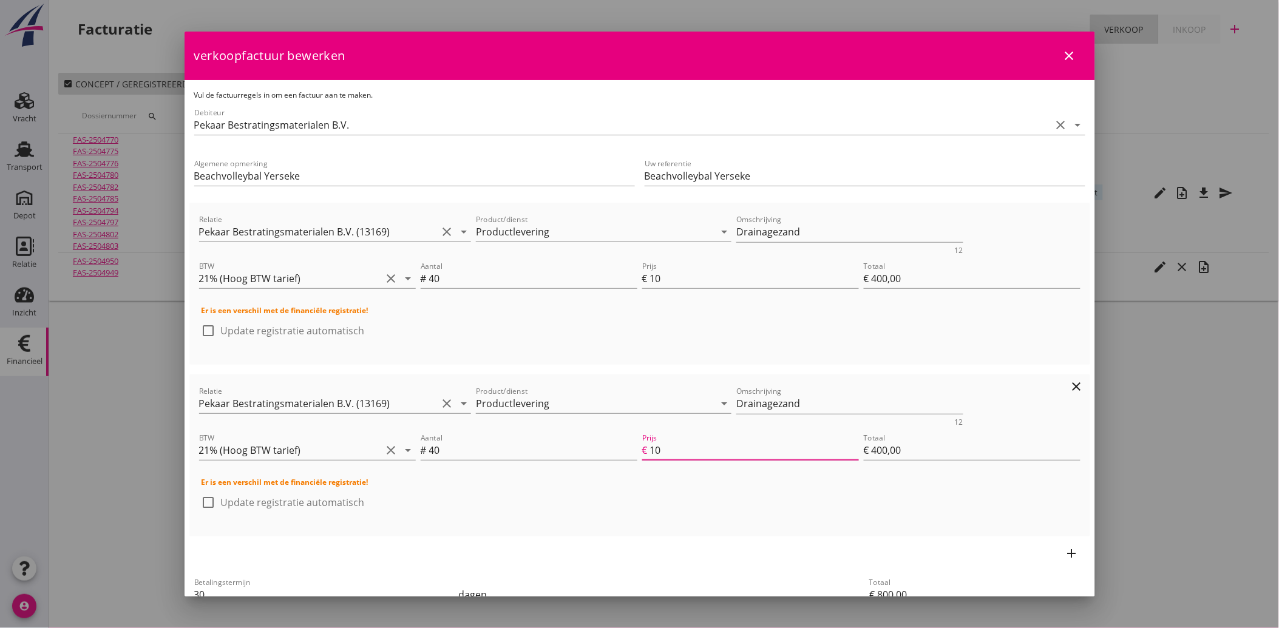
type input "10"
click at [646, 532] on div "Relatie Pekaar Bestratingsmaterialen B.V. (13169) clear arrow_drop_down Product…" at bounding box center [639, 456] width 901 height 162
click at [192, 173] on div "Algemene opmerking Beachvolleybal Yerseke" at bounding box center [414, 177] width 450 height 51
click at [195, 176] on input "Beachvolleybal Yerseke" at bounding box center [414, 175] width 441 height 19
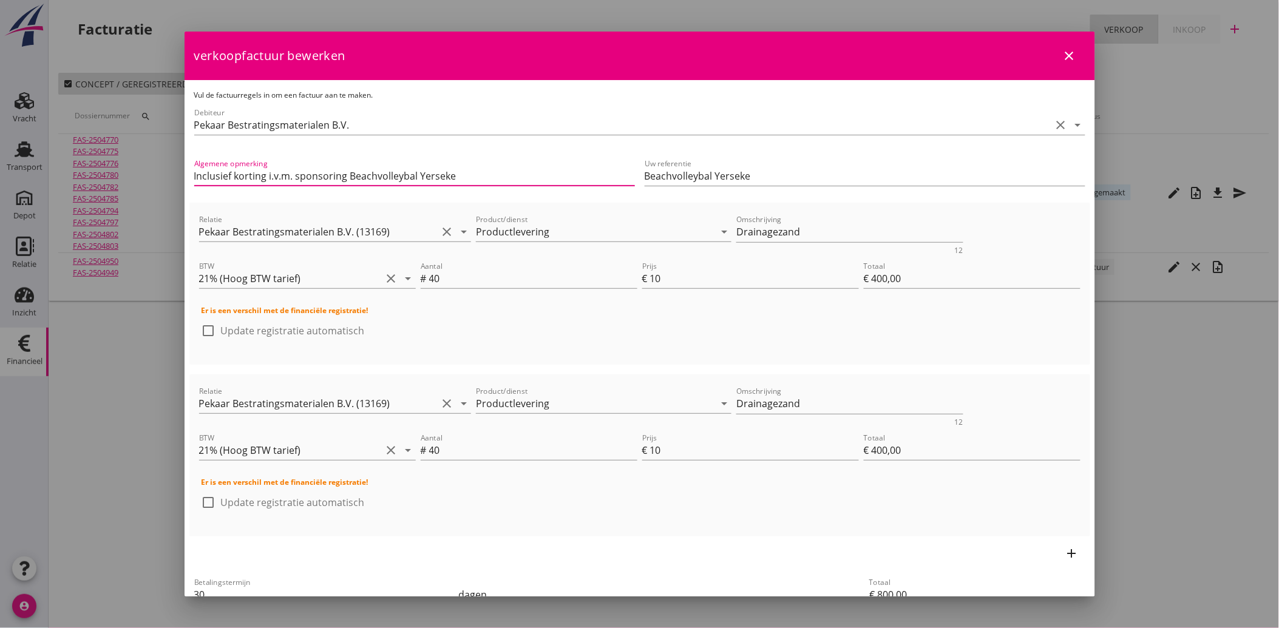
type input "Inclusief korting i.v.m. sponsoring Beachvolleybal Yerseke"
click at [466, 545] on div "add" at bounding box center [639, 554] width 901 height 34
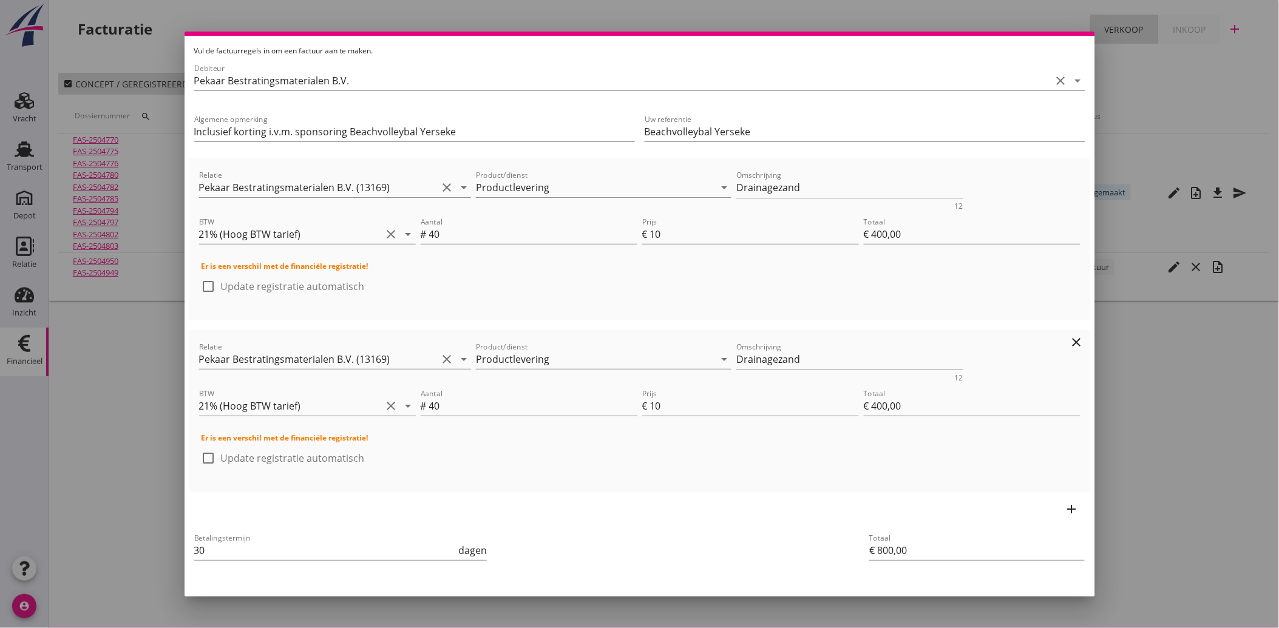
scroll to position [87, 0]
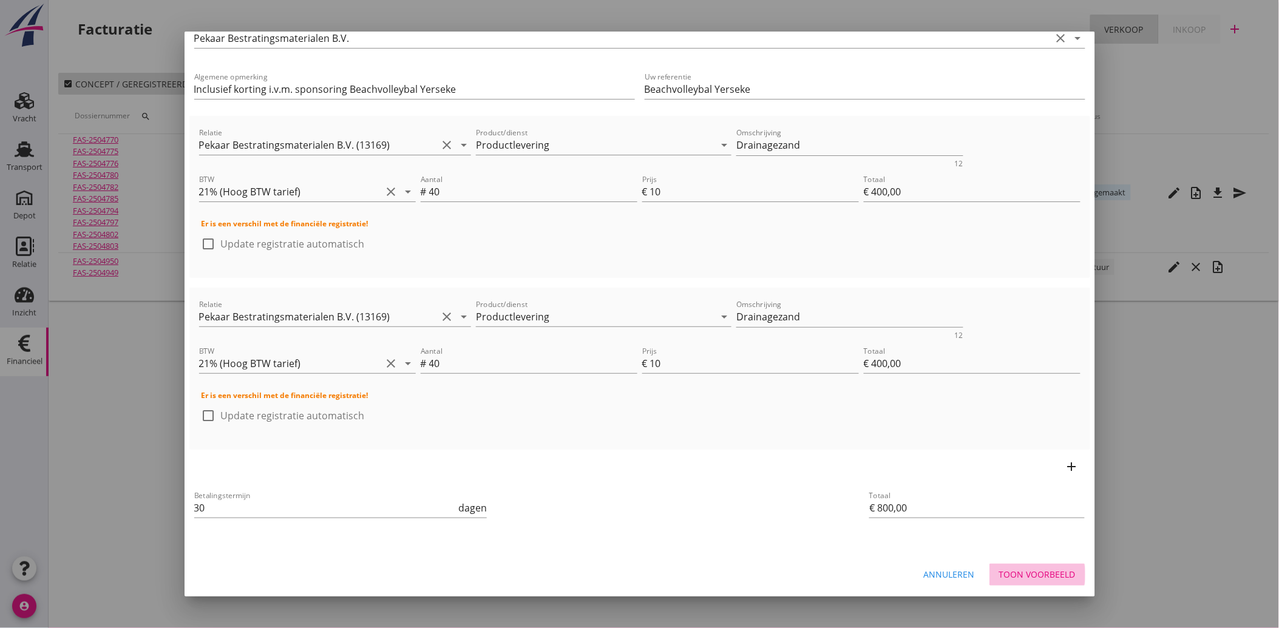
click at [1034, 577] on div "Toon voorbeeld" at bounding box center [1037, 574] width 76 height 13
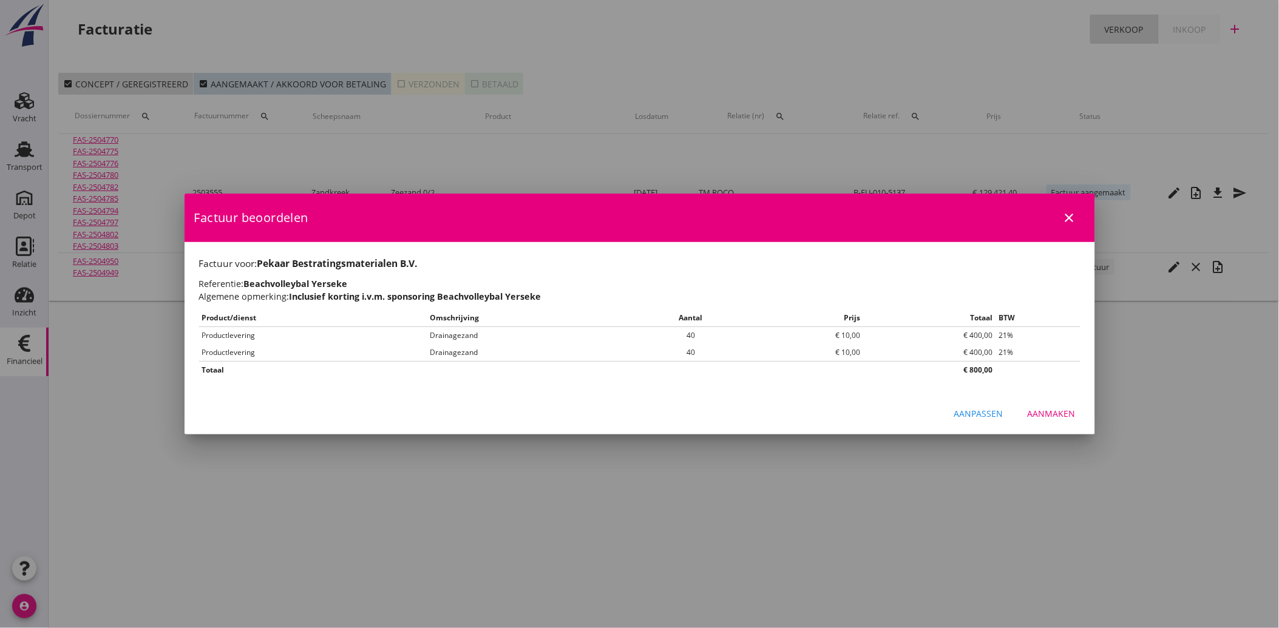
click at [1050, 413] on div "Aanmaken" at bounding box center [1052, 413] width 48 height 13
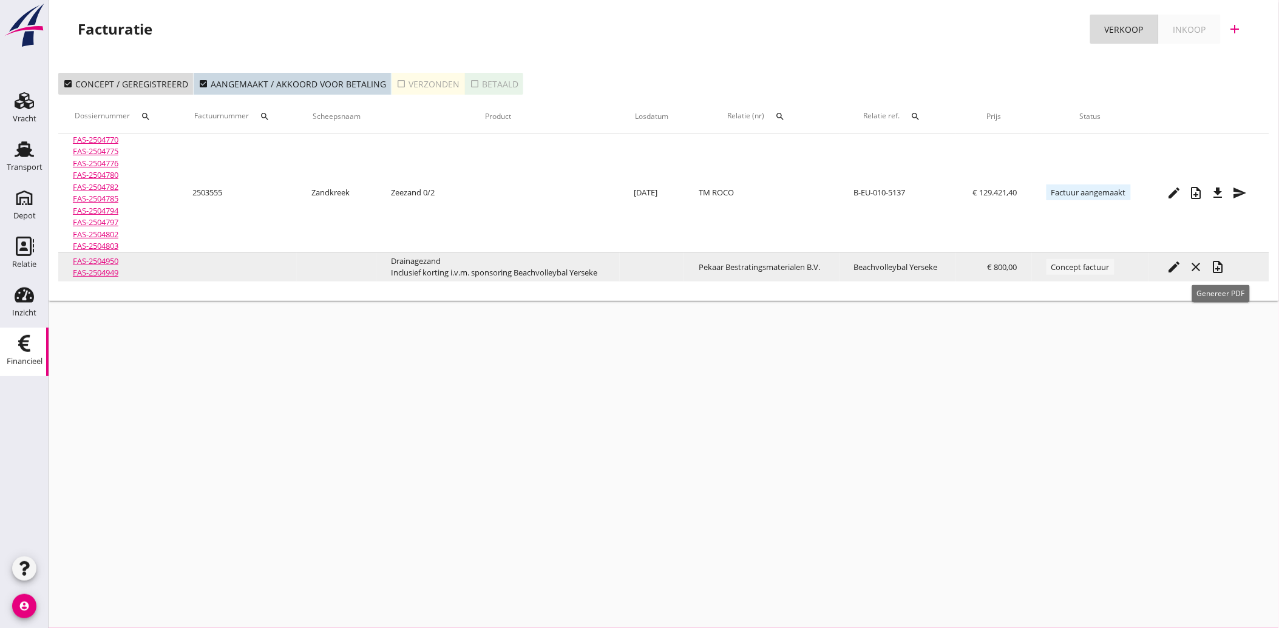
click at [1221, 271] on icon "note_add" at bounding box center [1218, 267] width 15 height 15
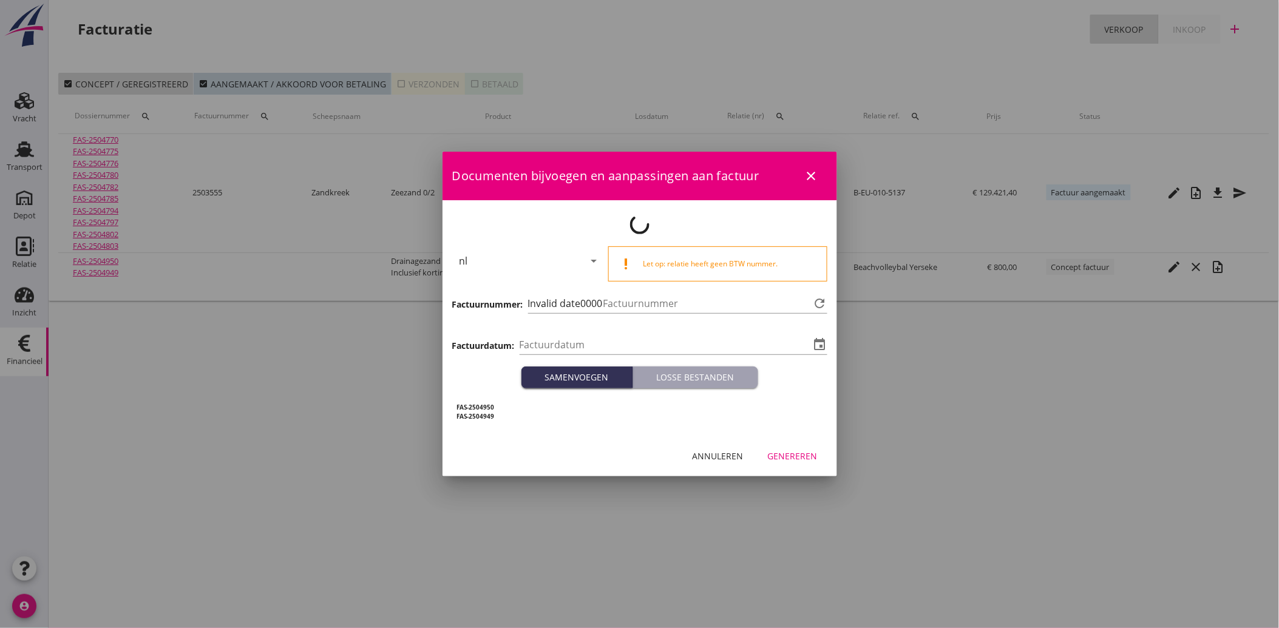
type input "[DATE]"
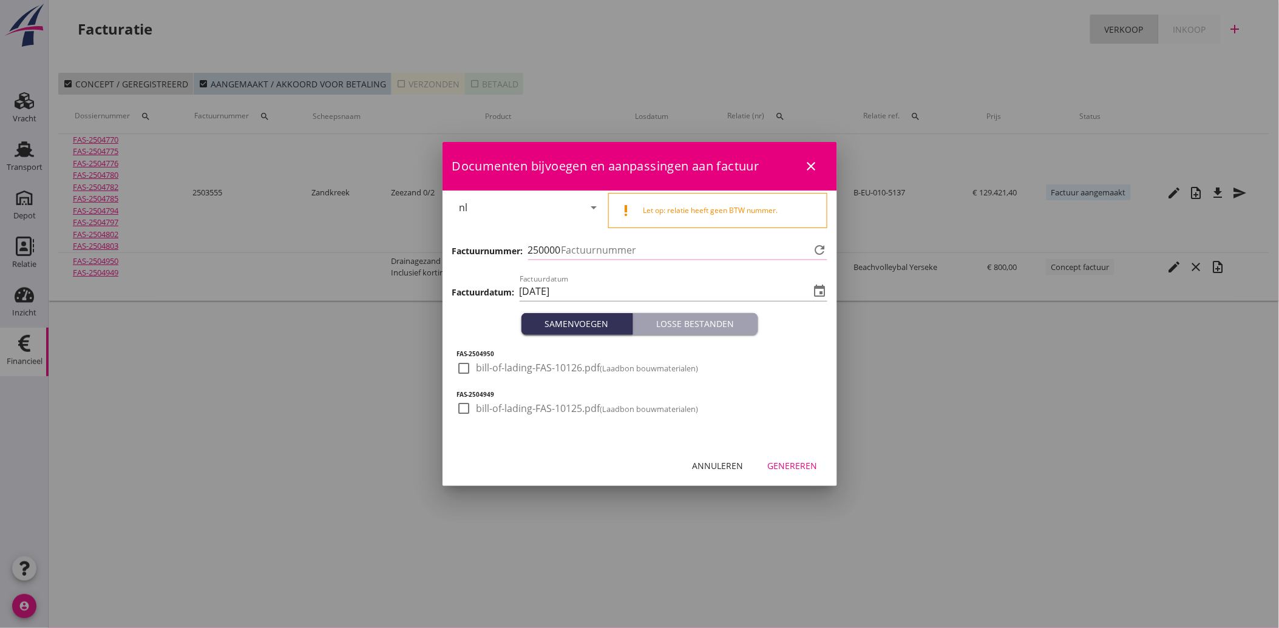
type input "3562"
click at [466, 373] on div at bounding box center [464, 368] width 21 height 21
checkbox input "true"
drag, startPoint x: 465, startPoint y: 407, endPoint x: 610, endPoint y: 442, distance: 149.3
click at [465, 407] on div at bounding box center [464, 408] width 21 height 21
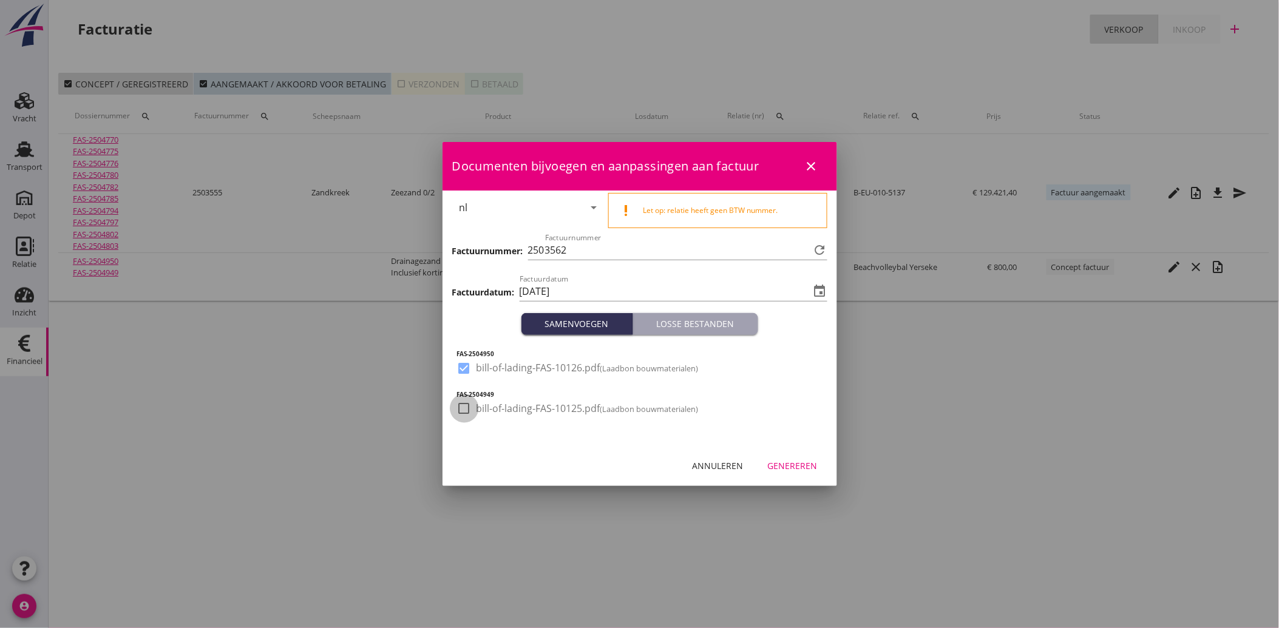
checkbox input "true"
click at [816, 457] on button "Genereren" at bounding box center [792, 466] width 69 height 22
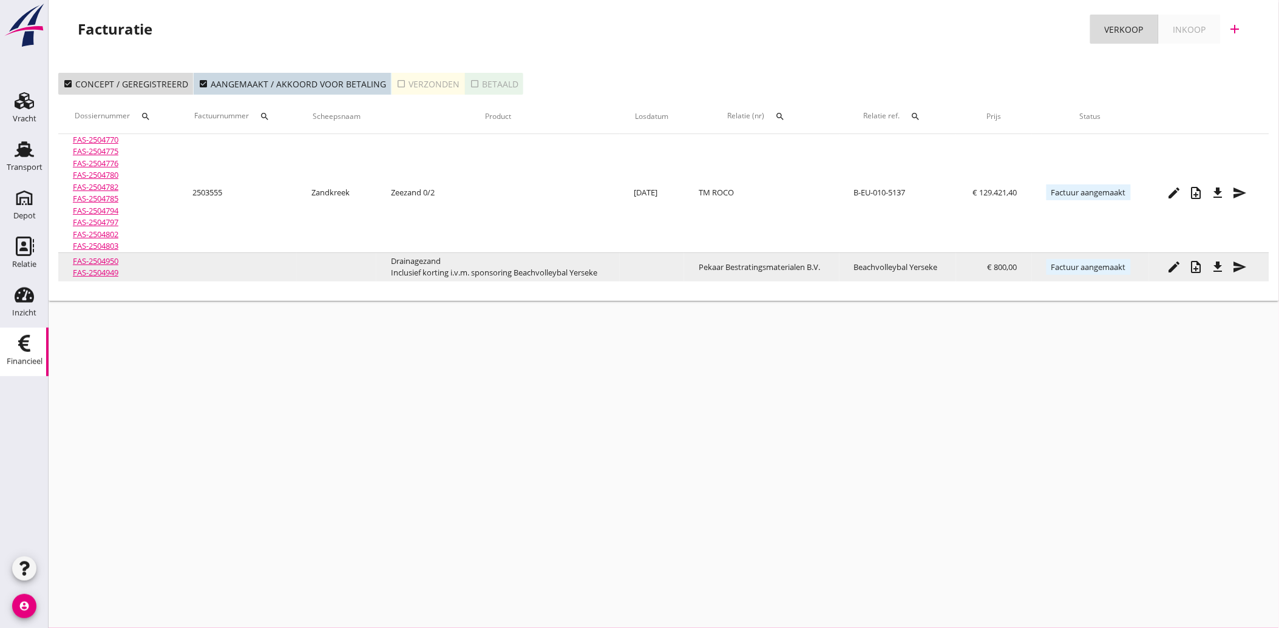
click at [1216, 265] on icon "file_download" at bounding box center [1218, 267] width 15 height 15
click at [1244, 262] on icon "send" at bounding box center [1240, 267] width 15 height 15
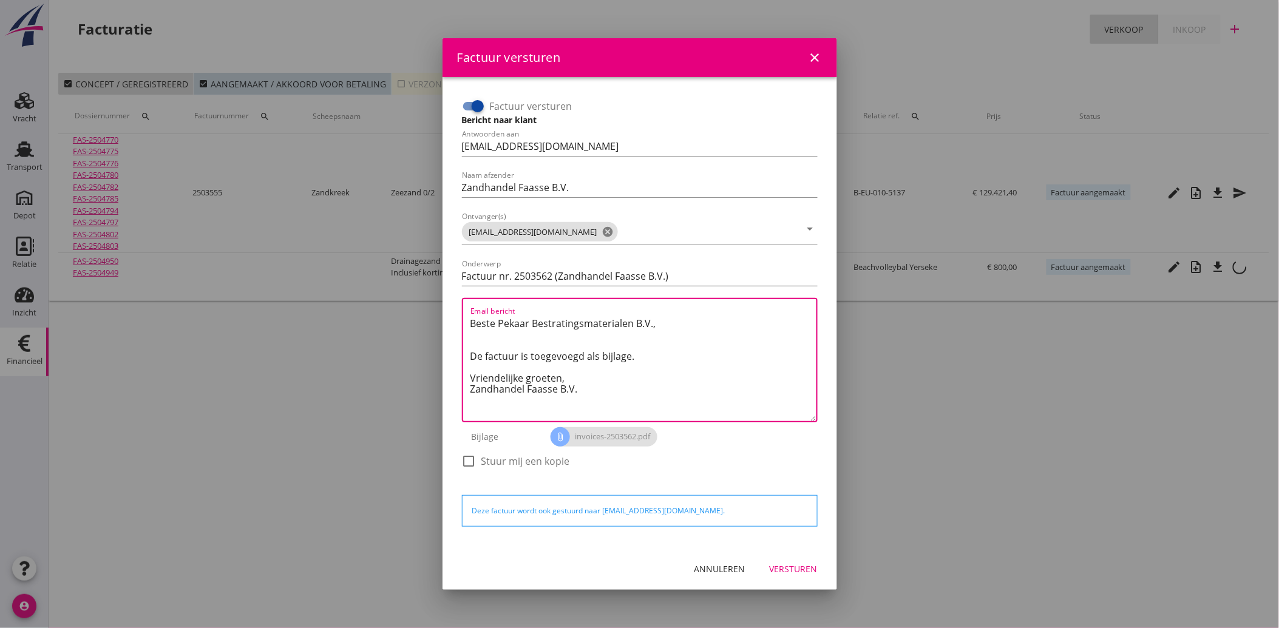
drag, startPoint x: 592, startPoint y: 392, endPoint x: 470, endPoint y: 317, distance: 143.6
click at [470, 317] on textarea "Beste Pekaar Bestratingsmaterialen B.V., De factuur is toegevoegd als bijlage. …" at bounding box center [643, 367] width 346 height 107
paste textarea "achvolleybal"
drag, startPoint x: 538, startPoint y: 326, endPoint x: 460, endPoint y: 322, distance: 77.8
click at [460, 322] on div "Factuur versturen Bericht naar klant Antwoorden aan [EMAIL_ADDRESS][DOMAIN_NAME…" at bounding box center [639, 290] width 365 height 396
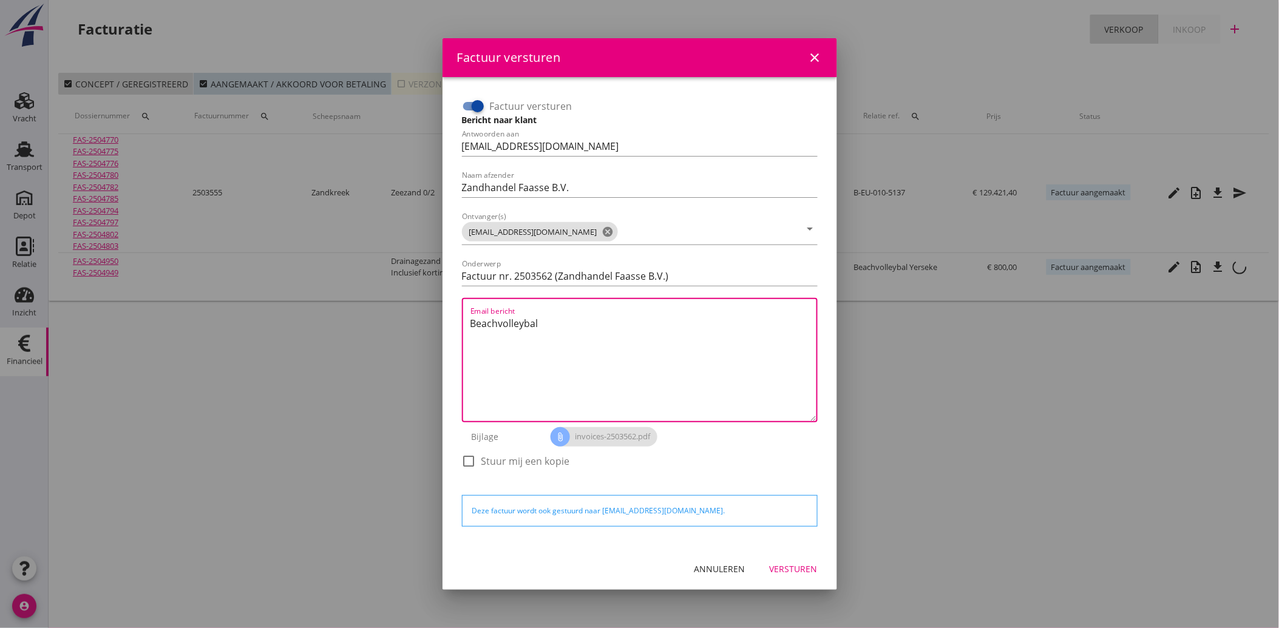
paste textarea "Geachte heer/mevrouw, Hierbij zenden wij u onze factuur i.v.m. de door ons aan …"
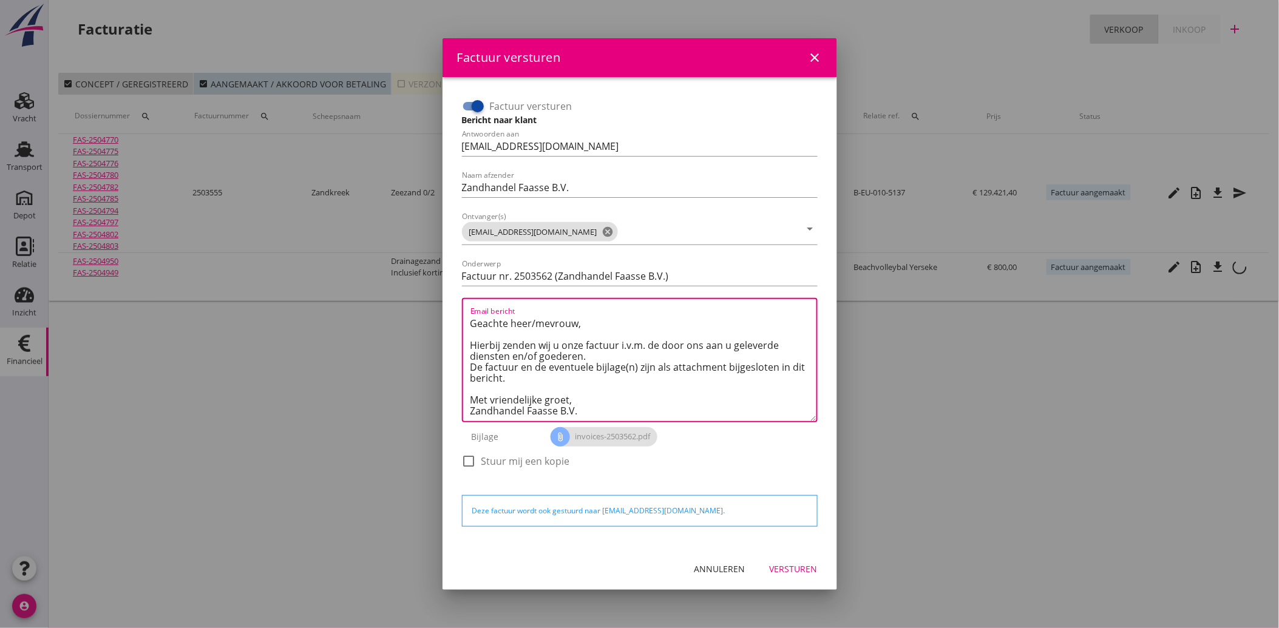
type textarea "Geachte heer/mevrouw, Hierbij zenden wij u onze factuur i.v.m. de door ons aan …"
click at [798, 569] on div "Versturen" at bounding box center [794, 569] width 48 height 13
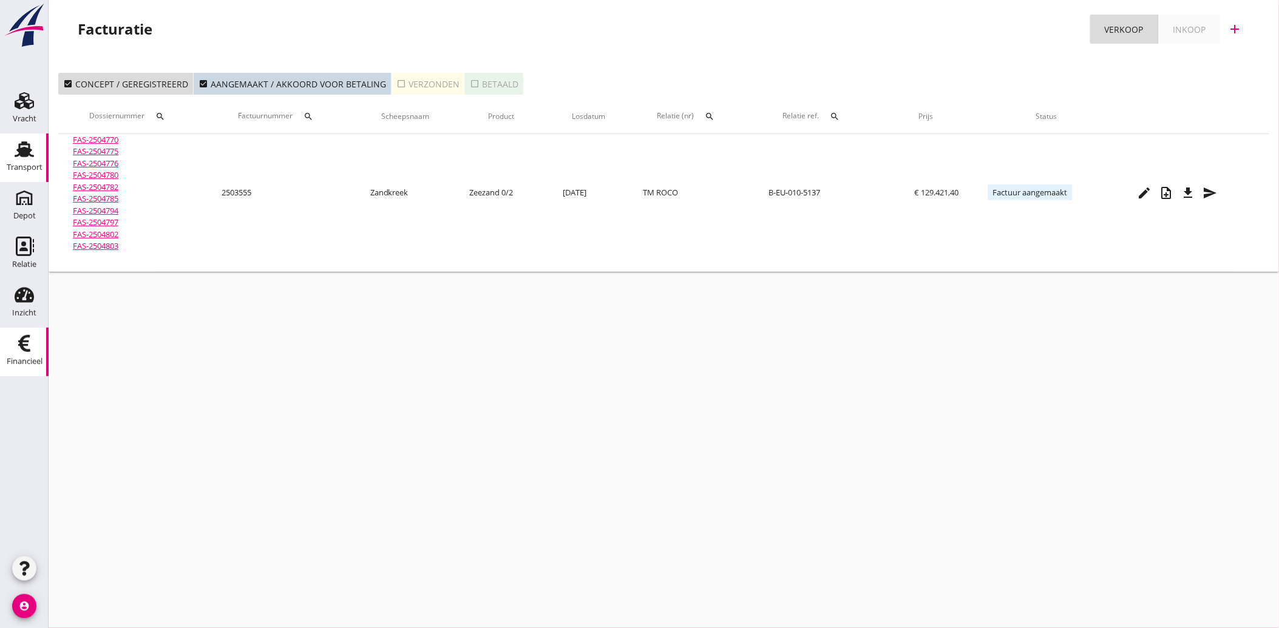
click at [21, 159] on div "Transport" at bounding box center [25, 167] width 36 height 17
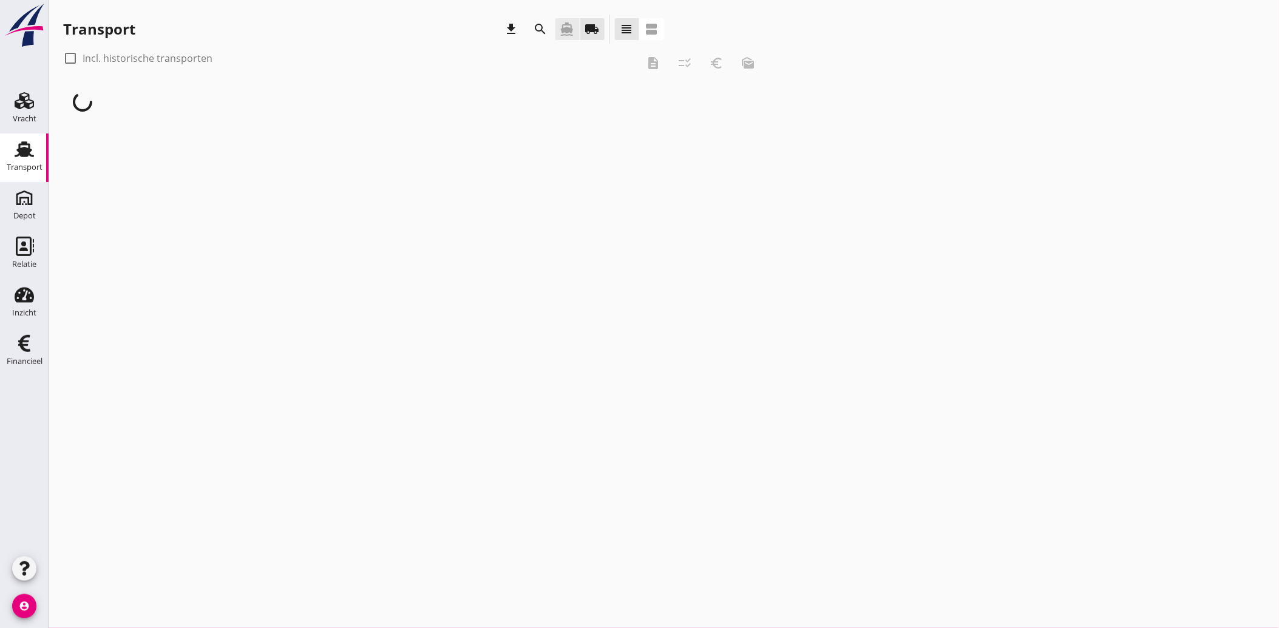
click at [560, 27] on icon "directions_boat" at bounding box center [567, 29] width 15 height 15
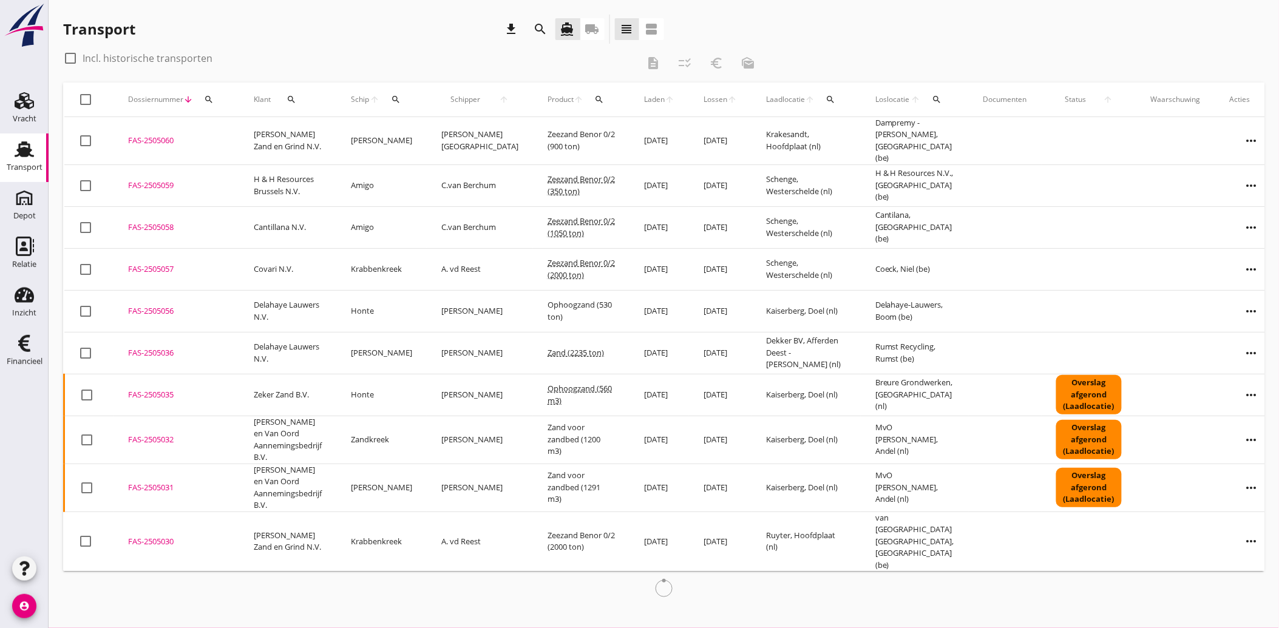
click at [207, 93] on button "search" at bounding box center [209, 100] width 22 height 22
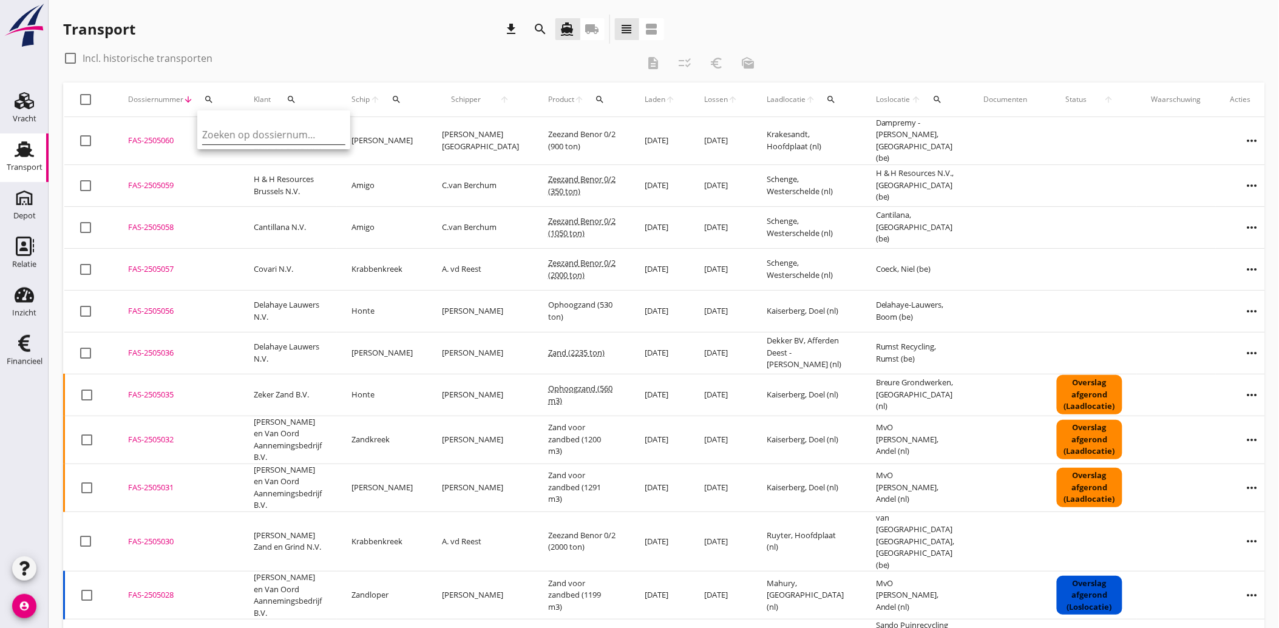
click at [222, 132] on input "Zoeken op dossiernummer..." at bounding box center [265, 134] width 126 height 19
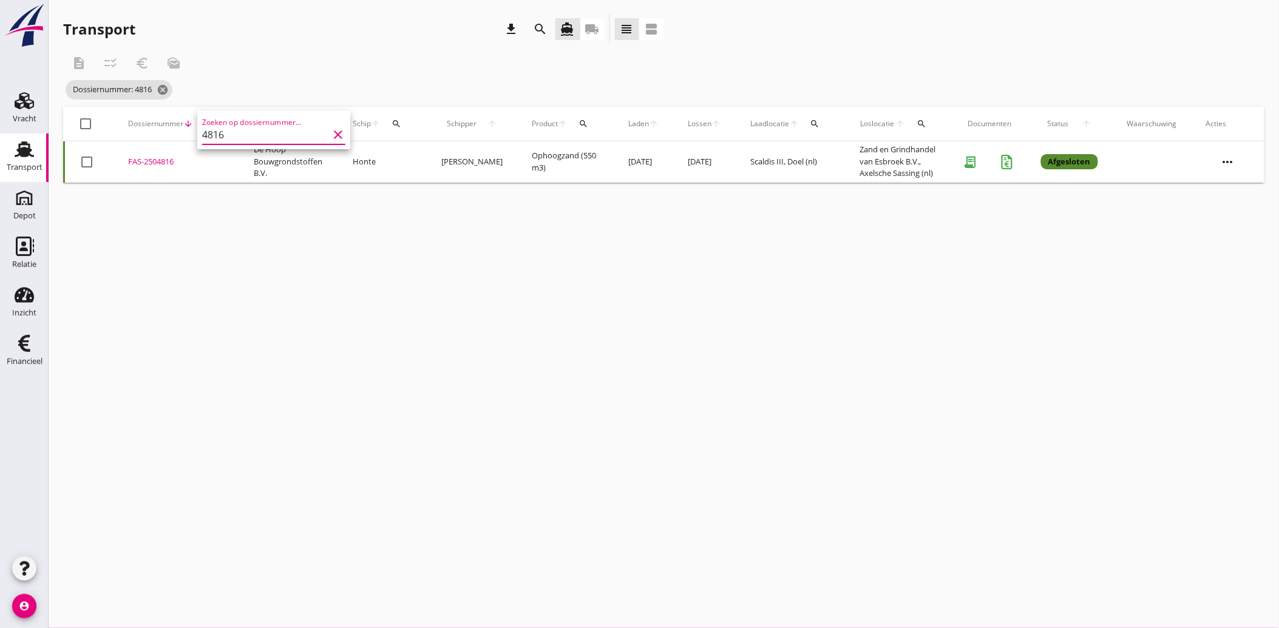
type input "4816"
drag, startPoint x: 144, startPoint y: 162, endPoint x: 137, endPoint y: 159, distance: 7.9
click at [137, 159] on div "FAS-2504816" at bounding box center [176, 162] width 97 height 12
click at [163, 89] on icon "cancel" at bounding box center [163, 90] width 12 height 12
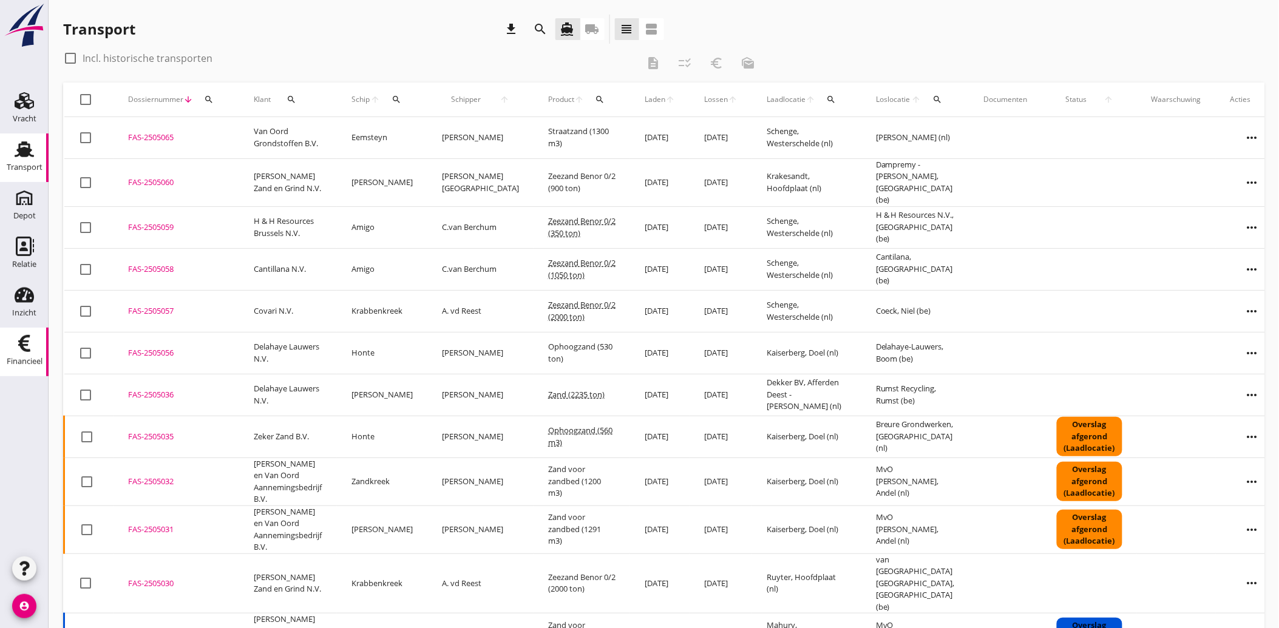
click at [16, 351] on icon "Financieel" at bounding box center [24, 343] width 19 height 19
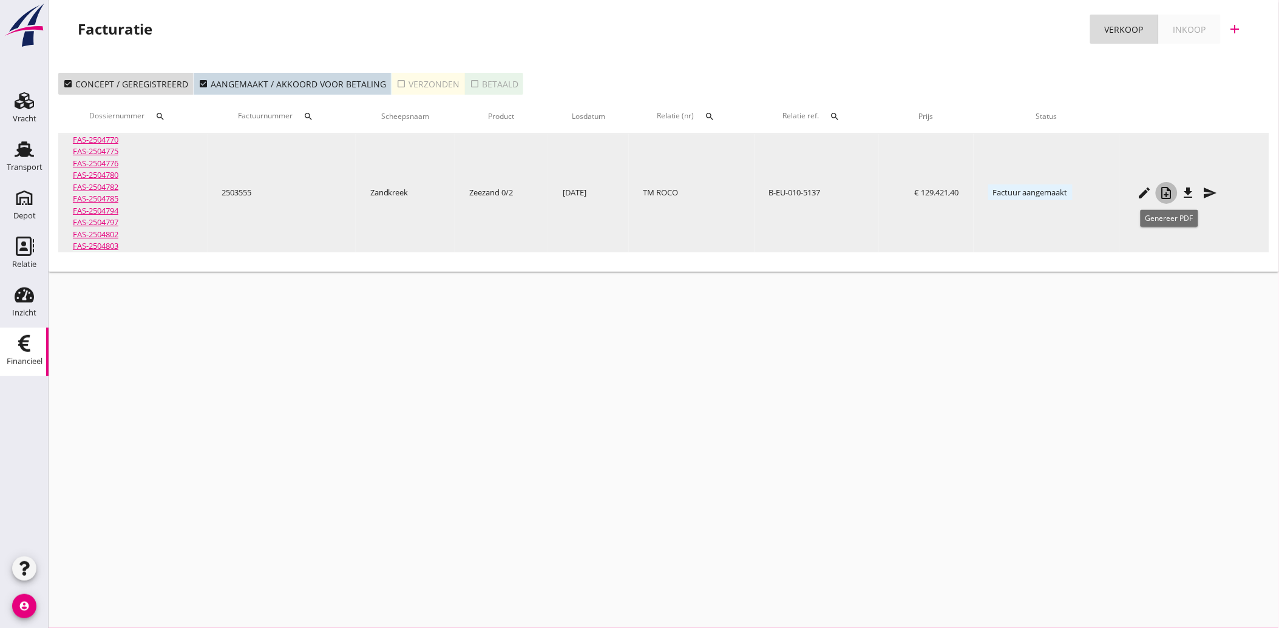
click at [1170, 192] on icon "note_add" at bounding box center [1166, 193] width 15 height 15
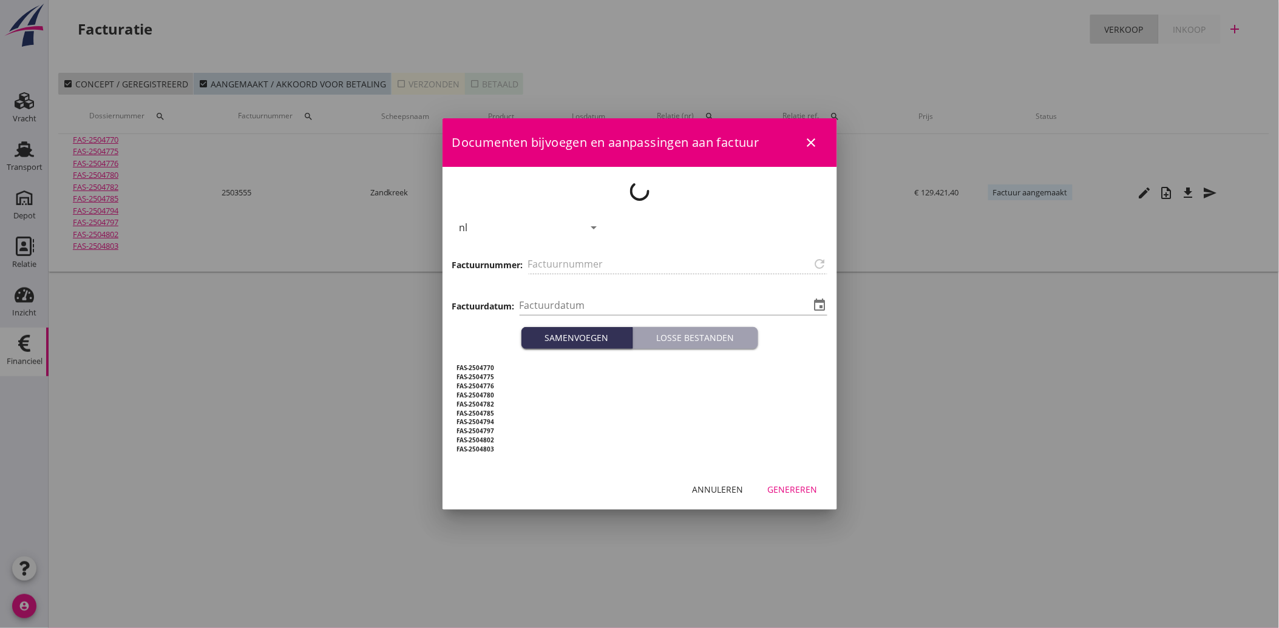
type input "2503555"
type input "[DATE]"
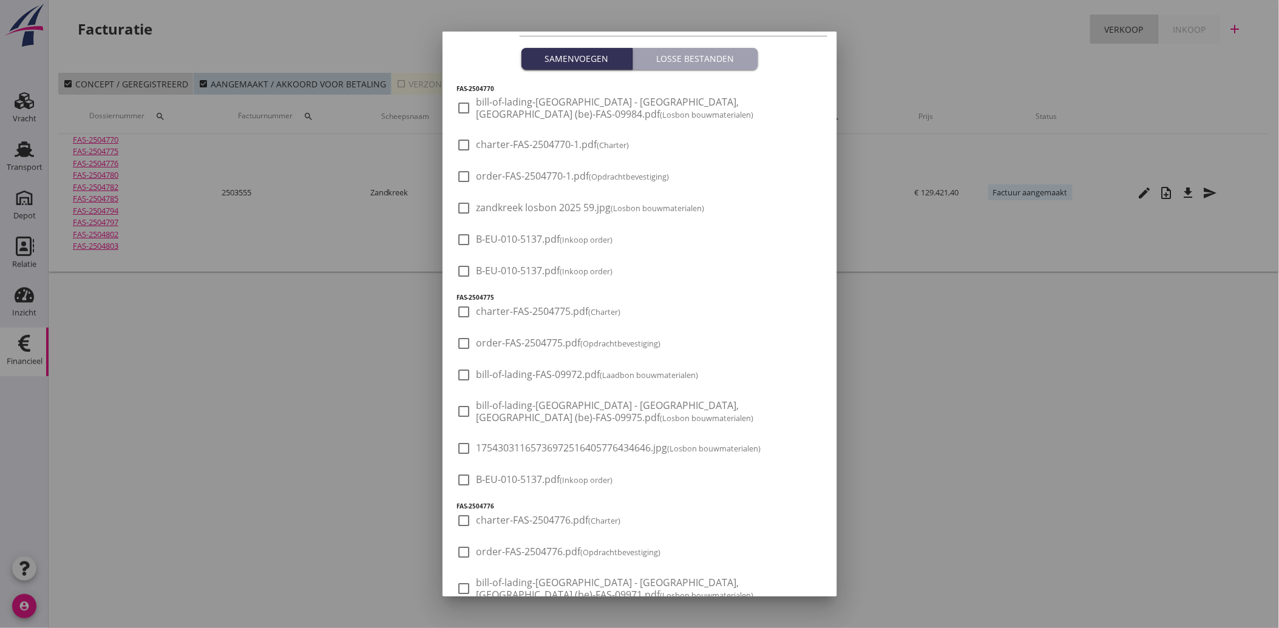
scroll to position [202, 0]
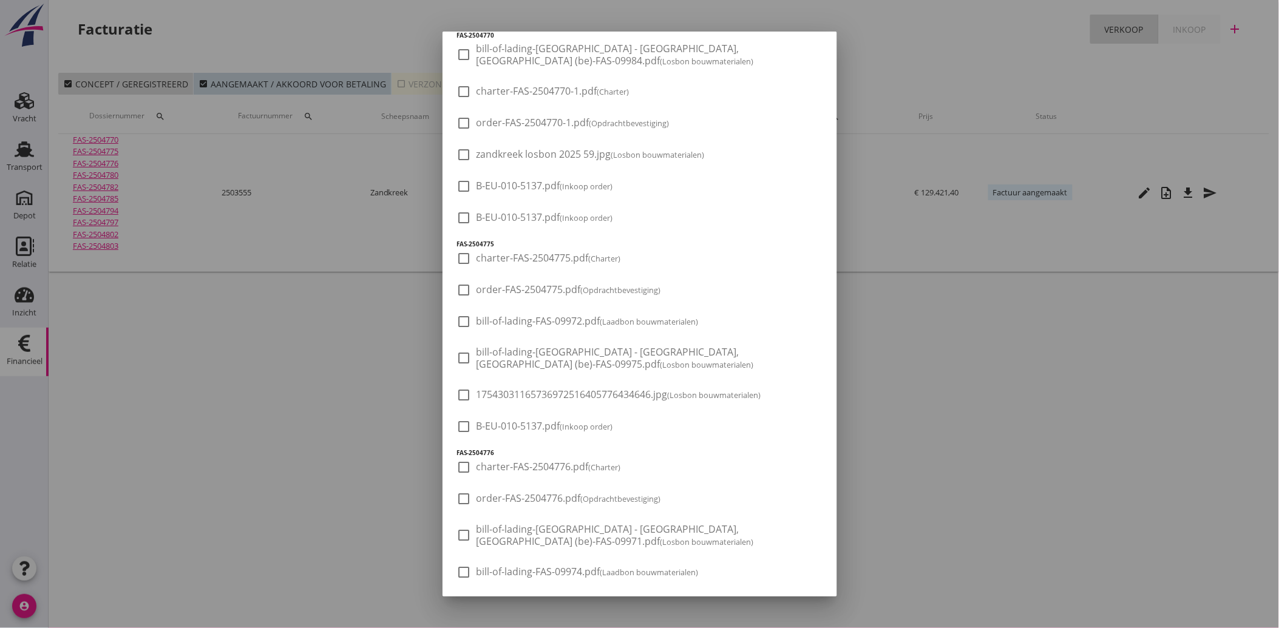
click at [532, 424] on span "B-EU-010-5137.pdf (Inkoop order)" at bounding box center [544, 426] width 137 height 13
checkbox input "true"
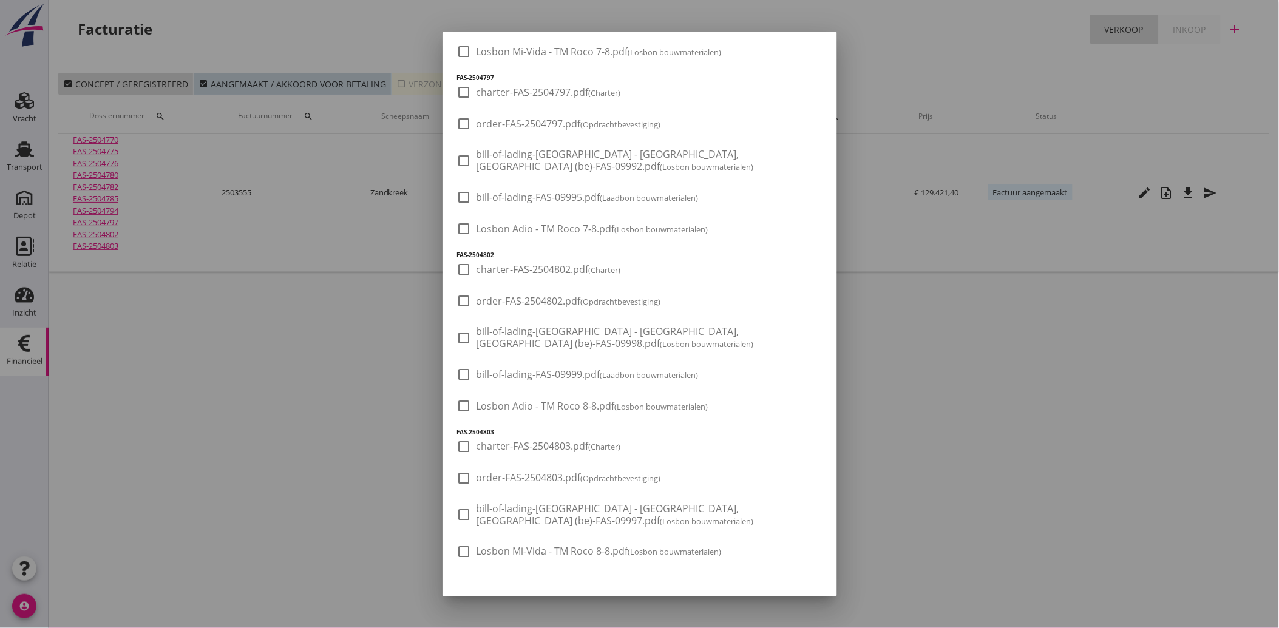
scroll to position [1502, 0]
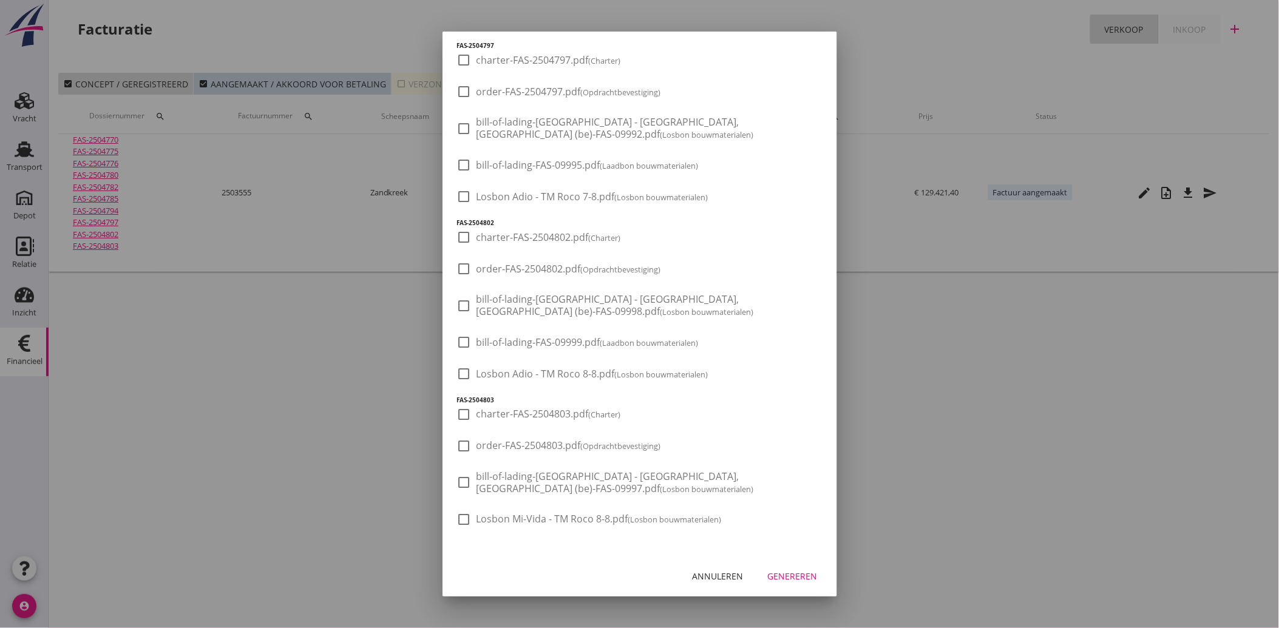
click at [779, 575] on div "Genereren" at bounding box center [793, 576] width 50 height 13
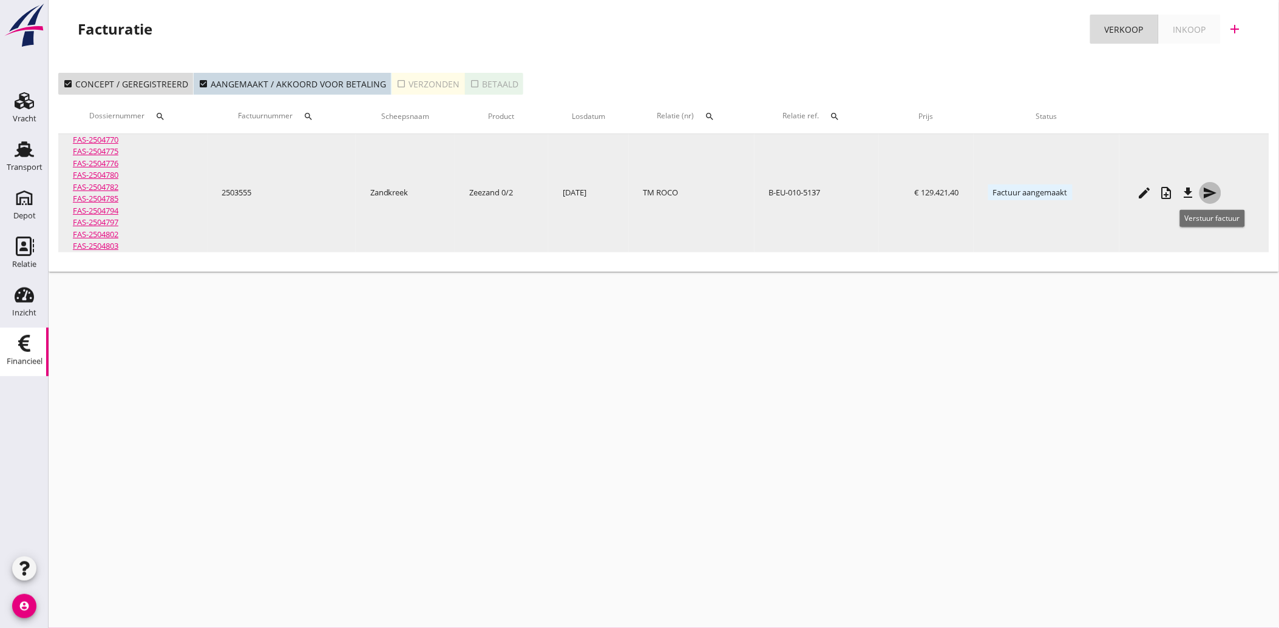
click at [1218, 189] on icon "send" at bounding box center [1210, 193] width 15 height 15
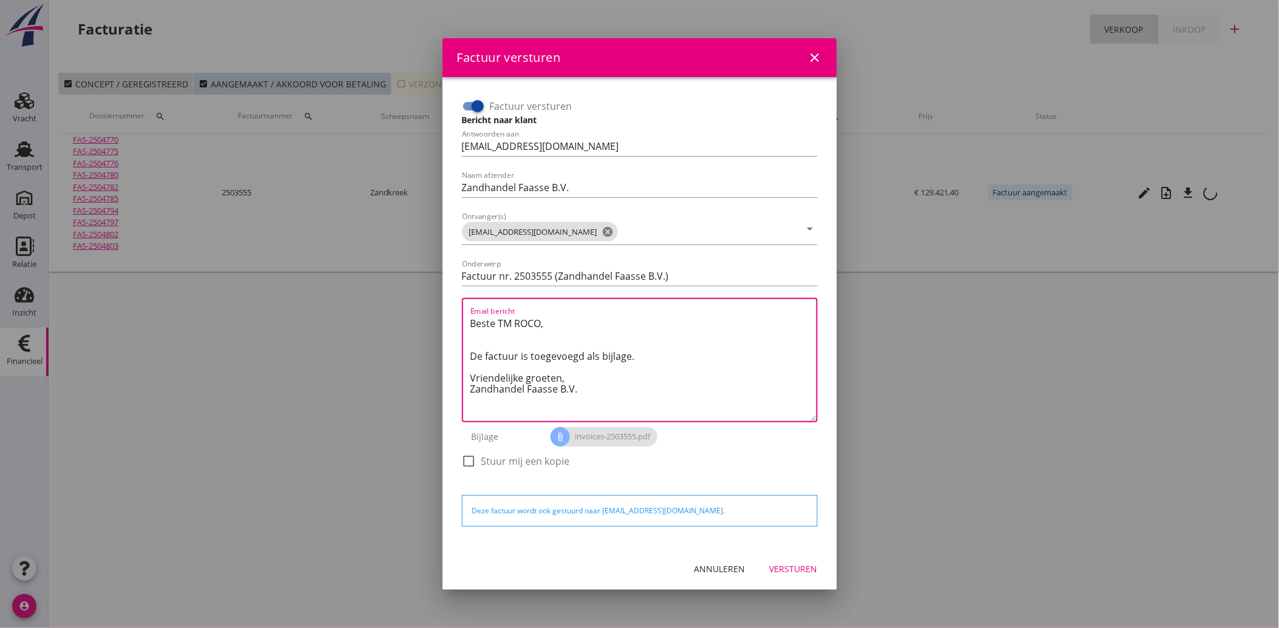
drag, startPoint x: 581, startPoint y: 385, endPoint x: 452, endPoint y: 311, distance: 148.8
click at [452, 311] on div "Factuur versturen Bericht naar klant Antwoorden aan [EMAIL_ADDRESS][DOMAIN_NAME…" at bounding box center [639, 313] width 375 height 452
paste textarea "Geachte heer/mevrouw, Hierbij zenden wij u onze factuur i.v.m. de door ons aan …"
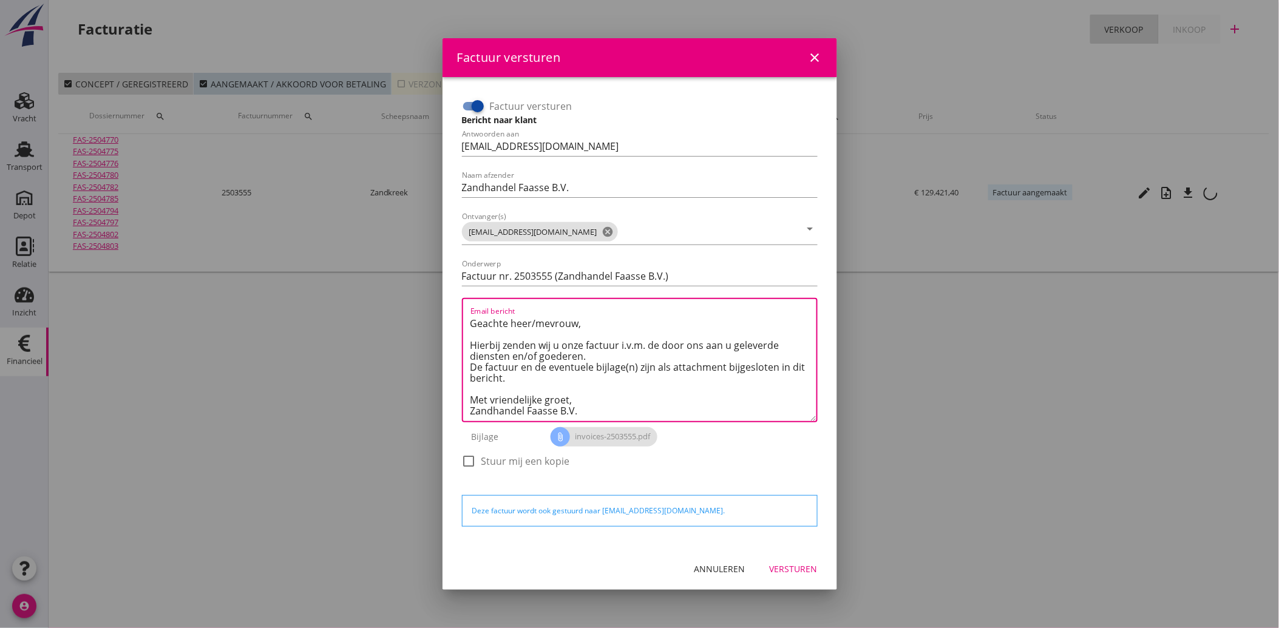
scroll to position [7, 0]
type textarea "Geachte heer/mevrouw, Hierbij zenden wij u onze factuur i.v.m. de door ons aan …"
click at [602, 228] on icon "cancel" at bounding box center [608, 232] width 12 height 12
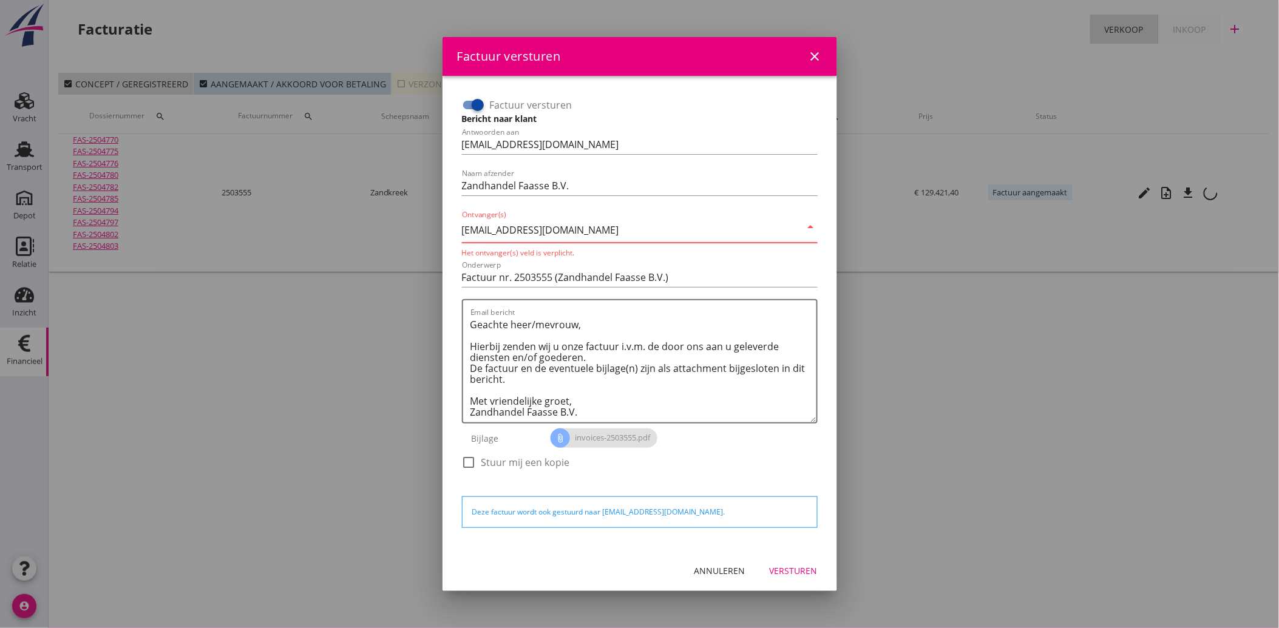
type input "[EMAIL_ADDRESS][DOMAIN_NAME]"
click at [791, 564] on div "Versturen" at bounding box center [794, 570] width 48 height 13
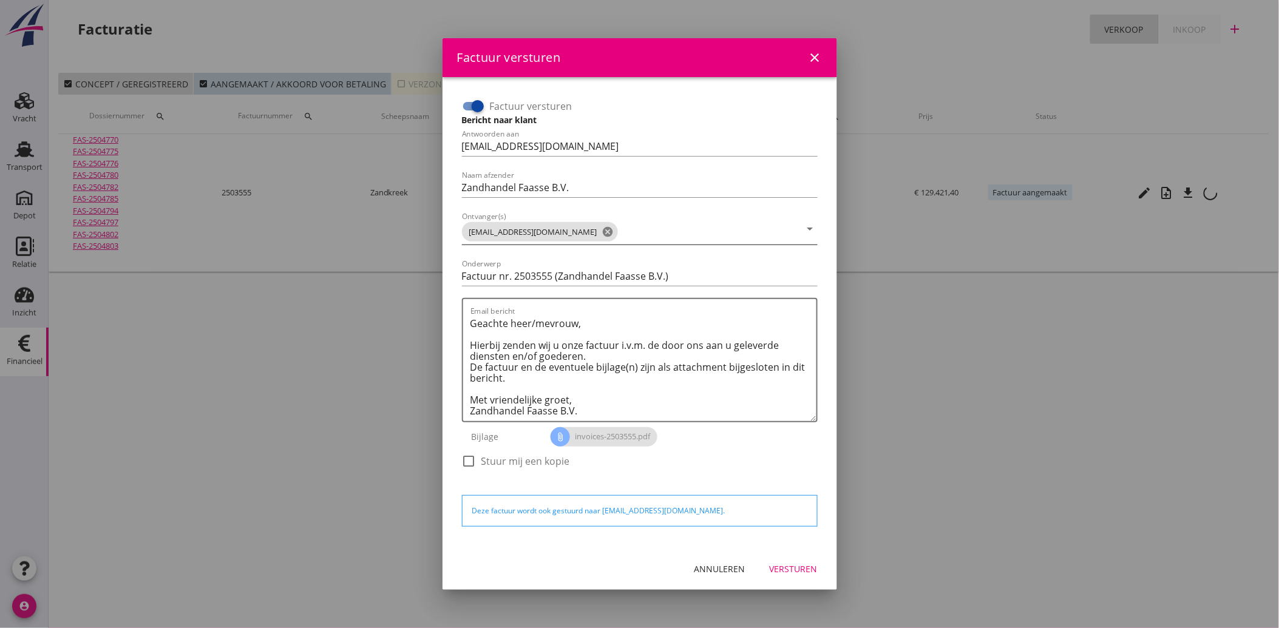
click at [737, 468] on div "check_box_outline_blank Stuur mij een kopie" at bounding box center [640, 468] width 356 height 32
click at [817, 55] on icon "close" at bounding box center [815, 57] width 15 height 15
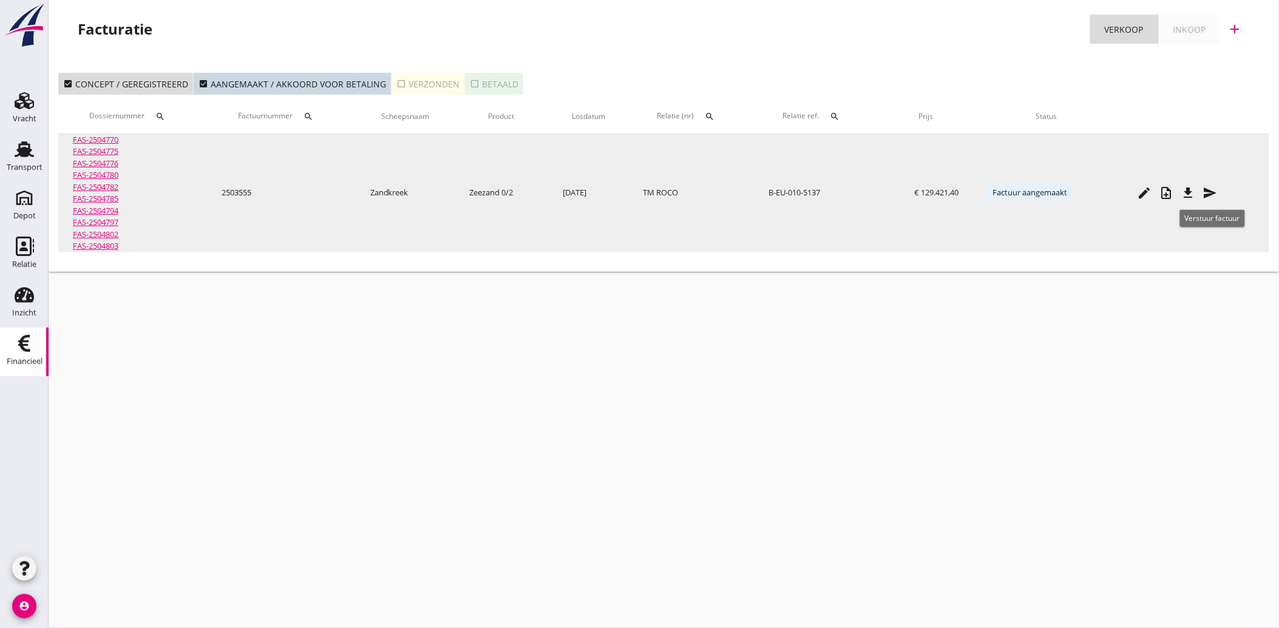
click at [1214, 189] on icon "send" at bounding box center [1210, 193] width 15 height 15
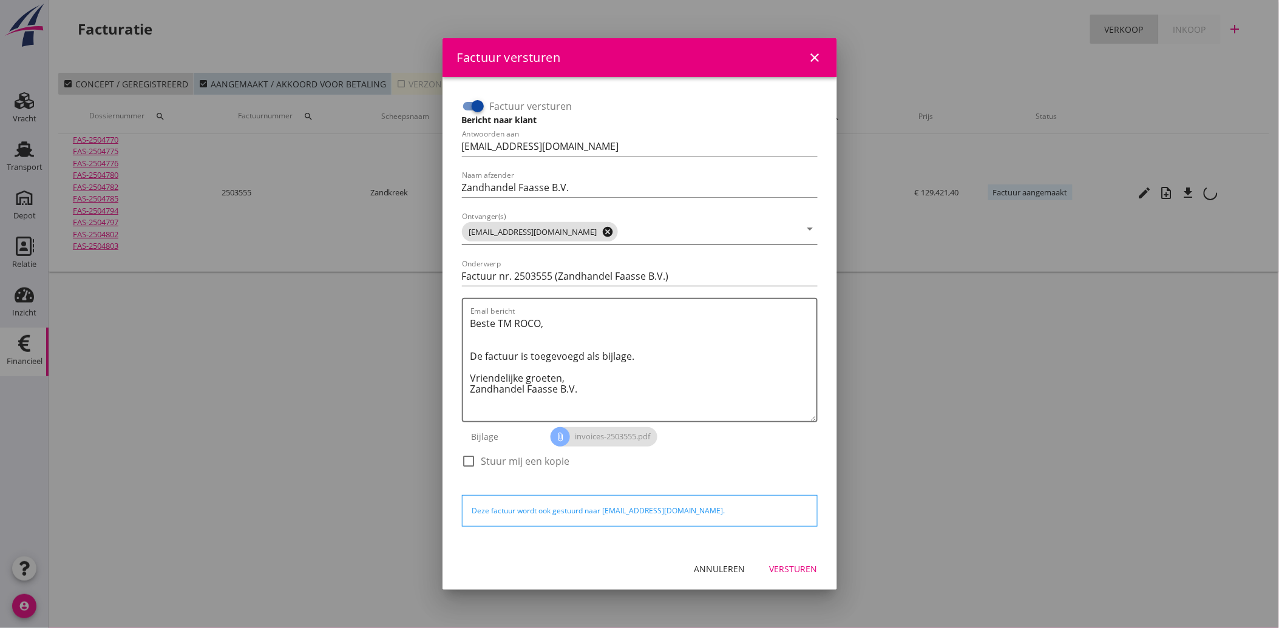
click at [602, 232] on icon "cancel" at bounding box center [608, 232] width 12 height 12
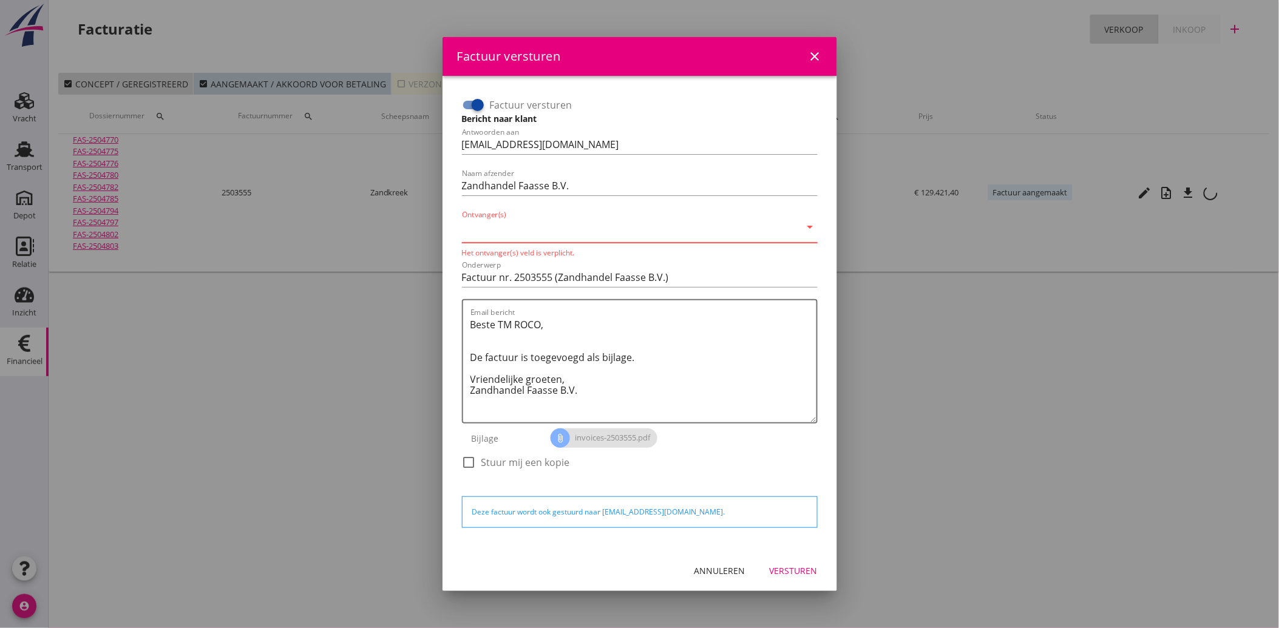
click at [554, 232] on input "Ontvanger(s)" at bounding box center [631, 229] width 339 height 19
type input "[EMAIL_ADDRESS][DOMAIN_NAME]"
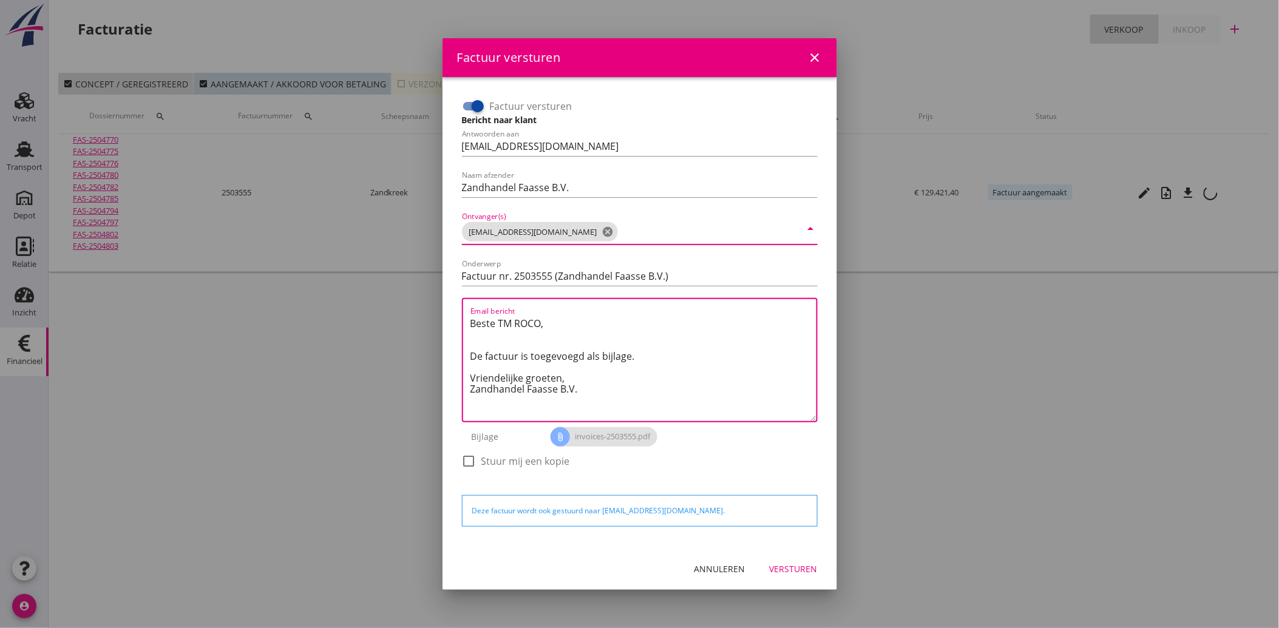
drag, startPoint x: 591, startPoint y: 391, endPoint x: 472, endPoint y: 319, distance: 139.4
click at [472, 319] on textarea "Beste TM ROCO, De factuur is toegevoegd als bijlage. Vriendelijke groeten, Zand…" at bounding box center [643, 367] width 346 height 107
paste textarea "Geachte heer/mevrouw, Hierbij zenden wij u onze factuur i.v.m. de door ons aan …"
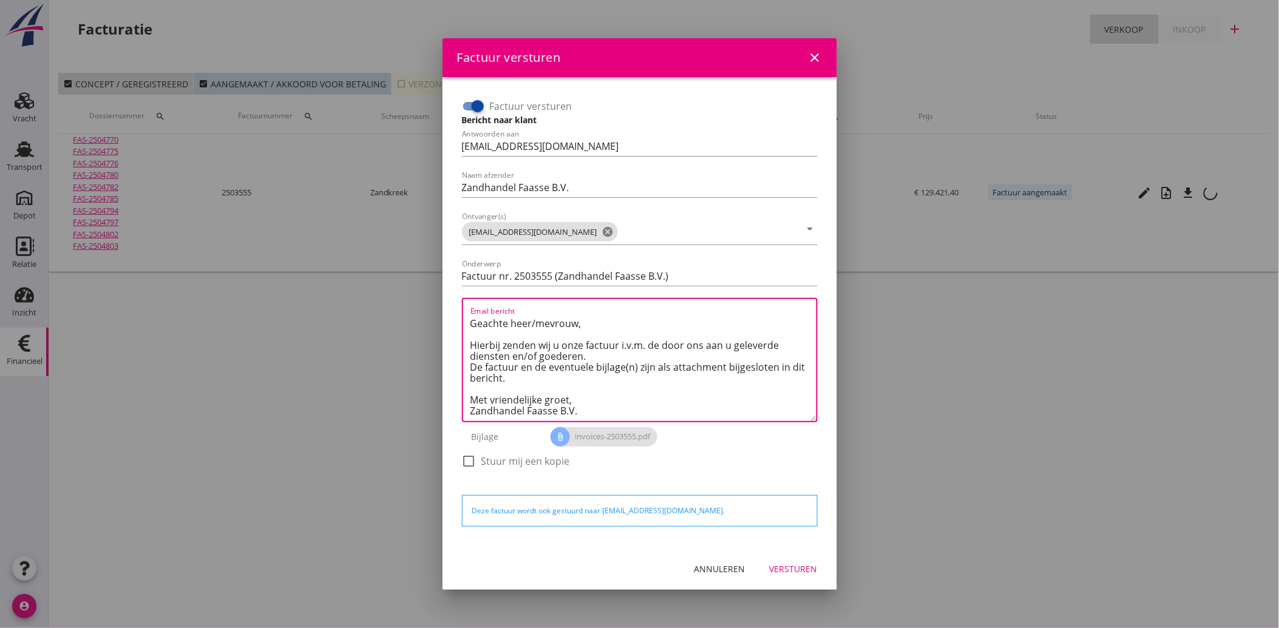
type textarea "Geachte heer/mevrouw, Hierbij zenden wij u onze factuur i.v.m. de door ons aan …"
click at [799, 563] on div "Versturen" at bounding box center [794, 569] width 48 height 13
